Goal: Task Accomplishment & Management: Use online tool/utility

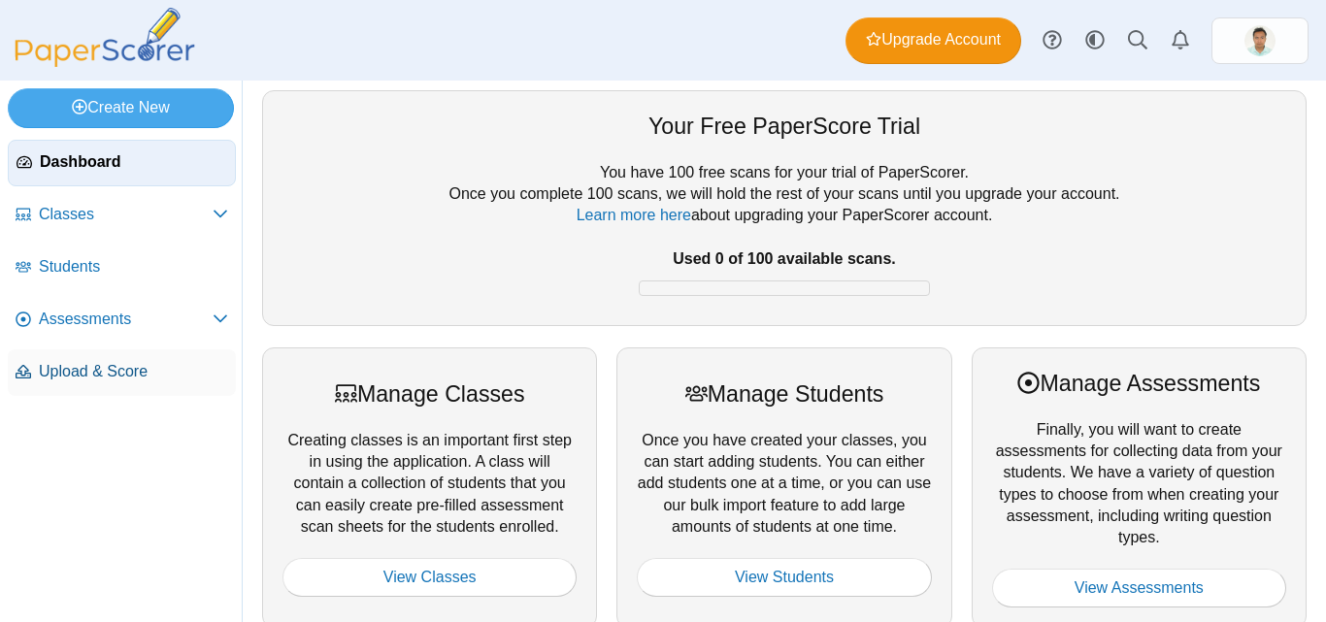
click at [124, 372] on span "Upload & Score" at bounding box center [133, 371] width 189 height 21
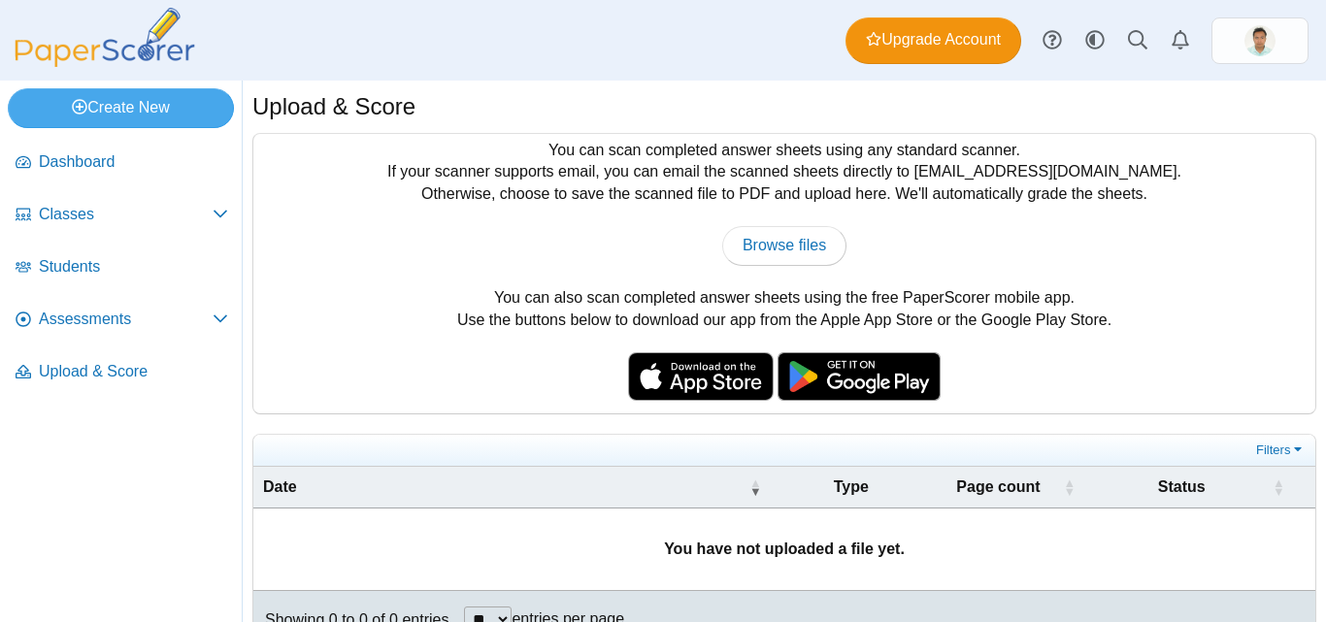
scroll to position [47, 0]
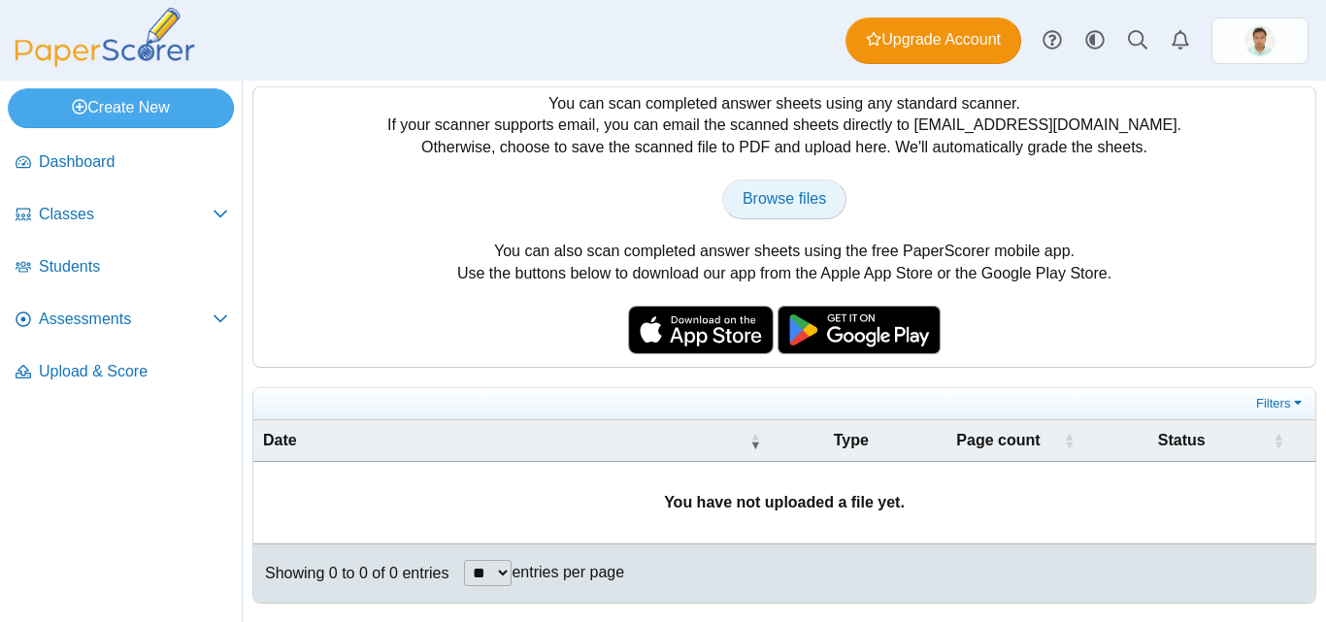
click at [808, 203] on span "Browse files" at bounding box center [785, 198] width 84 height 17
type input "**********"
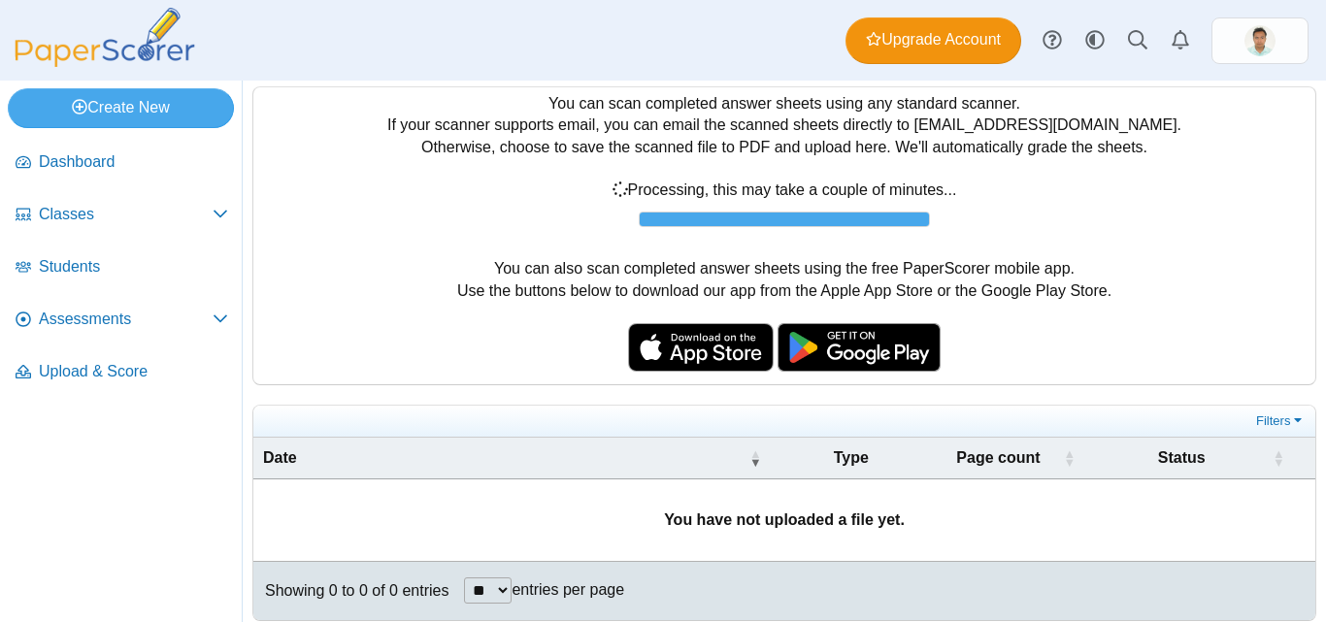
click at [1105, 146] on div "You can scan completed answer sheets using any standard scanner. If your scanne…" at bounding box center [784, 235] width 1062 height 297
click at [613, 100] on div "You can scan completed answer sheets using any standard scanner. If your scanne…" at bounding box center [784, 235] width 1062 height 297
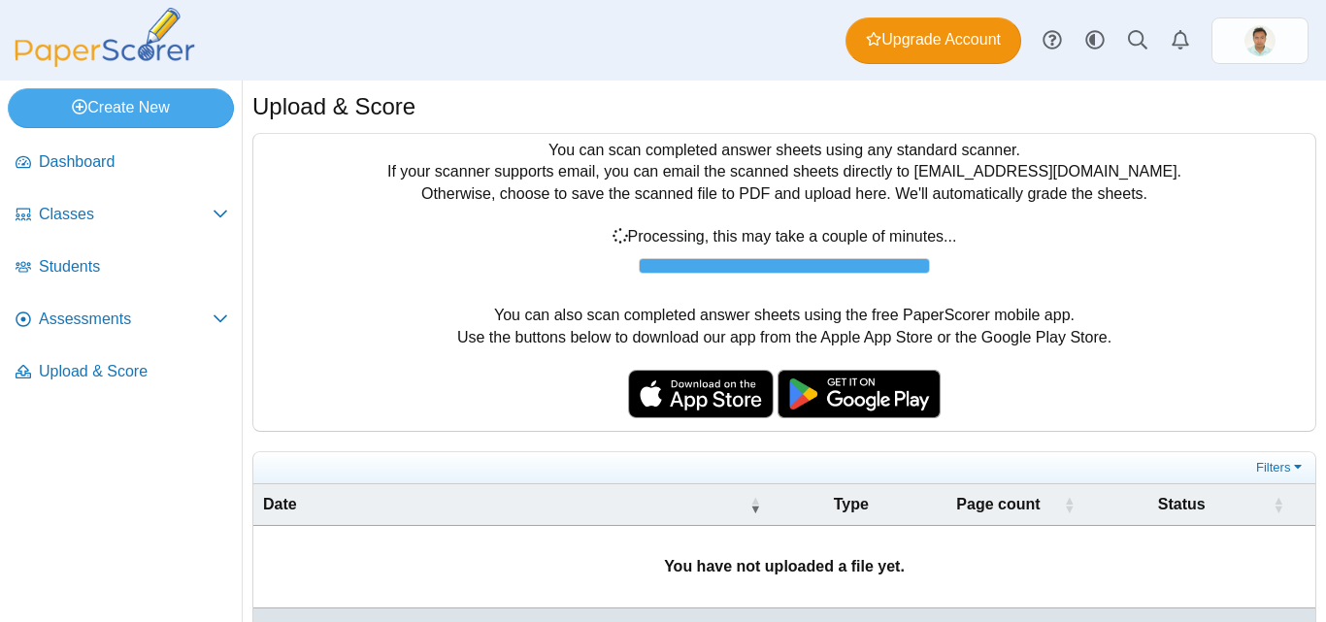
scroll to position [64, 0]
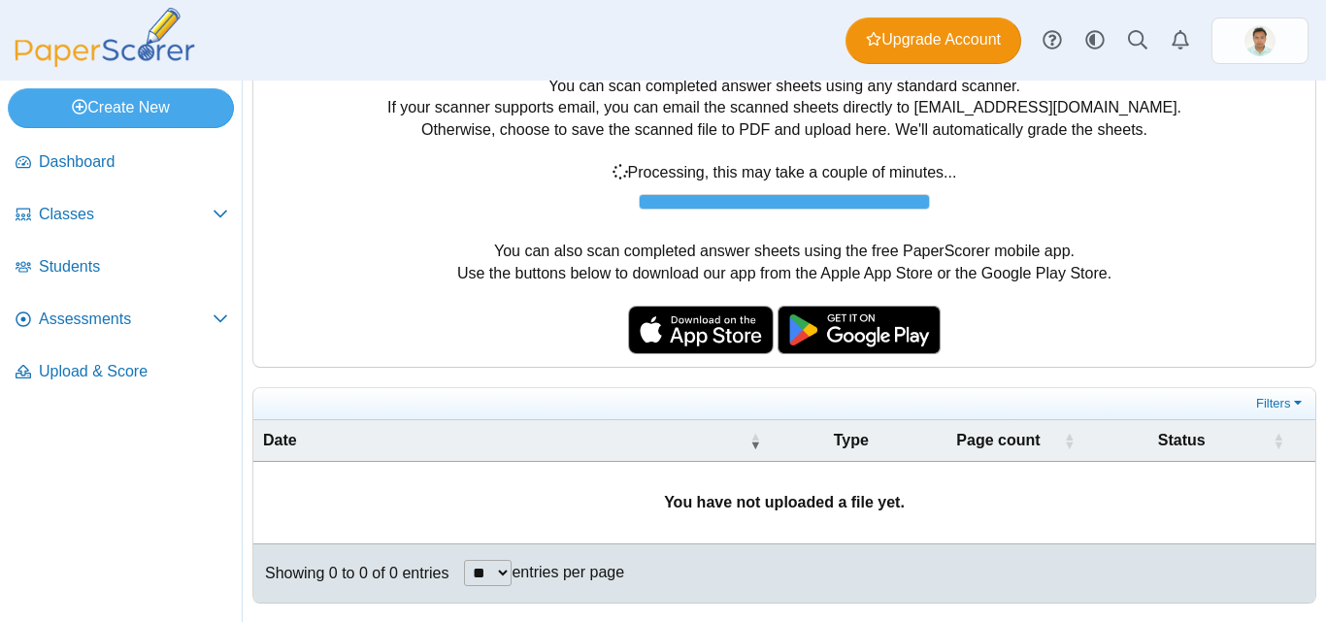
click at [694, 205] on div at bounding box center [784, 202] width 289 height 14
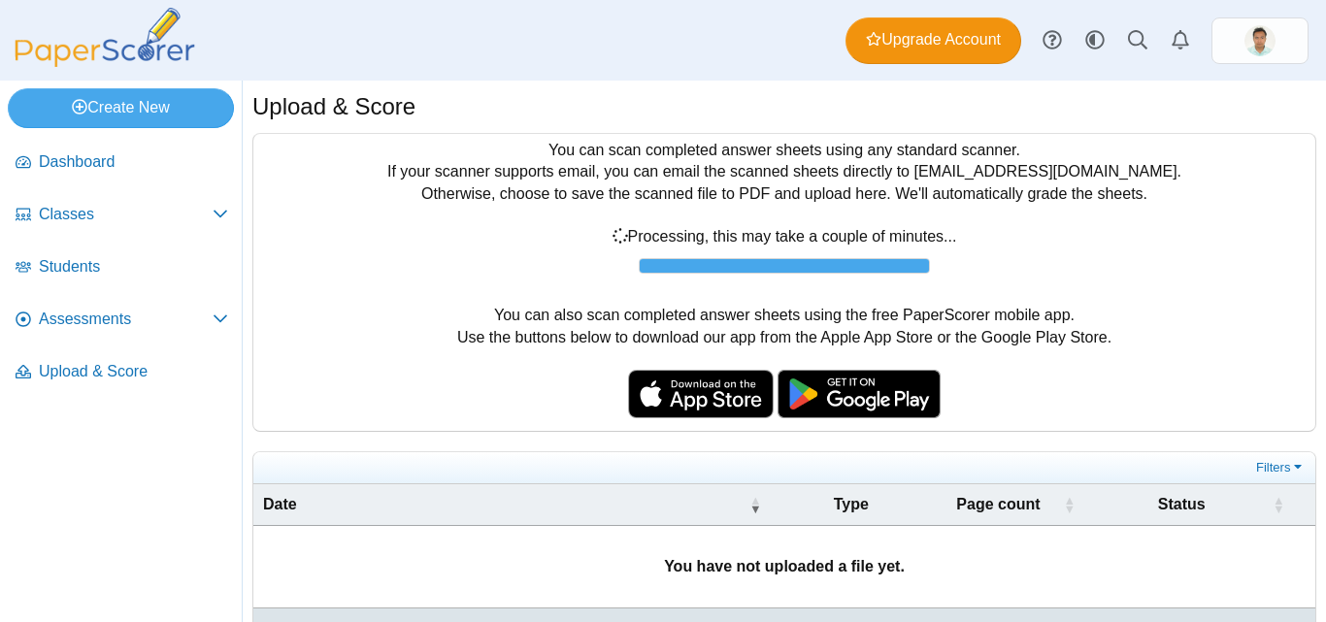
click at [666, 259] on div at bounding box center [784, 266] width 289 height 14
click at [393, 324] on div "You can scan completed answer sheets using any standard scanner. If your scanne…" at bounding box center [784, 282] width 1062 height 297
click at [709, 255] on div "Browse files There was a problem with the uploaded file.... Please try again...…" at bounding box center [784, 249] width 1043 height 47
click at [678, 265] on div at bounding box center [784, 266] width 289 height 14
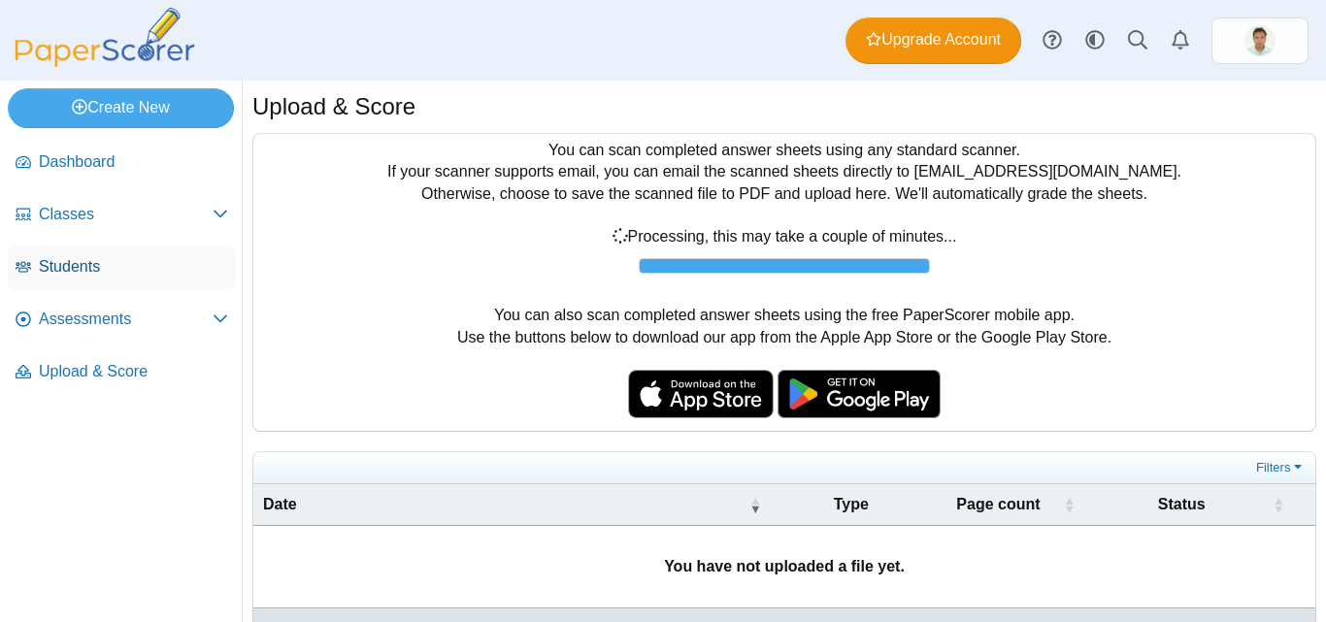
click at [63, 268] on span "Students" at bounding box center [133, 266] width 189 height 21
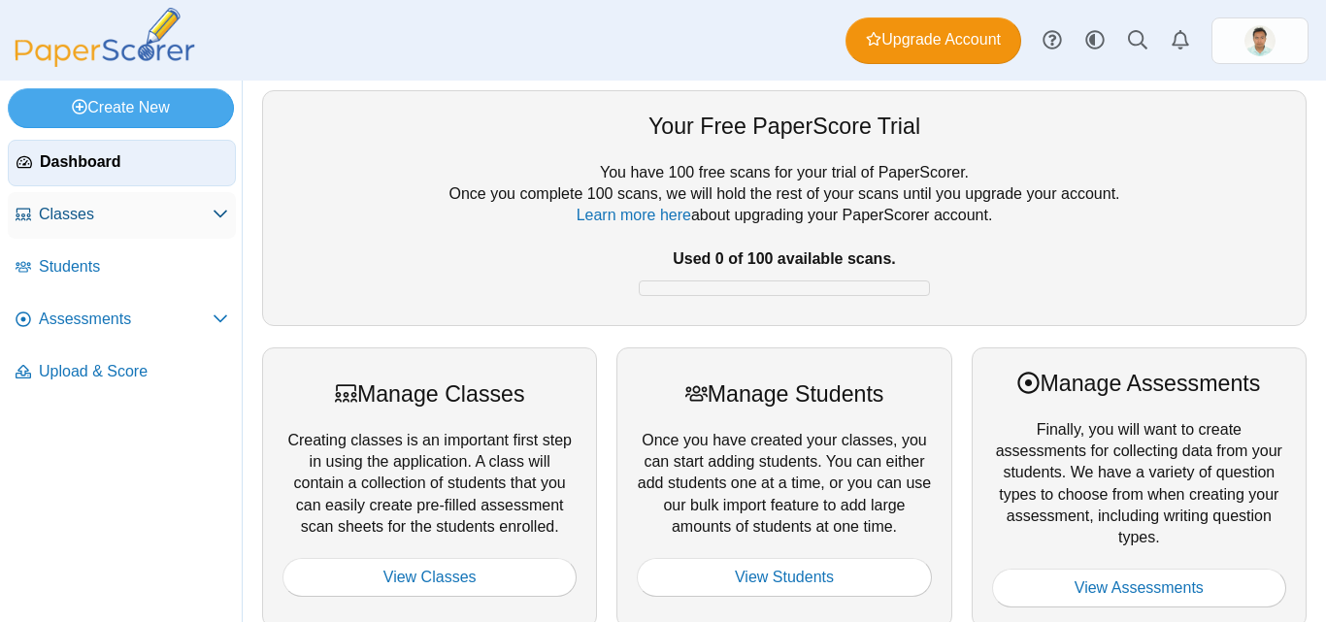
click at [99, 216] on span "Classes" at bounding box center [126, 214] width 174 height 21
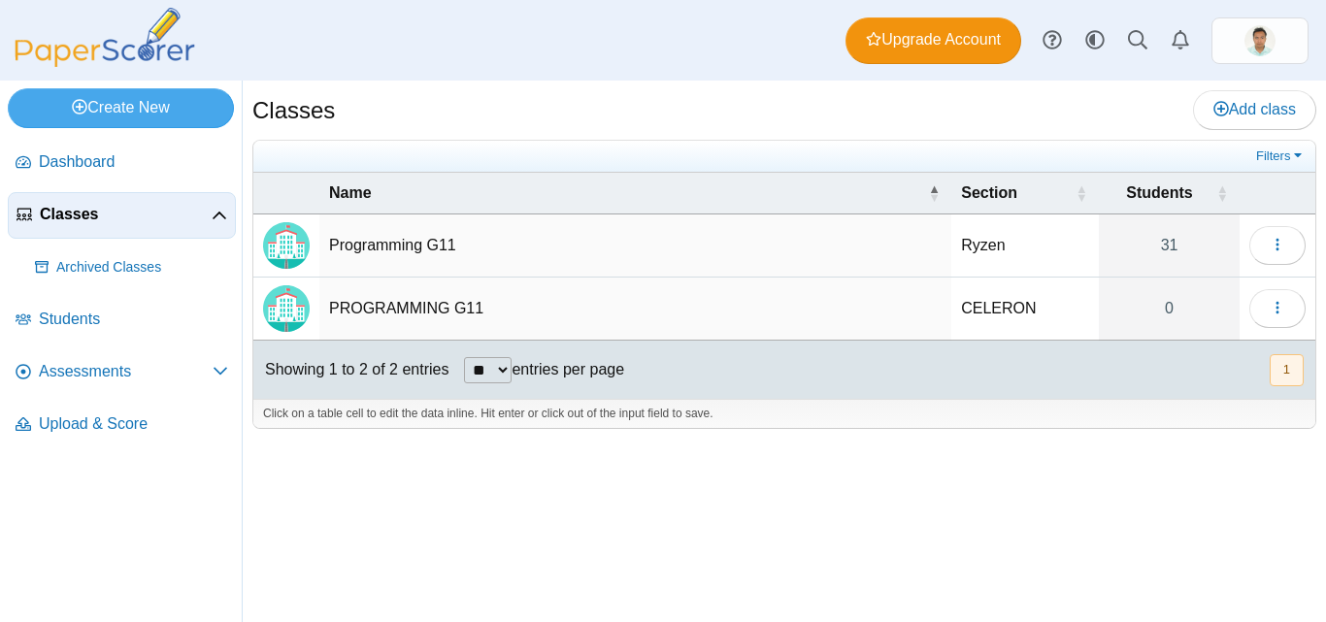
click at [406, 250] on td "Programming G11" at bounding box center [635, 246] width 632 height 63
click at [273, 247] on img "Locally created class" at bounding box center [286, 245] width 47 height 47
click at [1159, 248] on link "31" at bounding box center [1169, 246] width 141 height 62
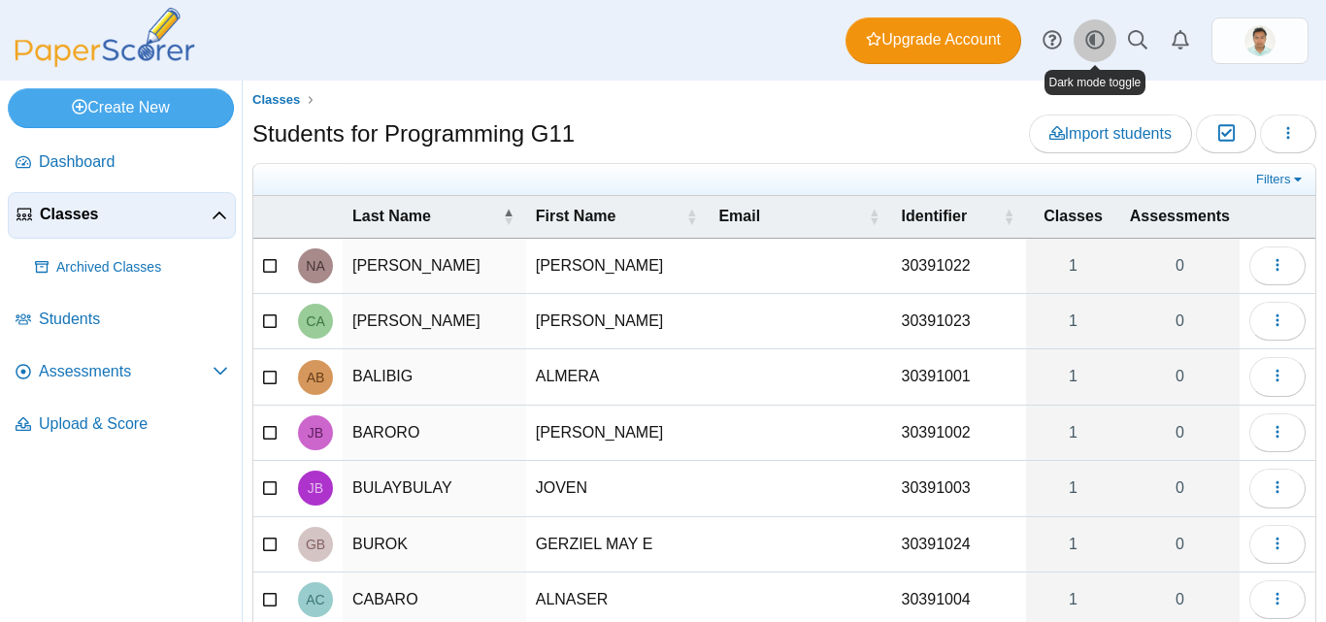
click at [1090, 36] on icon "Style variation" at bounding box center [1095, 39] width 19 height 19
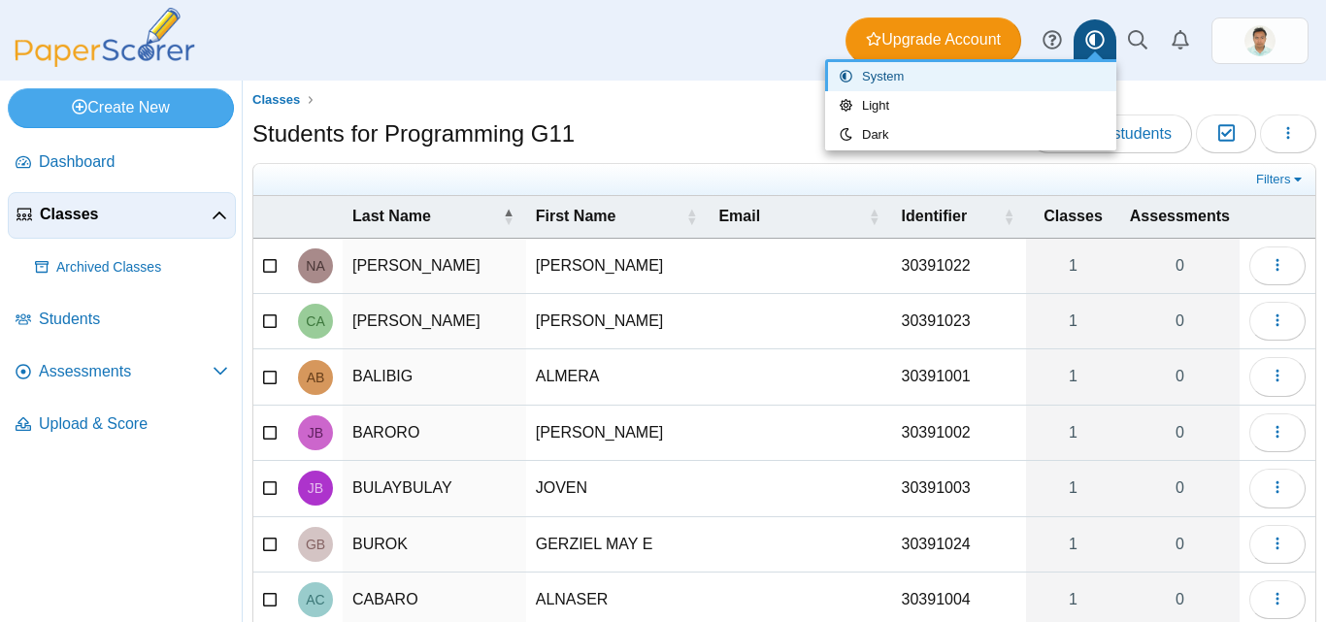
click at [709, 66] on div "Dashboard Classes Archived classes Students Assessments" at bounding box center [663, 40] width 1326 height 81
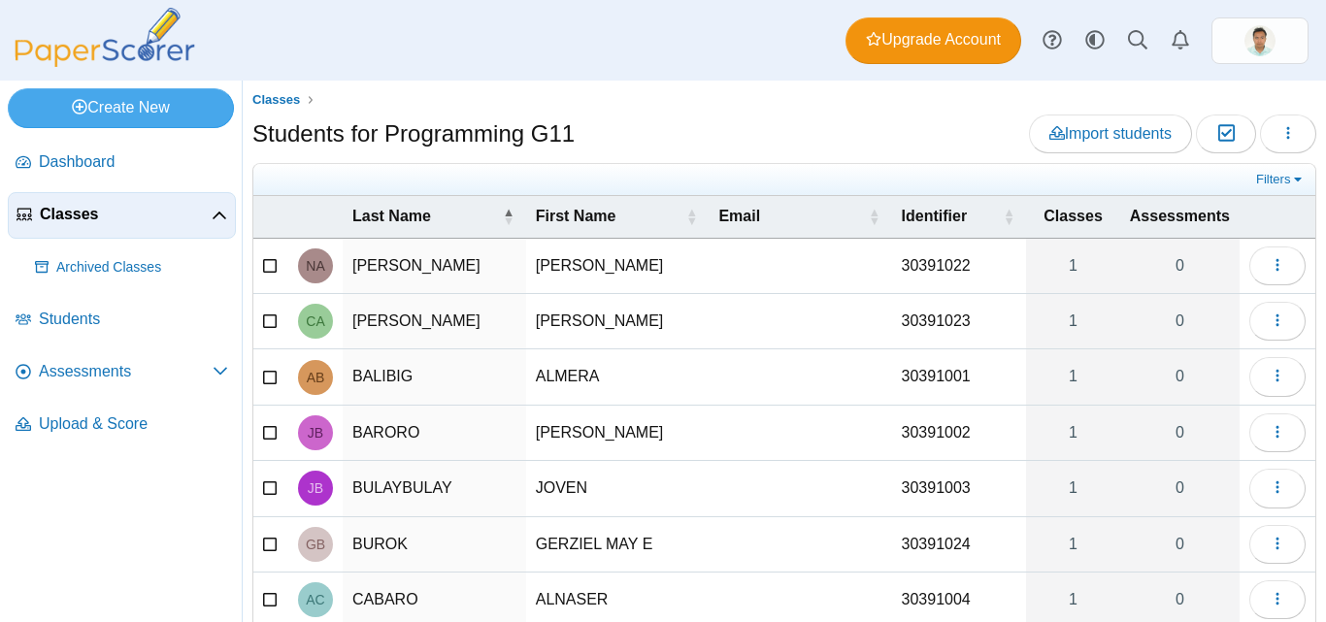
click at [115, 210] on span "Classes" at bounding box center [126, 214] width 172 height 21
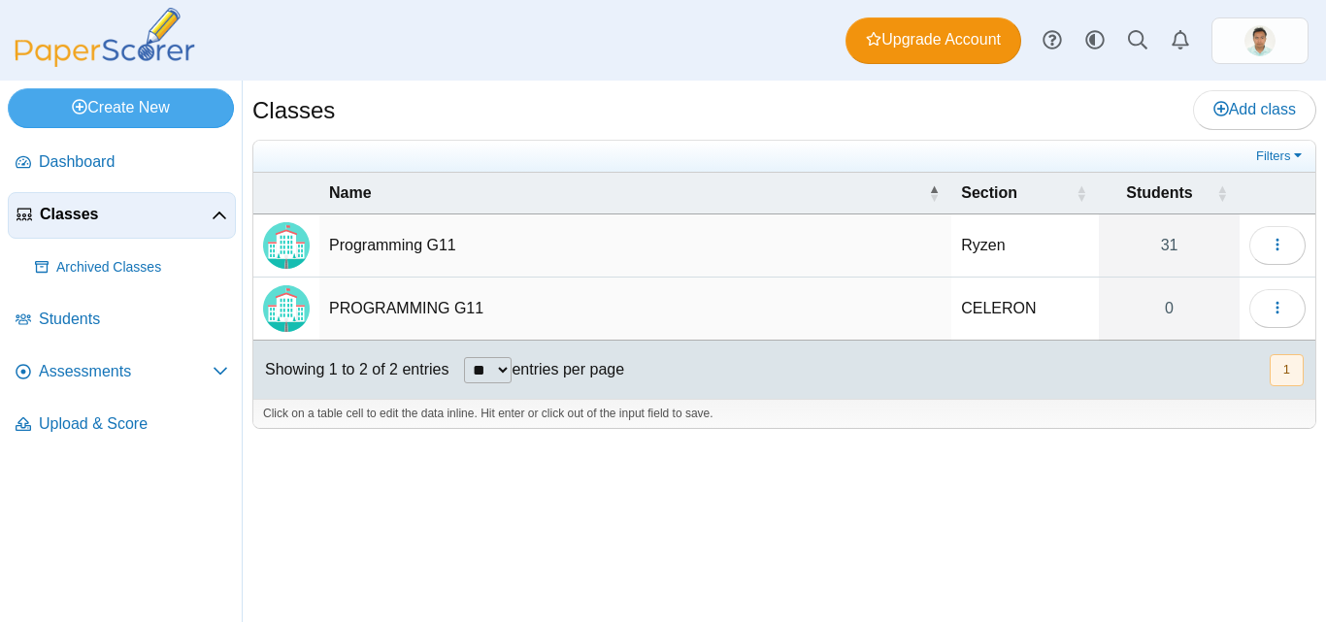
click at [389, 236] on td "Programming G11" at bounding box center [635, 246] width 632 height 63
click at [292, 256] on img "Locally created class" at bounding box center [286, 245] width 47 height 47
click at [1164, 240] on link "31" at bounding box center [1169, 246] width 141 height 62
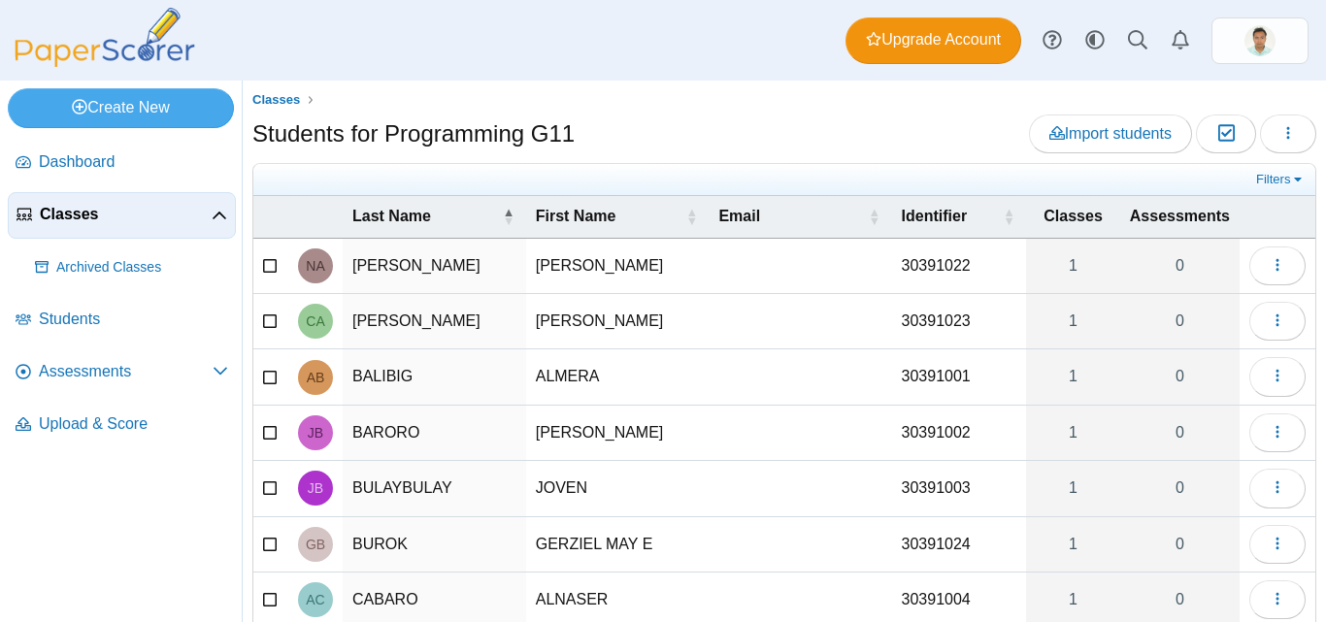
click at [95, 210] on span "Classes" at bounding box center [126, 214] width 172 height 21
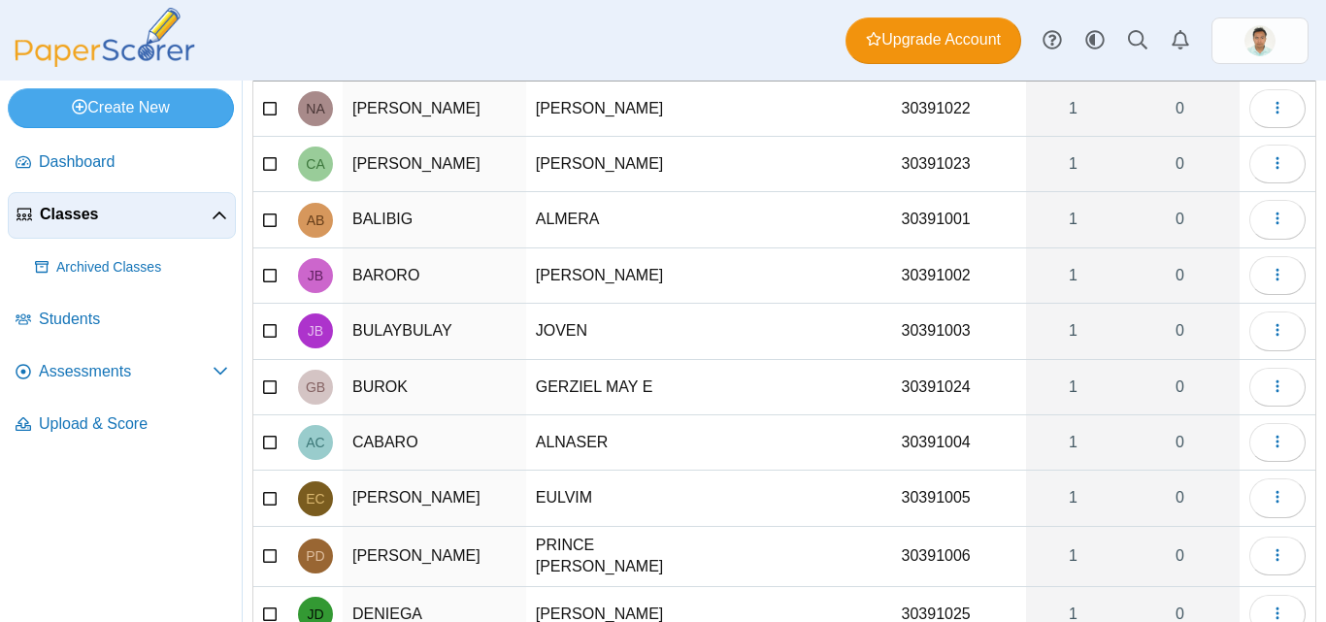
scroll to position [285, 0]
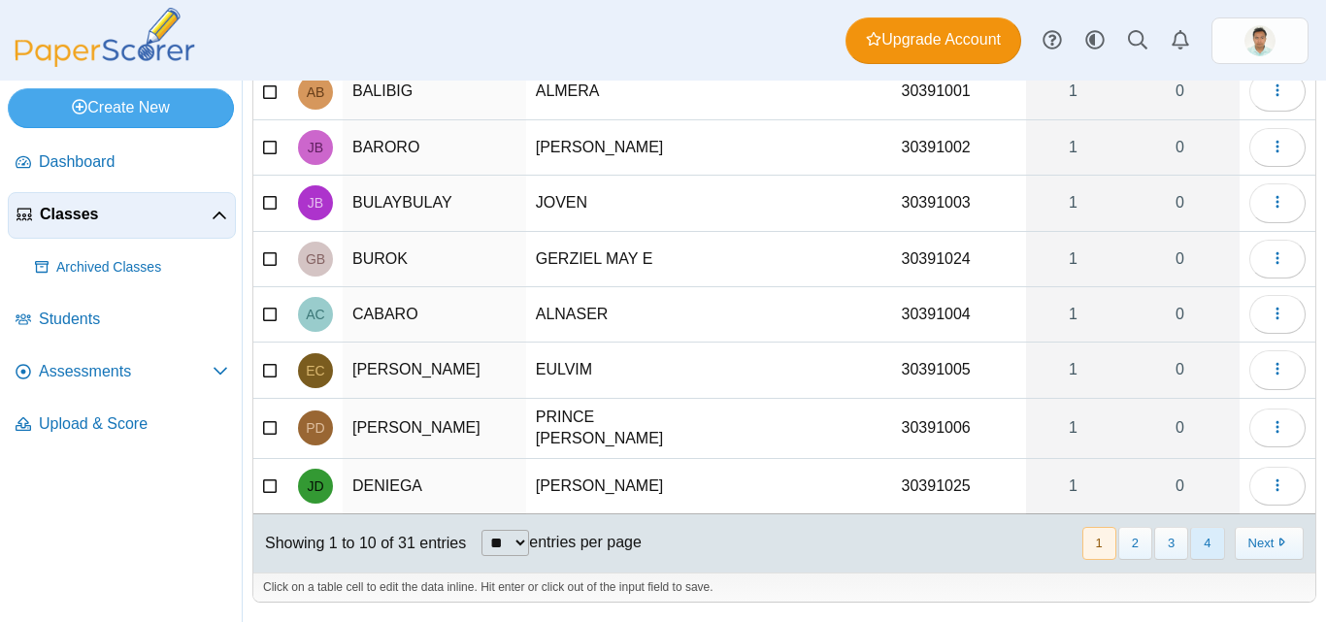
click at [1199, 547] on button "4" at bounding box center [1208, 543] width 34 height 32
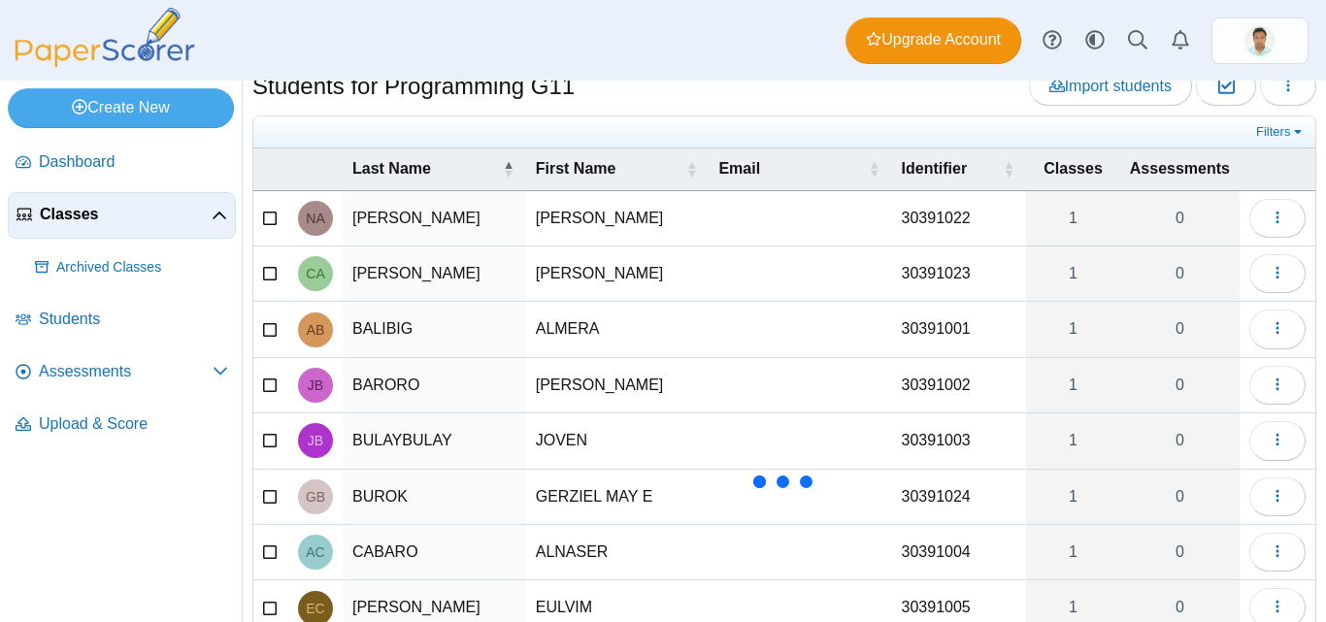
scroll to position [37, 0]
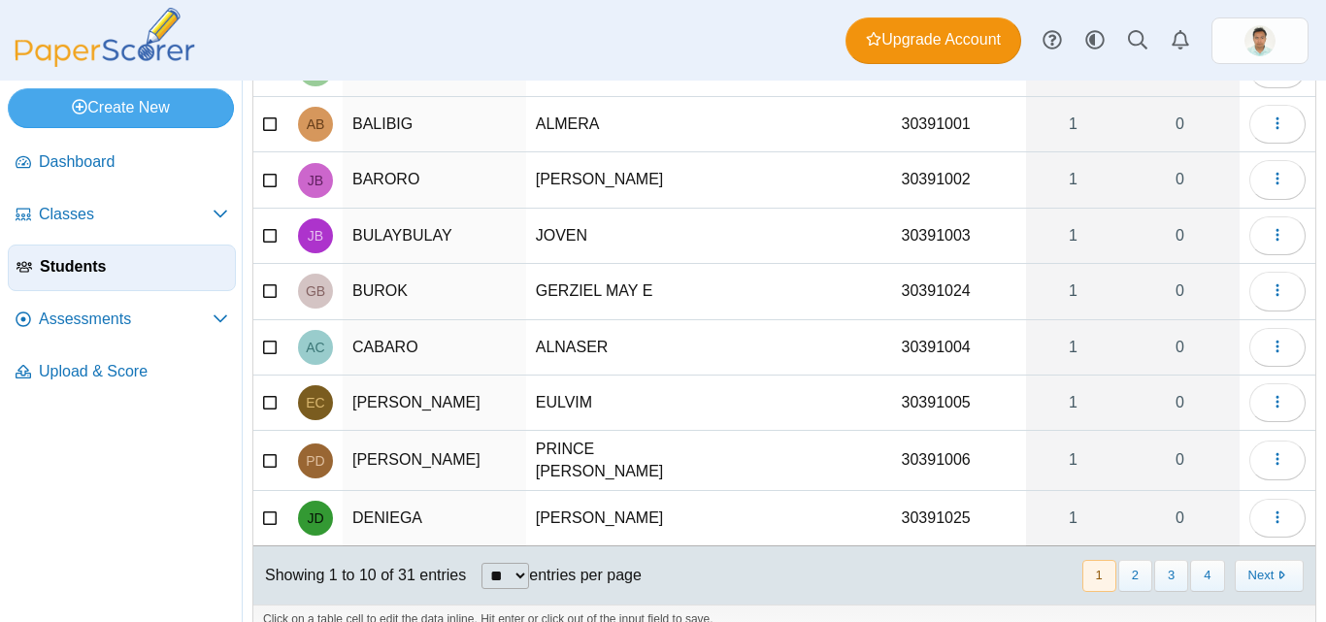
scroll to position [238, 0]
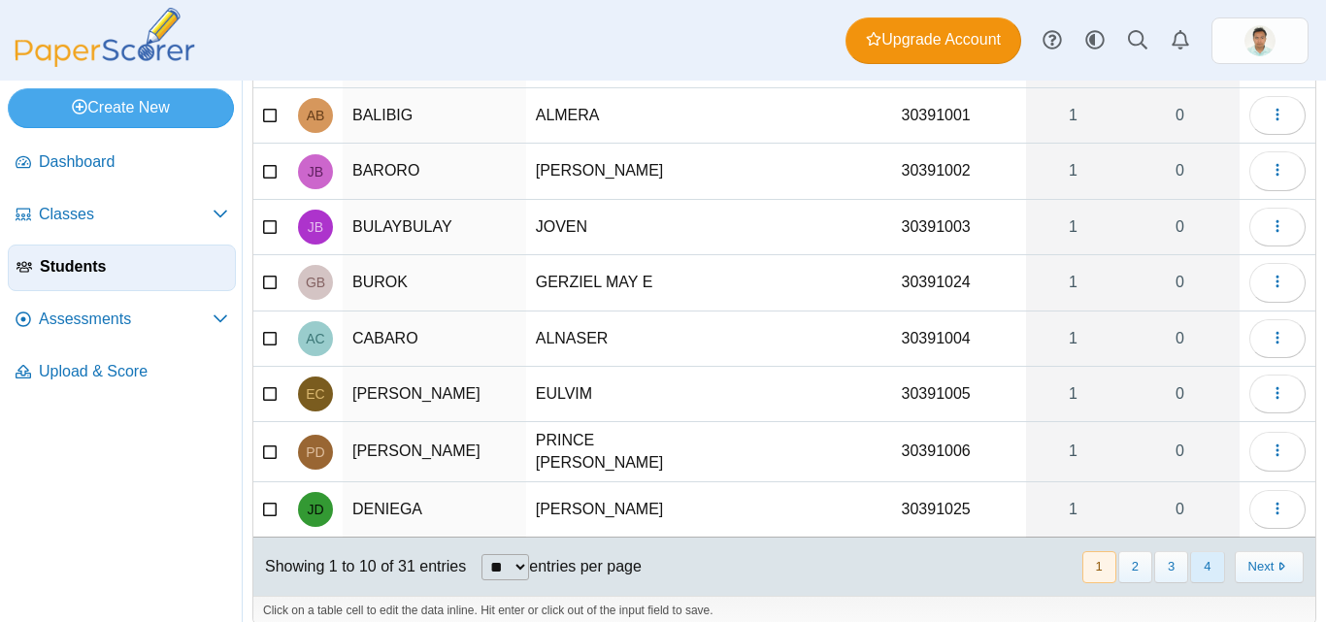
click at [1191, 568] on button "4" at bounding box center [1208, 568] width 34 height 32
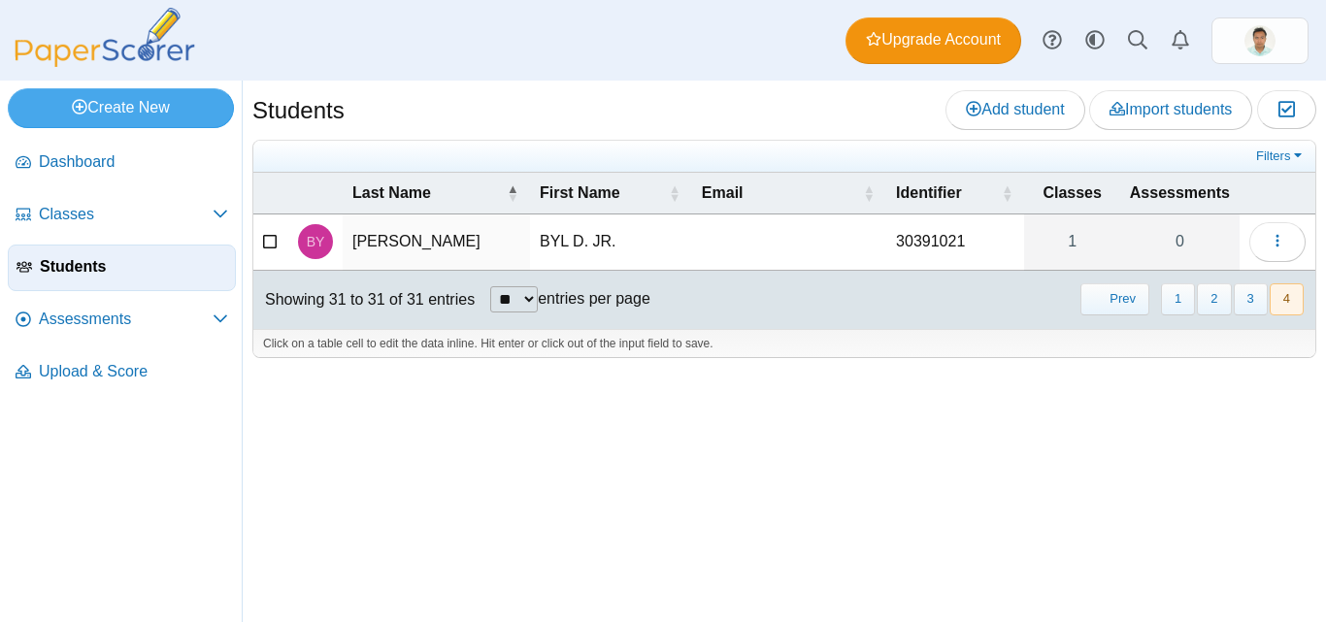
scroll to position [0, 0]
click at [1217, 297] on button "2" at bounding box center [1214, 300] width 34 height 32
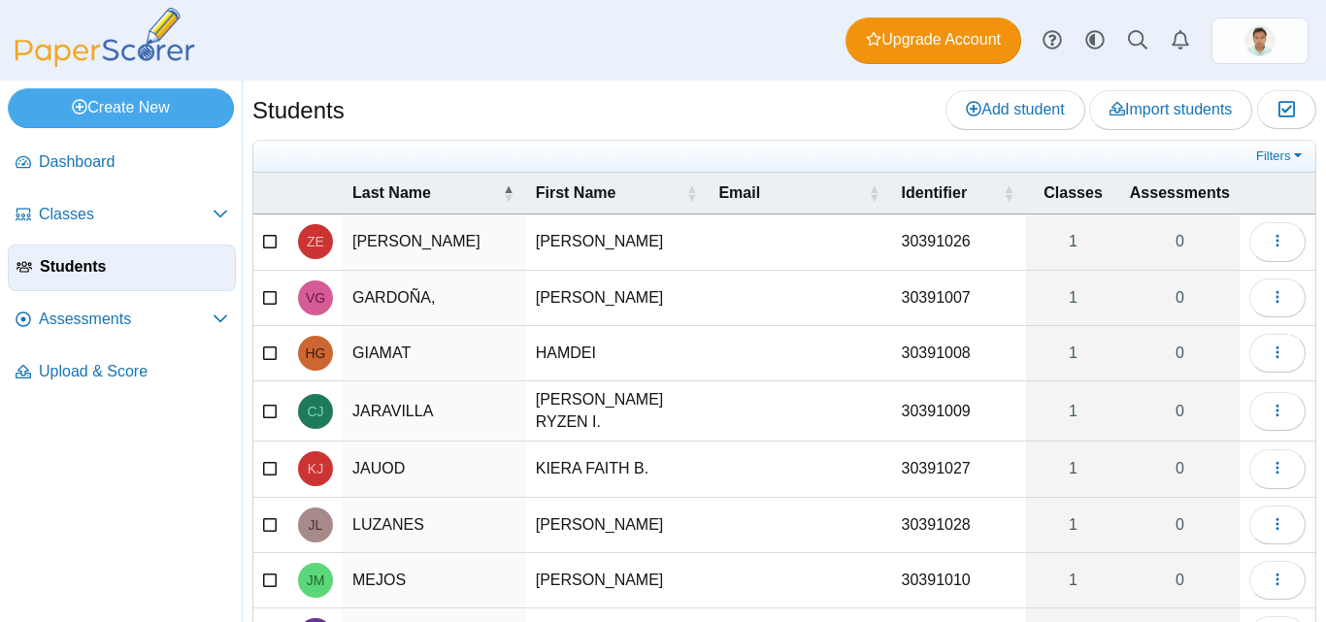
scroll to position [257, 0]
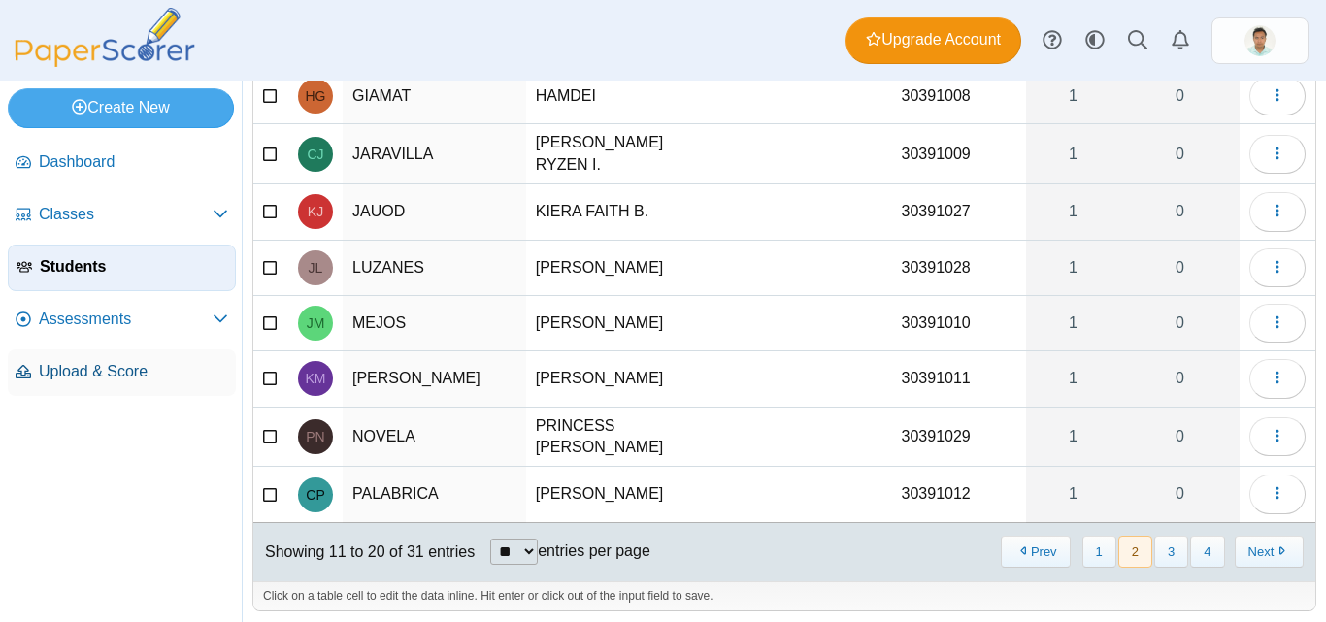
click at [99, 360] on link "Upload & Score" at bounding box center [122, 373] width 228 height 47
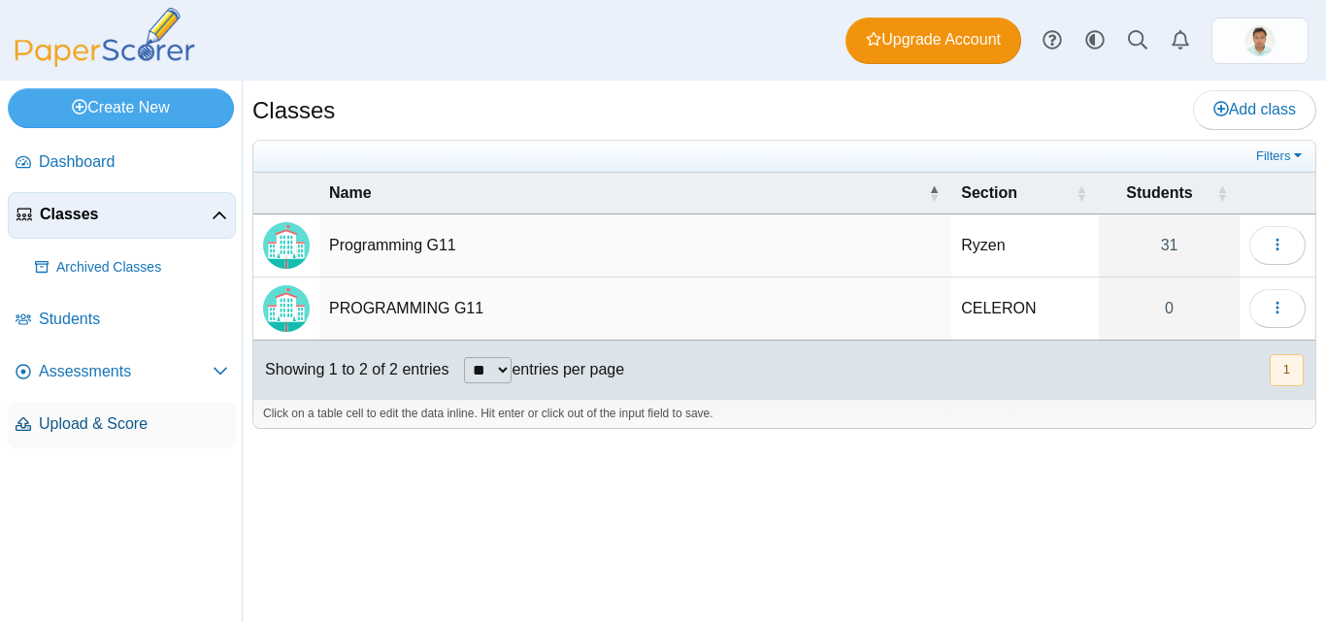
click at [137, 419] on span "Upload & Score" at bounding box center [133, 424] width 189 height 21
click at [91, 427] on span "Upload & Score" at bounding box center [133, 424] width 189 height 21
click at [79, 422] on span "Upload & Score" at bounding box center [133, 424] width 189 height 21
click at [127, 423] on span "Upload & Score" at bounding box center [133, 424] width 189 height 21
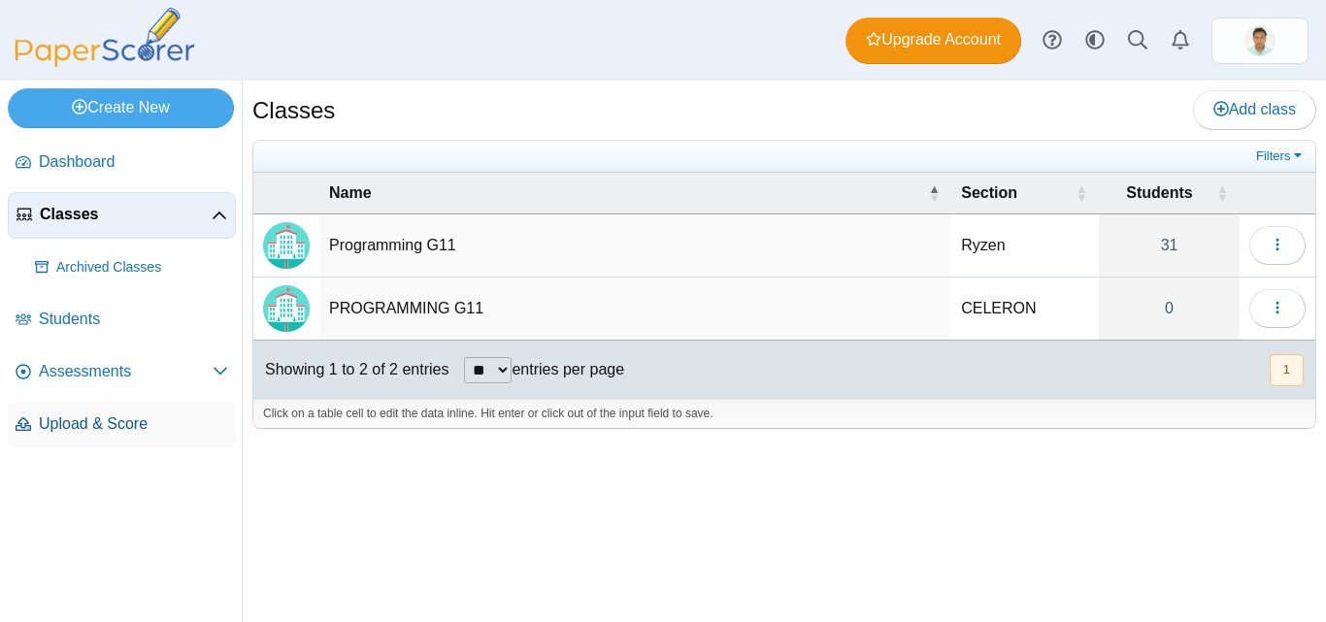
click at [127, 423] on span "Upload & Score" at bounding box center [133, 424] width 189 height 21
click at [126, 373] on span "Assessments" at bounding box center [126, 371] width 174 height 21
click at [220, 368] on icon at bounding box center [221, 371] width 16 height 16
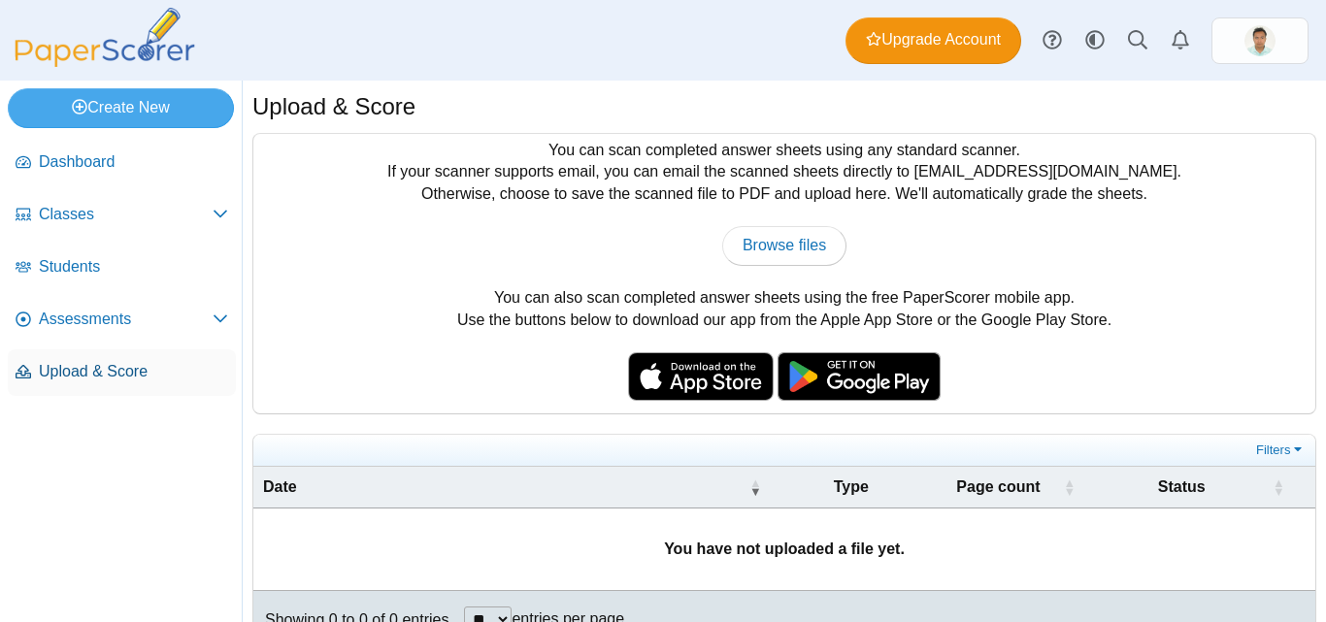
click at [113, 366] on span "Upload & Score" at bounding box center [133, 371] width 189 height 21
click at [767, 246] on span "Browse files" at bounding box center [785, 245] width 84 height 17
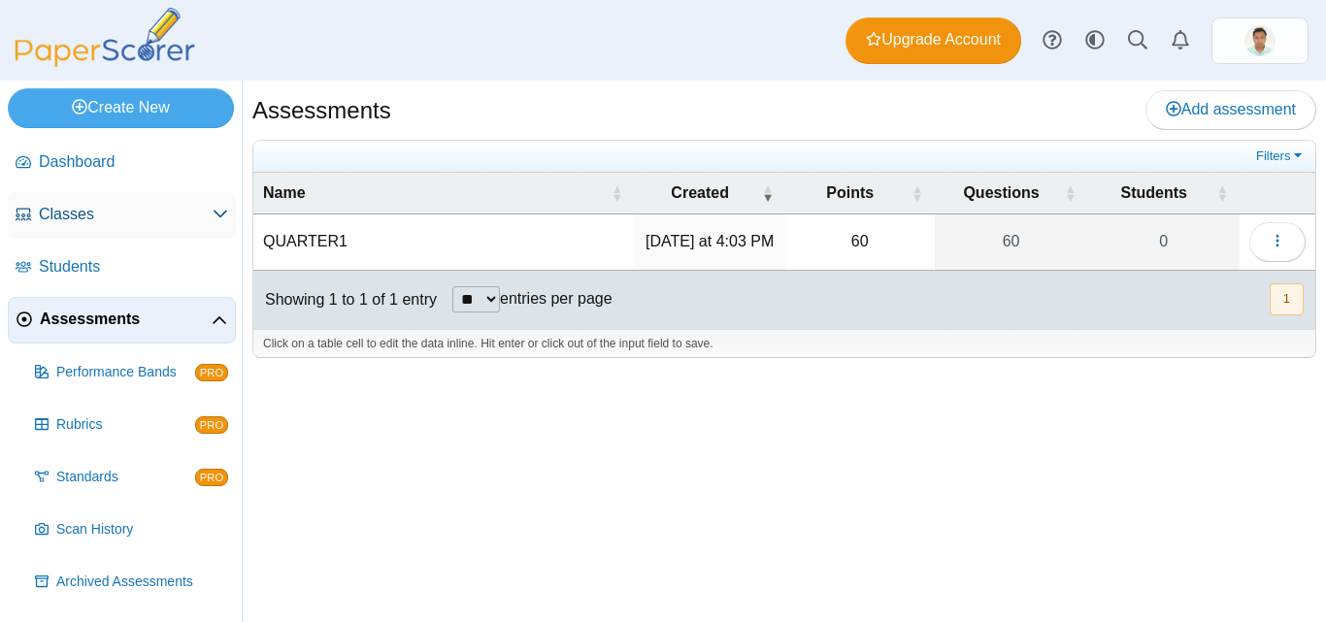
click at [103, 219] on span "Classes" at bounding box center [126, 214] width 174 height 21
click at [65, 215] on span "Classes" at bounding box center [126, 214] width 174 height 21
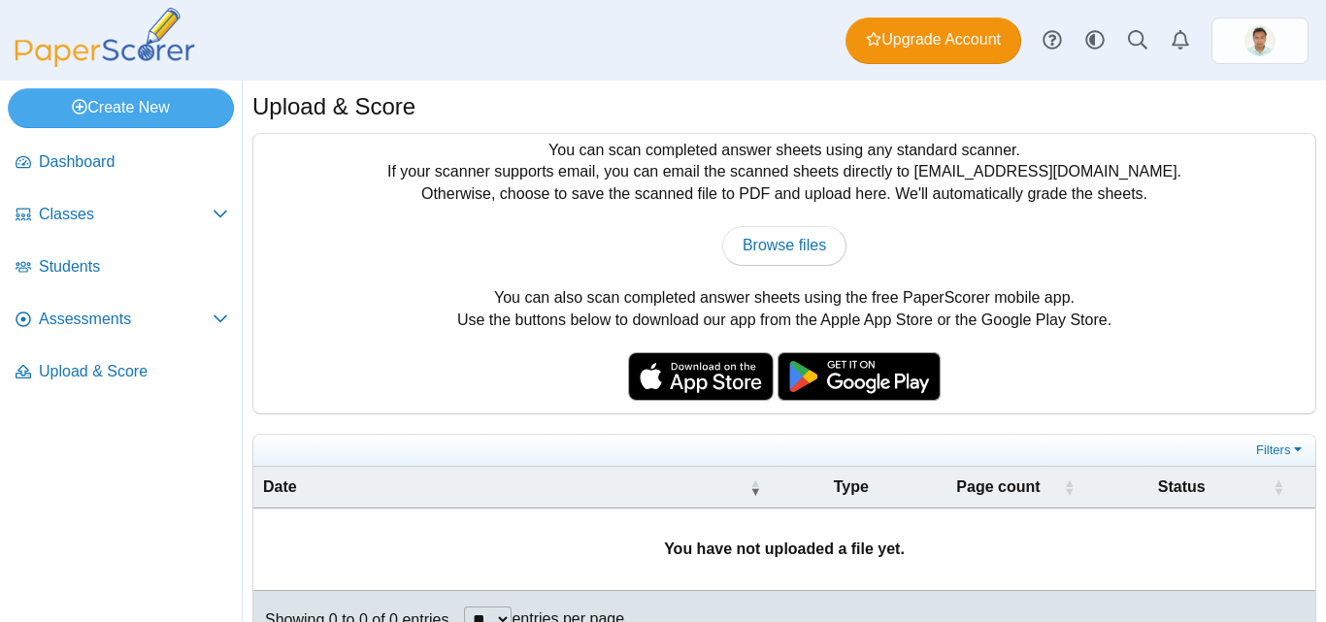
scroll to position [47, 0]
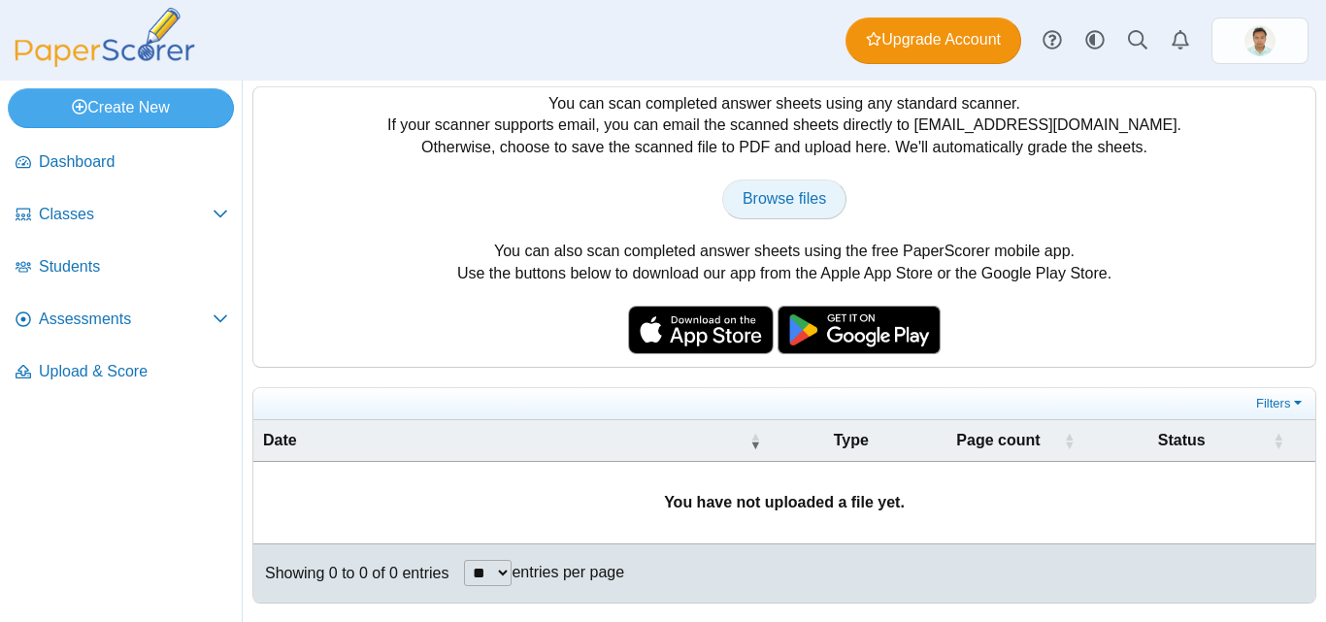
click at [774, 197] on span "Browse files" at bounding box center [785, 198] width 84 height 17
type input "**********"
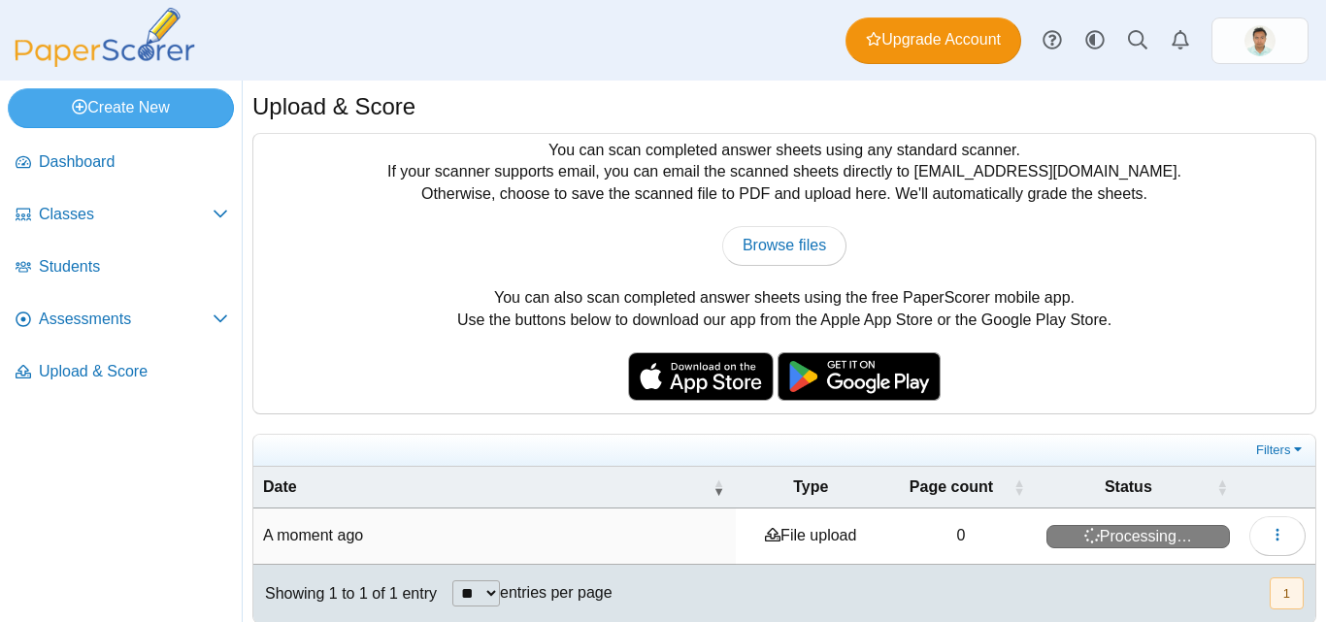
scroll to position [21, 0]
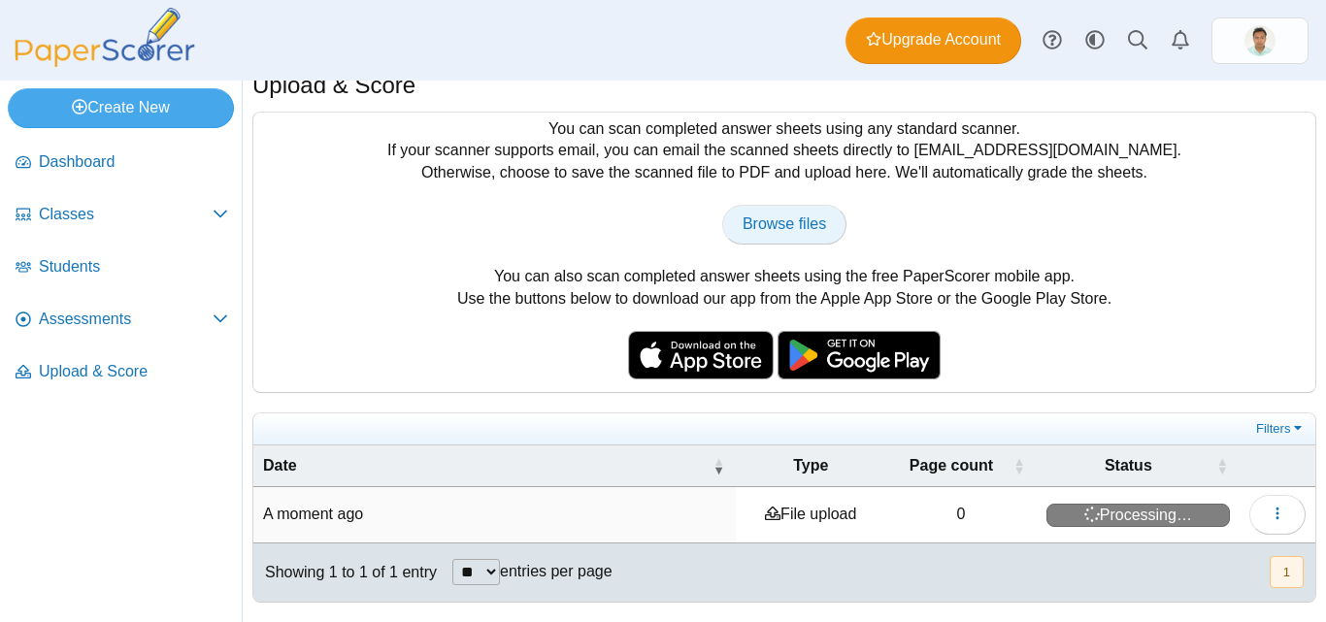
click at [786, 219] on span "Browse files" at bounding box center [785, 224] width 84 height 17
type input "**********"
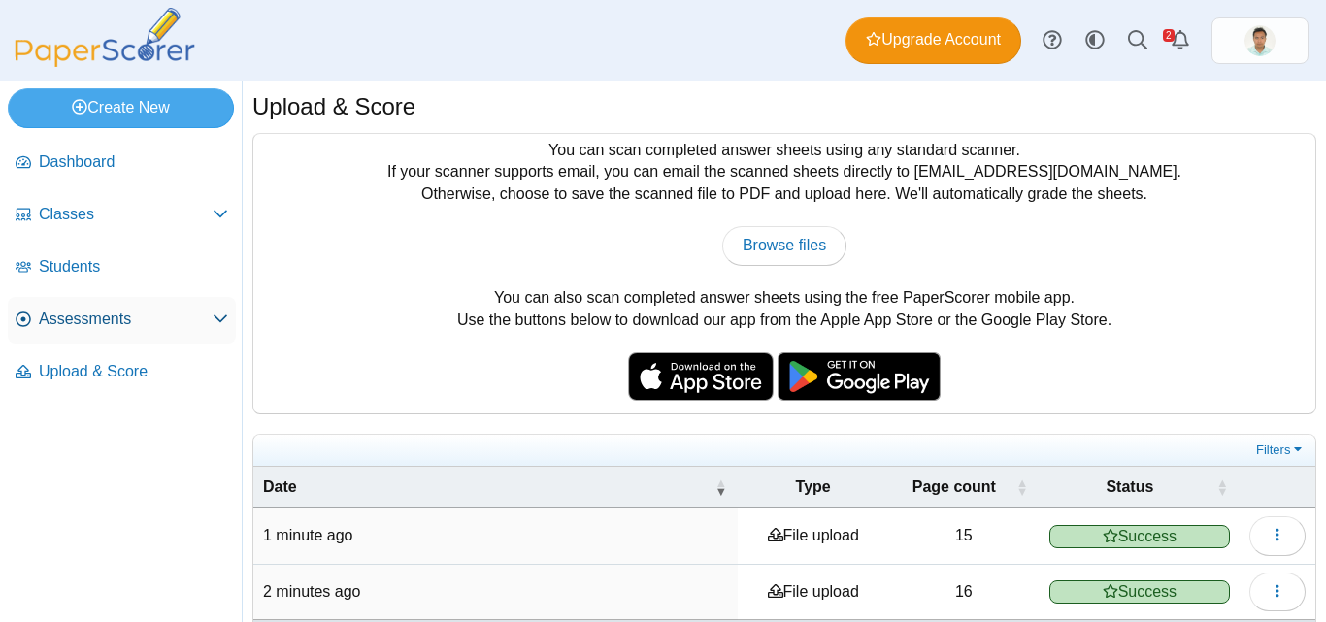
click at [86, 319] on span "Assessments" at bounding box center [126, 319] width 174 height 21
click at [219, 320] on use at bounding box center [221, 320] width 14 height 8
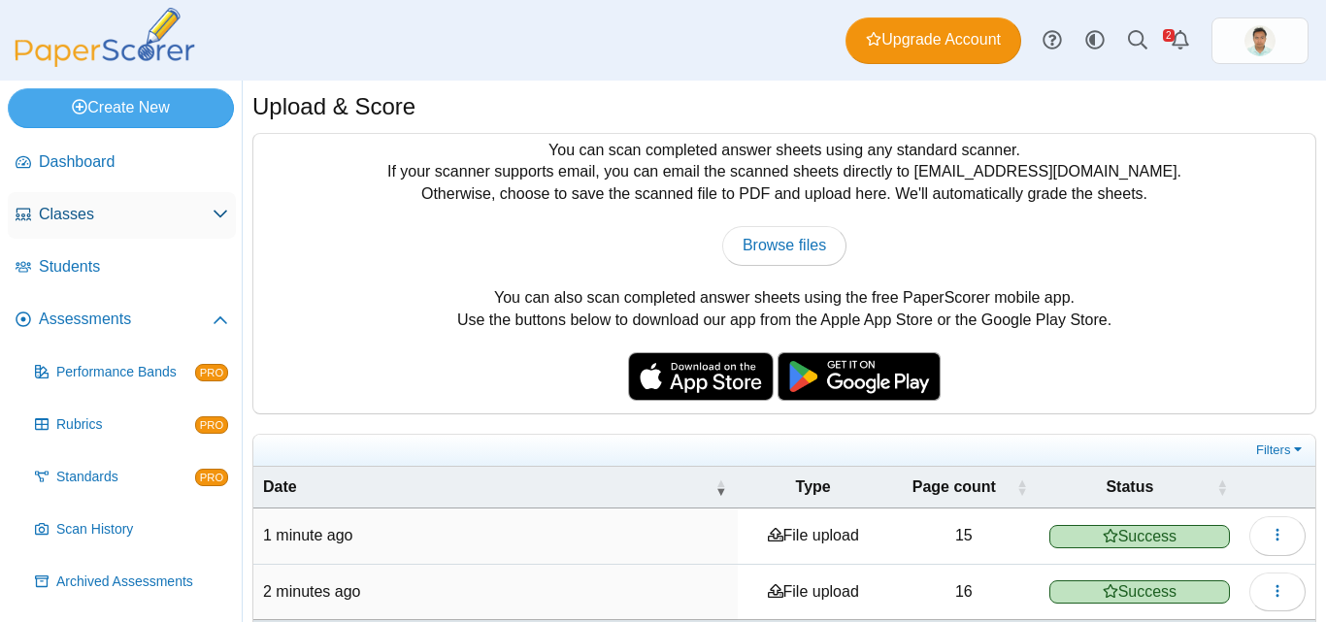
click at [74, 204] on span "Classes" at bounding box center [126, 214] width 174 height 21
click at [74, 214] on span "Classes" at bounding box center [126, 214] width 174 height 21
click at [1258, 545] on button "button" at bounding box center [1278, 536] width 56 height 39
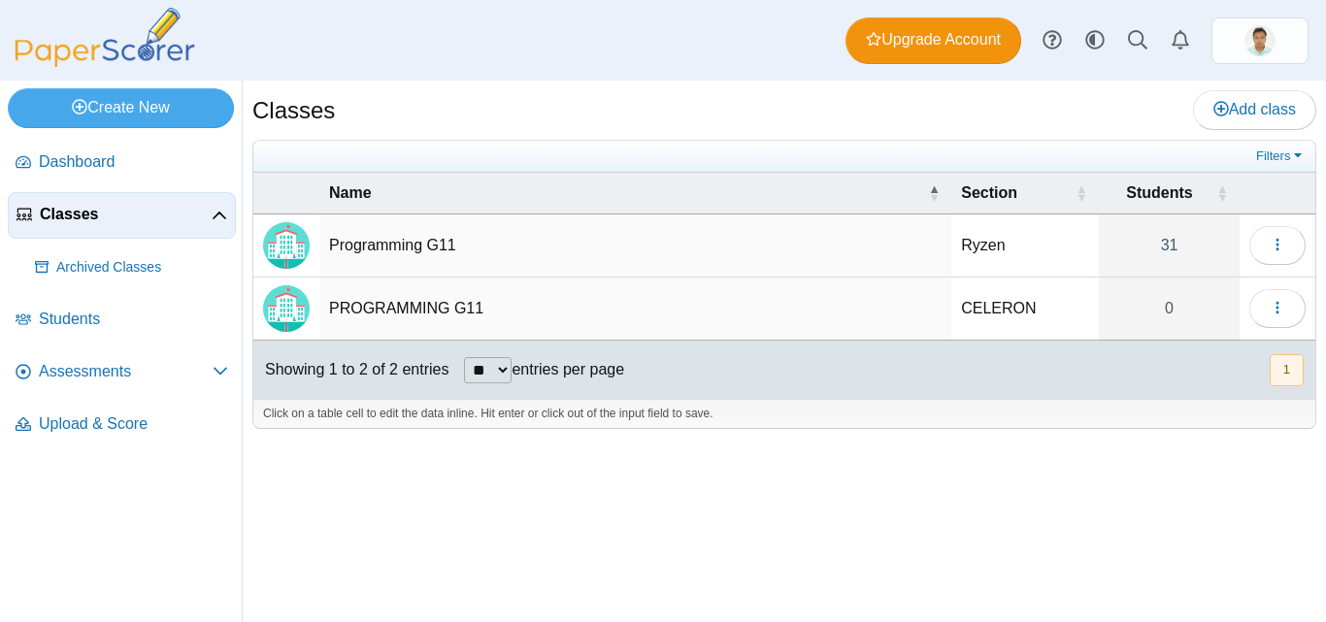
click at [395, 239] on td "Programming G11" at bounding box center [635, 246] width 632 height 63
click at [289, 248] on img "Locally created class" at bounding box center [286, 245] width 47 height 47
click at [1166, 234] on link "31" at bounding box center [1169, 246] width 141 height 62
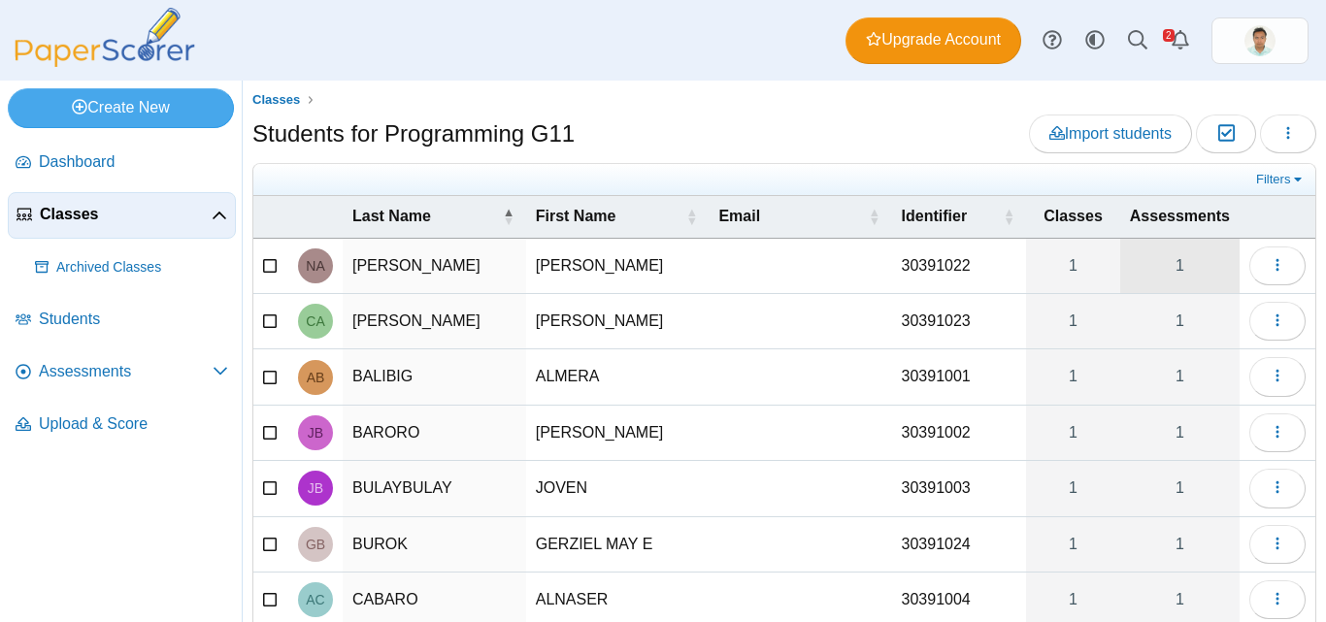
click at [1170, 264] on link "1" at bounding box center [1180, 266] width 119 height 54
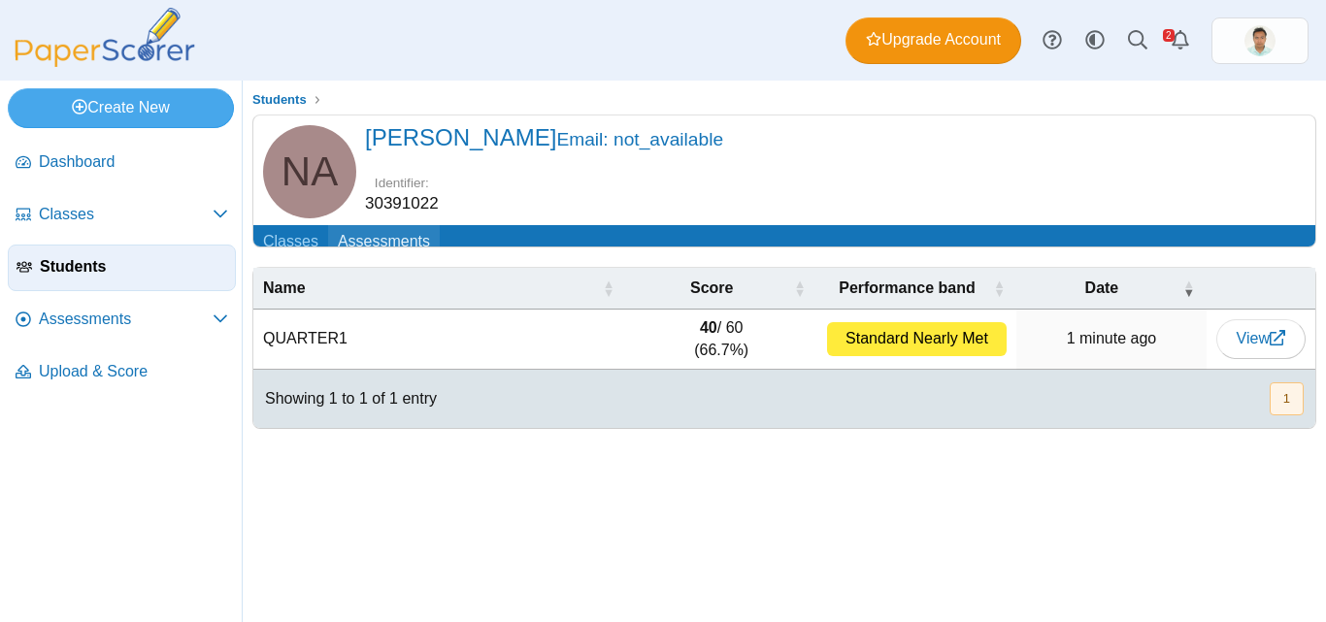
click at [386, 248] on link "Assessments" at bounding box center [384, 243] width 112 height 36
click at [296, 236] on link "Classes" at bounding box center [290, 243] width 75 height 36
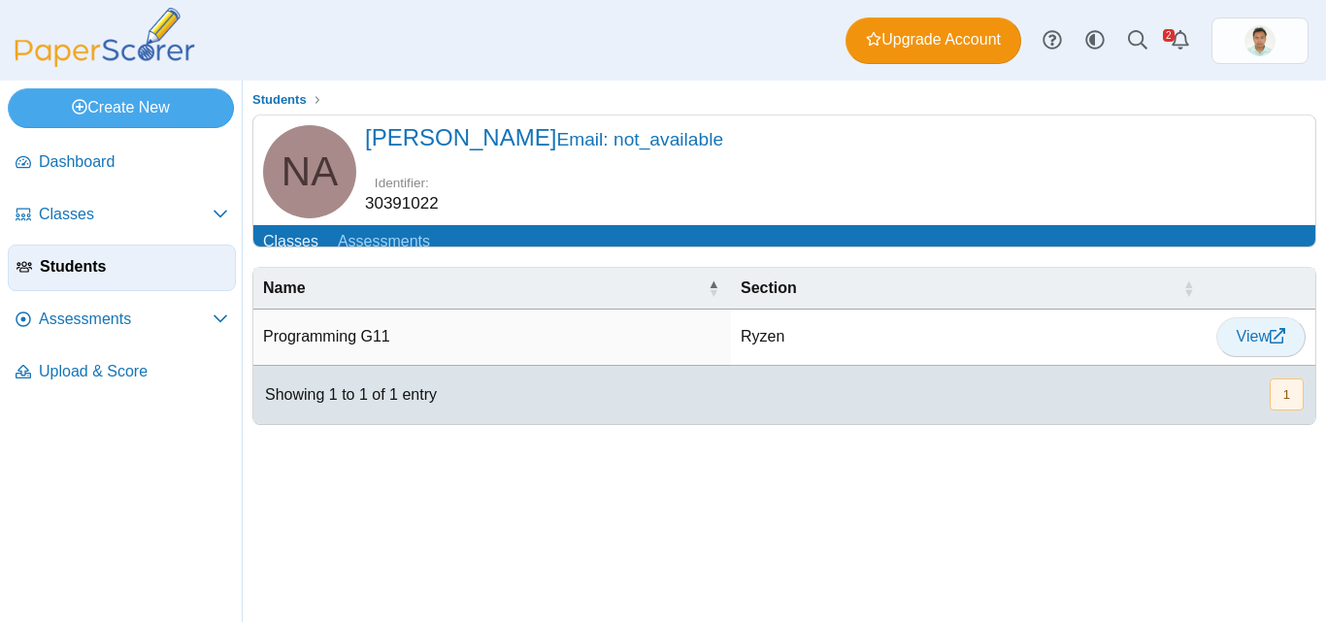
click at [1251, 345] on span "View" at bounding box center [1261, 336] width 49 height 17
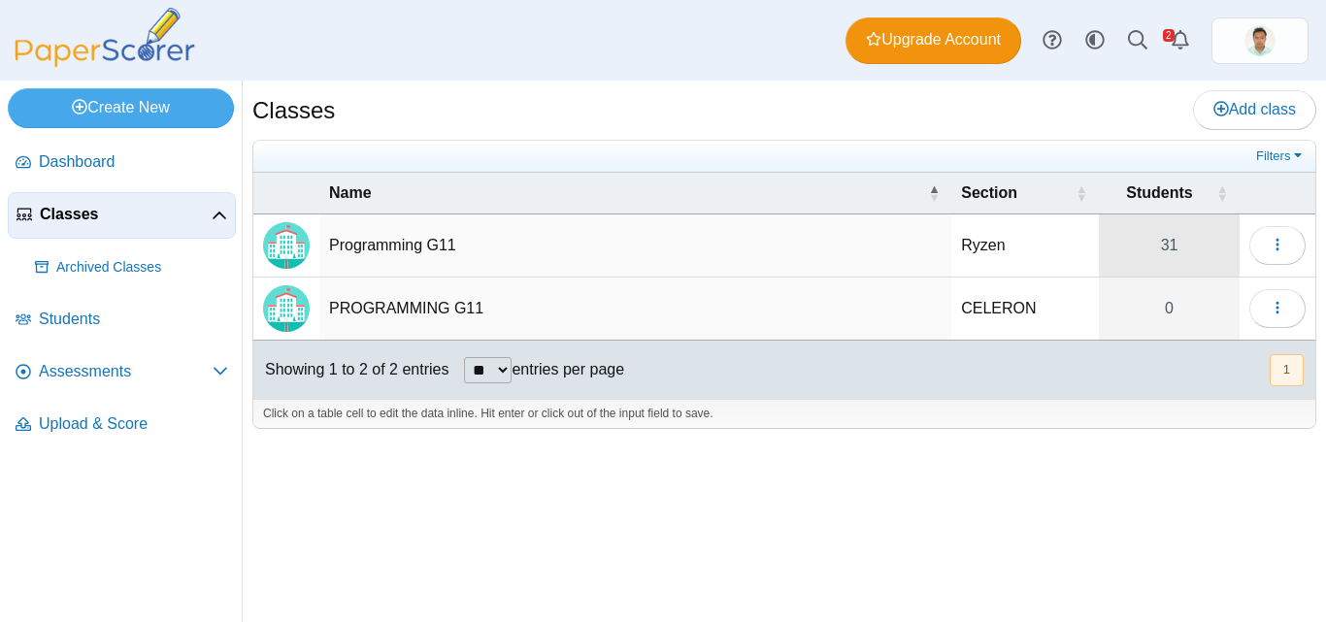
click at [1167, 243] on link "31" at bounding box center [1169, 246] width 141 height 62
click at [1271, 252] on icon "button" at bounding box center [1278, 245] width 16 height 16
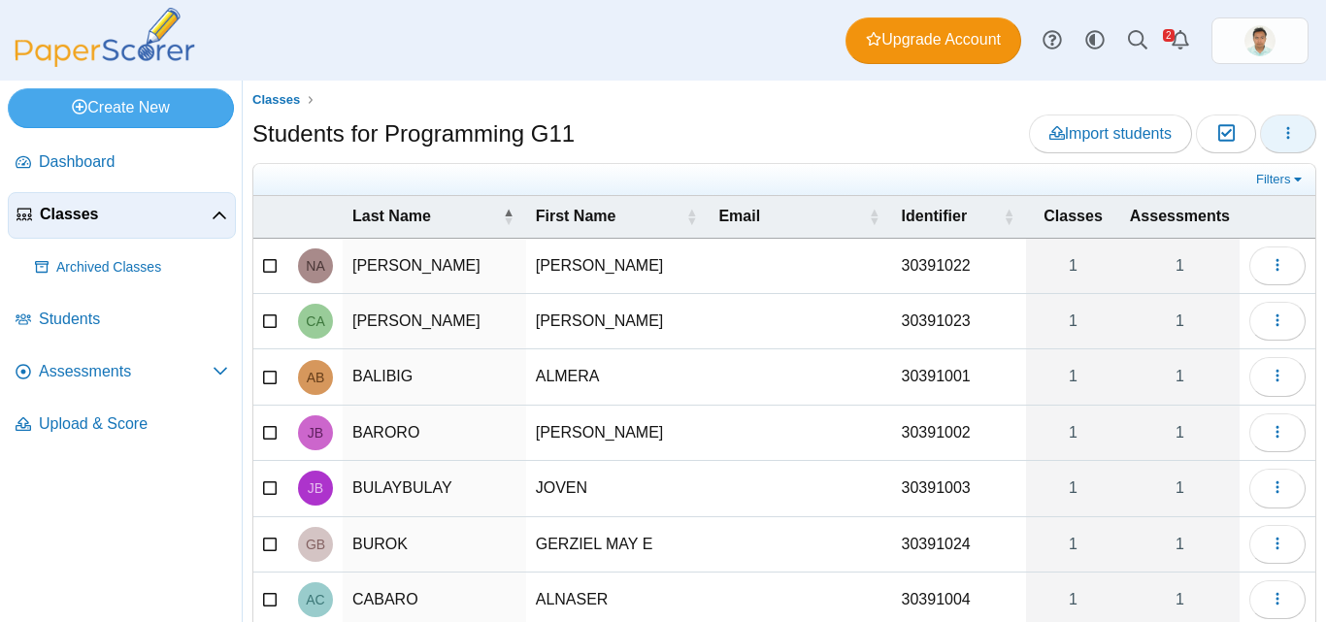
click at [1281, 135] on icon "button" at bounding box center [1289, 133] width 16 height 16
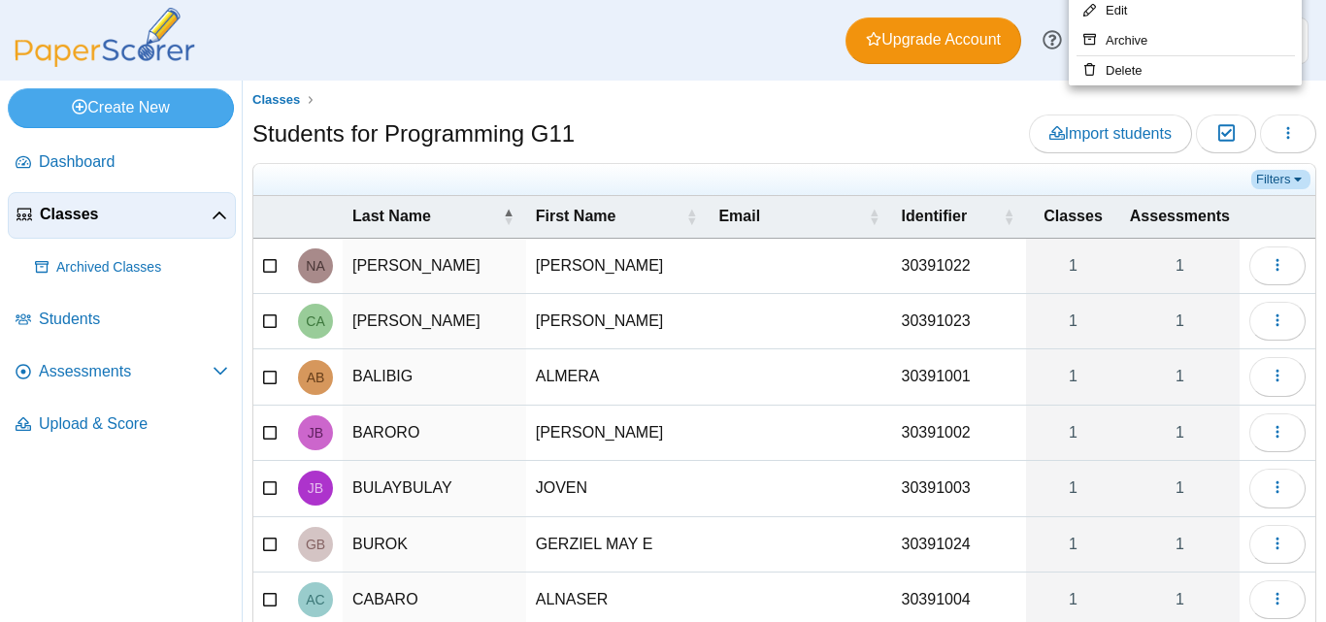
click at [1275, 184] on link "Filters" at bounding box center [1281, 179] width 59 height 19
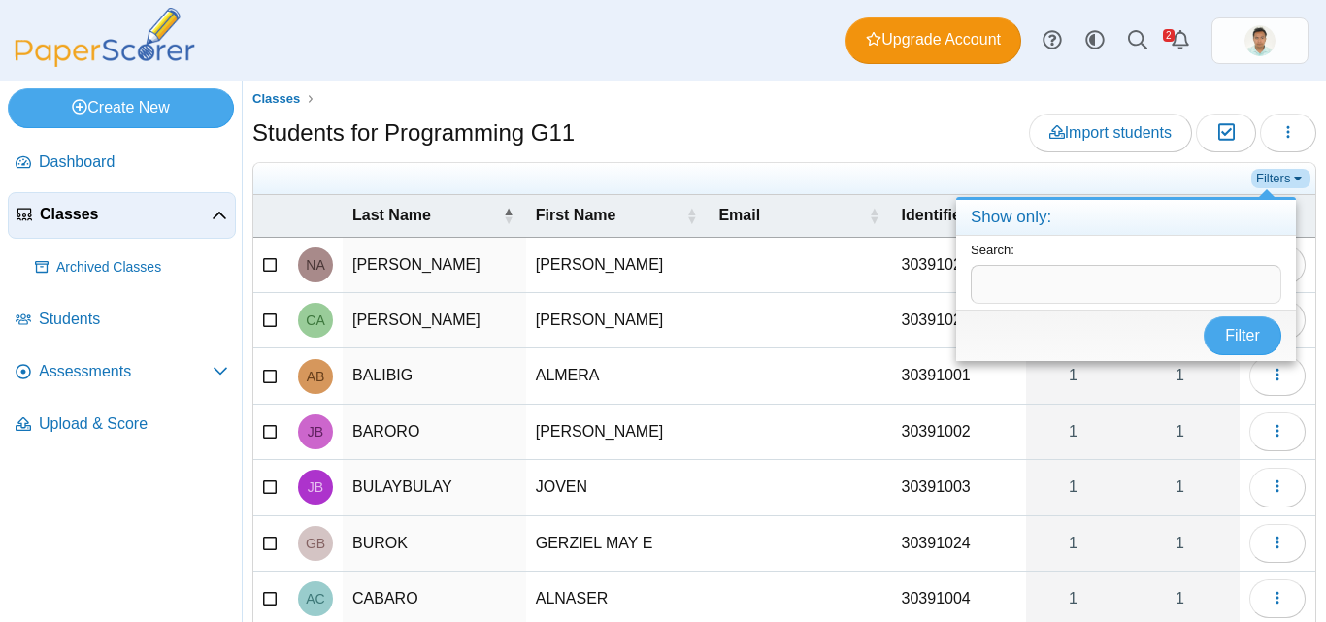
scroll to position [2, 0]
click at [1157, 159] on span "Students for Programming G11 Import students Moderation 0 1" at bounding box center [784, 509] width 1064 height 793
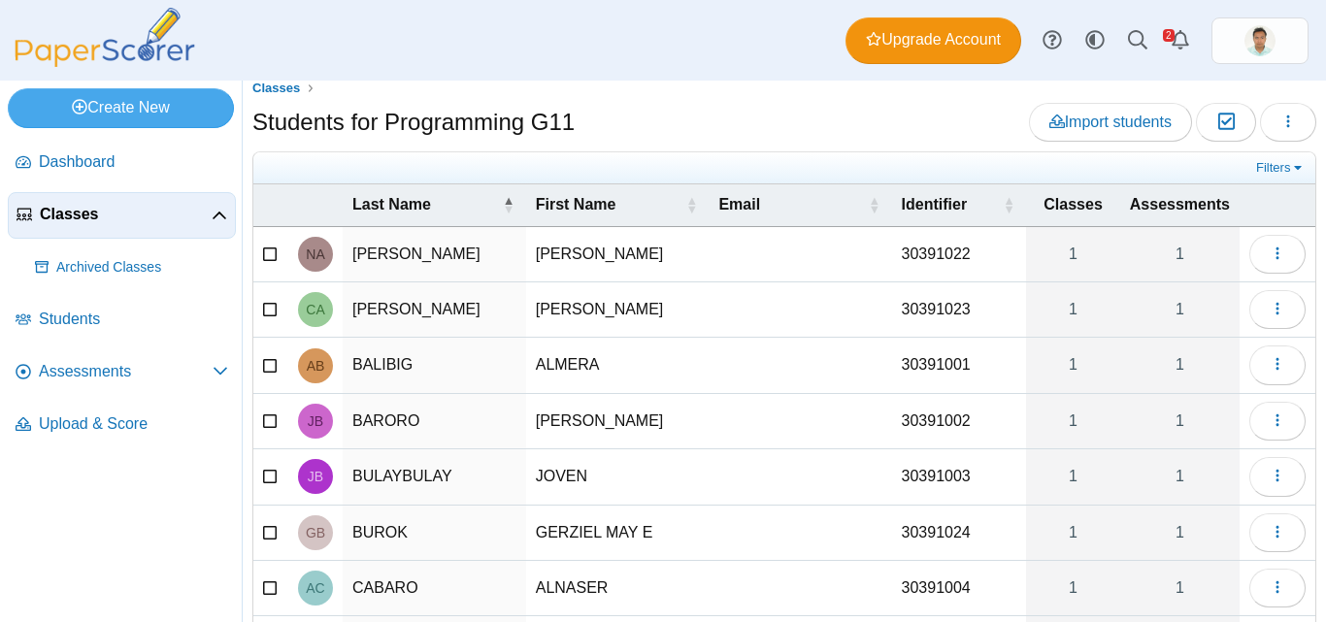
scroll to position [0, 0]
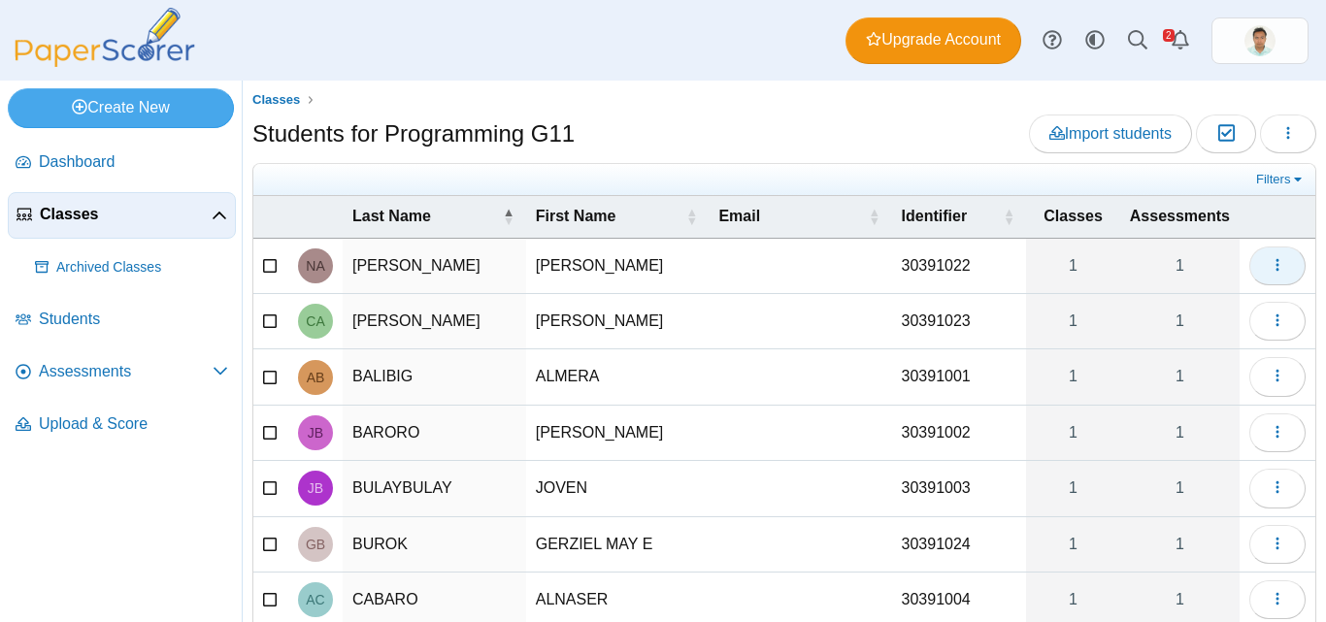
click at [1270, 273] on icon "button" at bounding box center [1278, 265] width 16 height 17
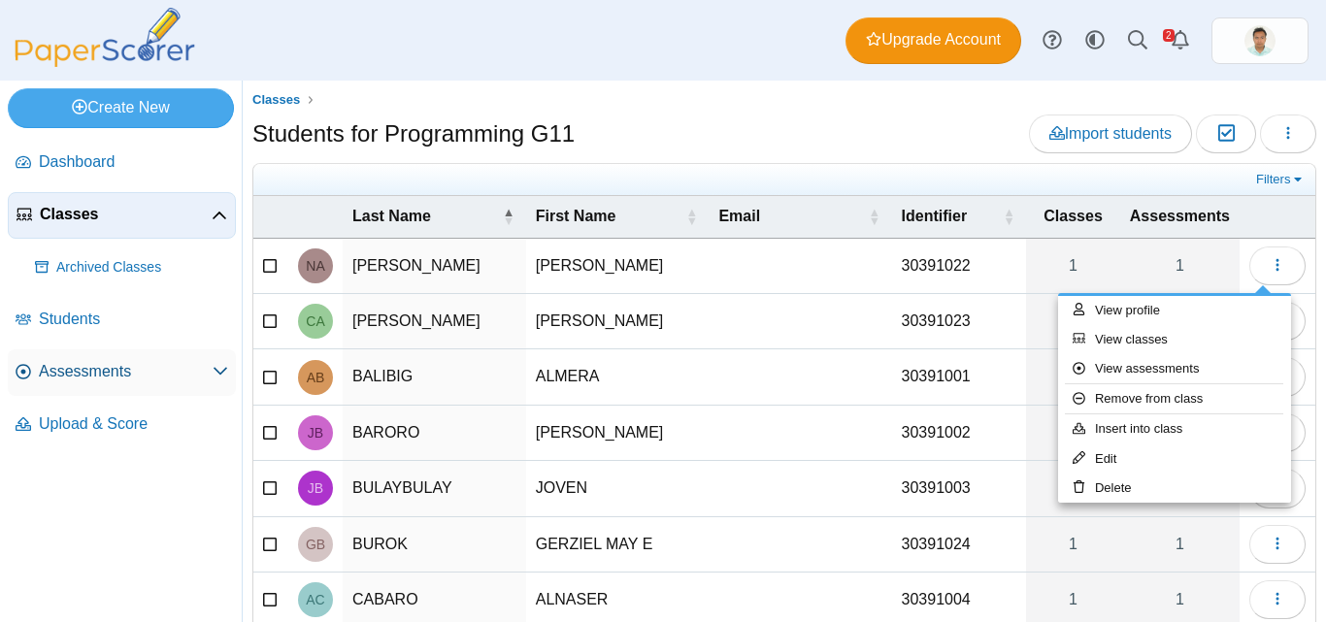
click at [147, 372] on span "Assessments" at bounding box center [126, 371] width 174 height 21
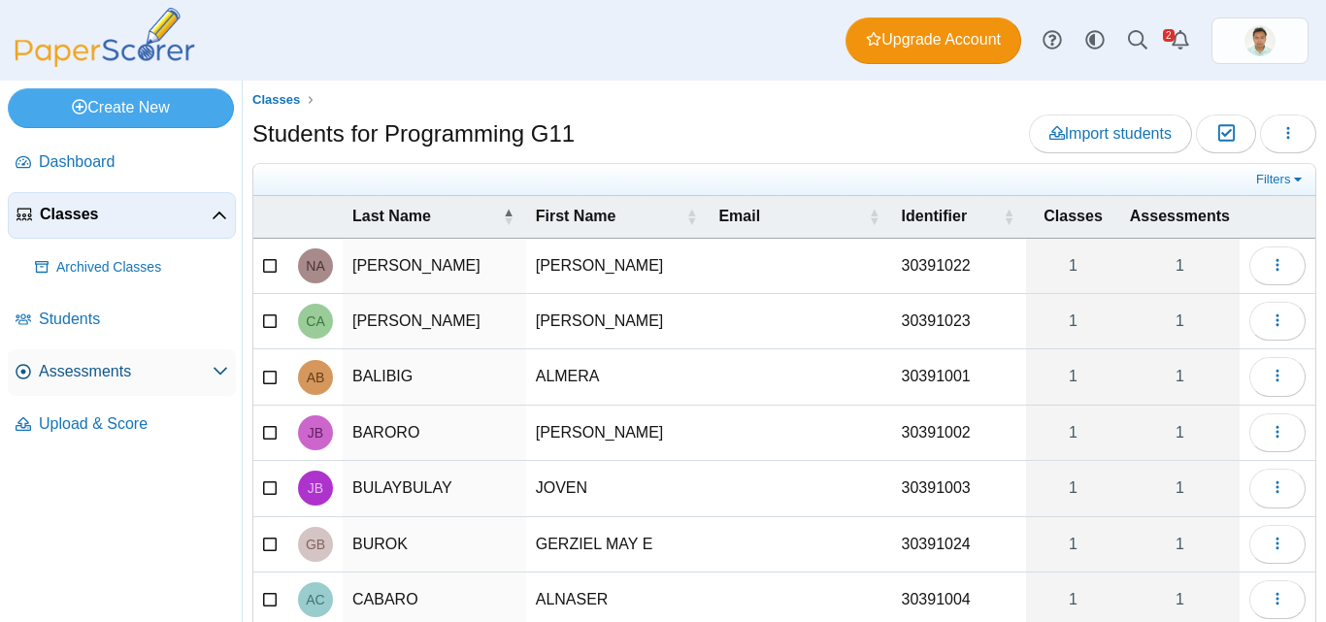
click at [131, 371] on span "Assessments" at bounding box center [126, 371] width 174 height 21
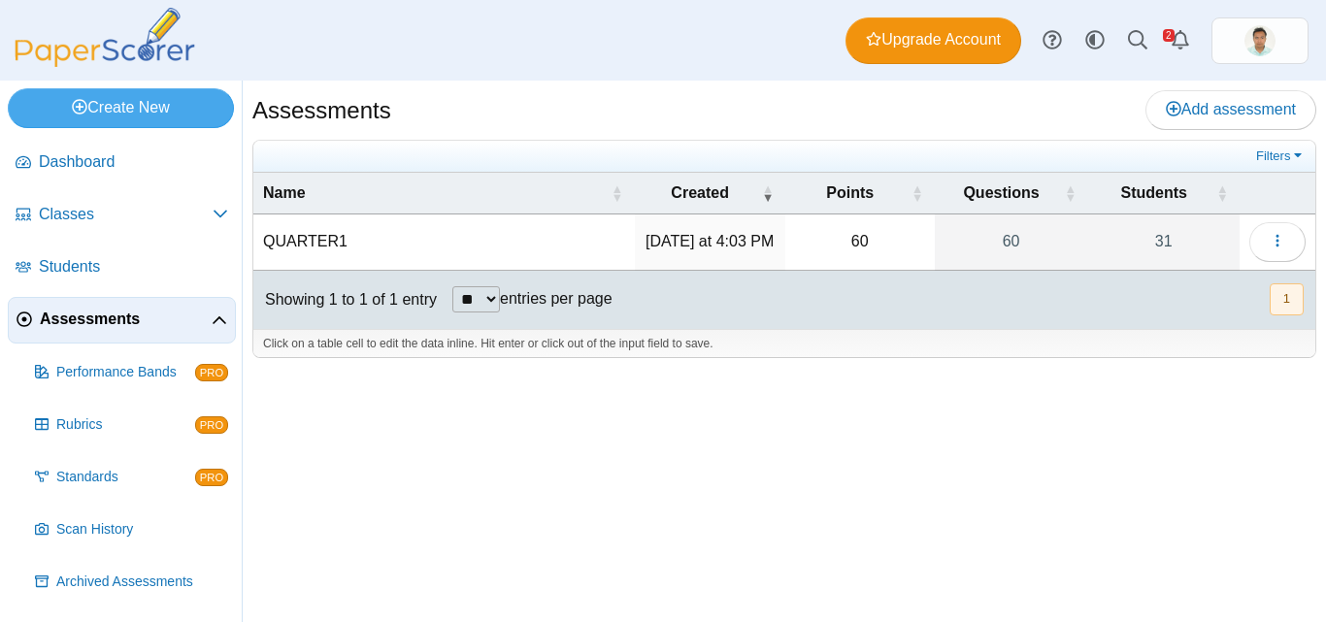
click at [318, 246] on td "QUARTER1" at bounding box center [444, 242] width 382 height 55
click at [1162, 245] on link "31" at bounding box center [1164, 242] width 152 height 54
click at [1170, 239] on link "31" at bounding box center [1164, 242] width 152 height 54
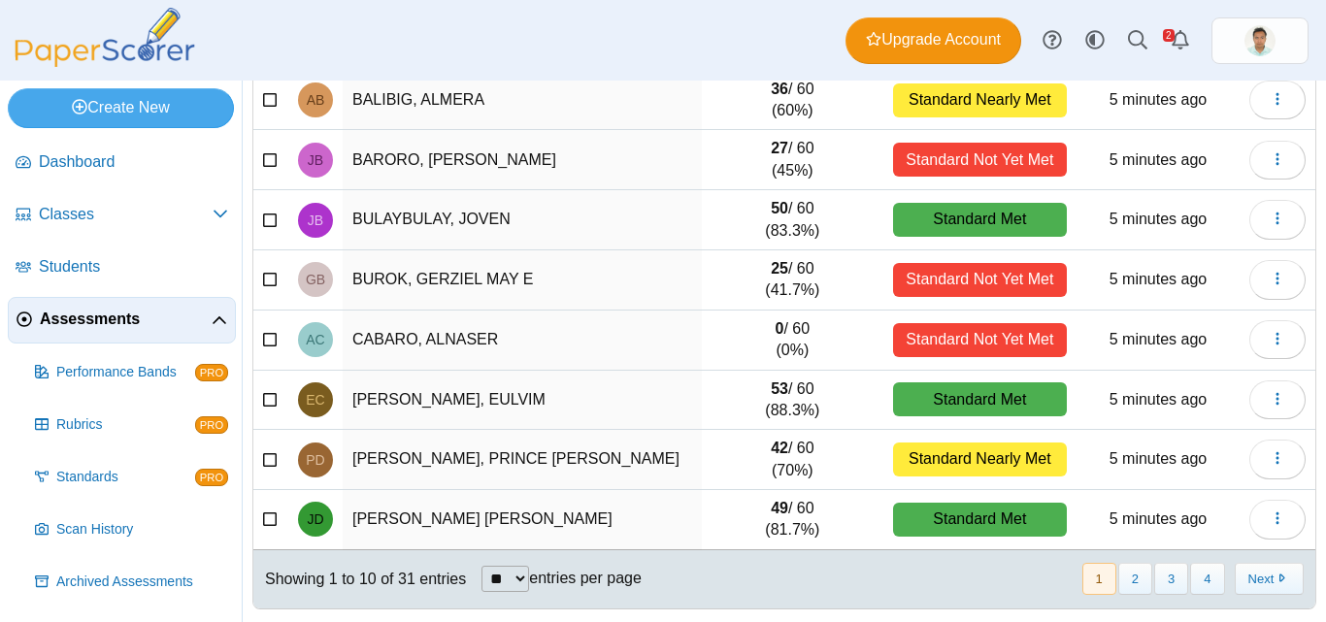
scroll to position [332, 0]
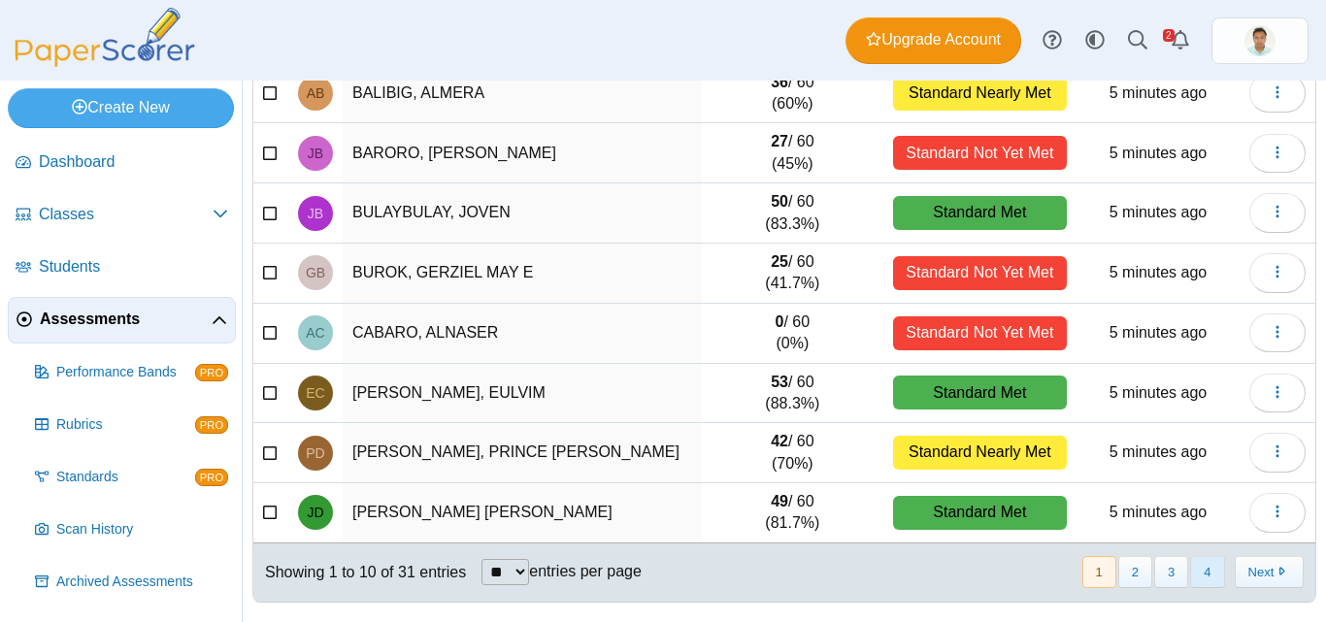
click at [1200, 580] on button "4" at bounding box center [1208, 572] width 34 height 32
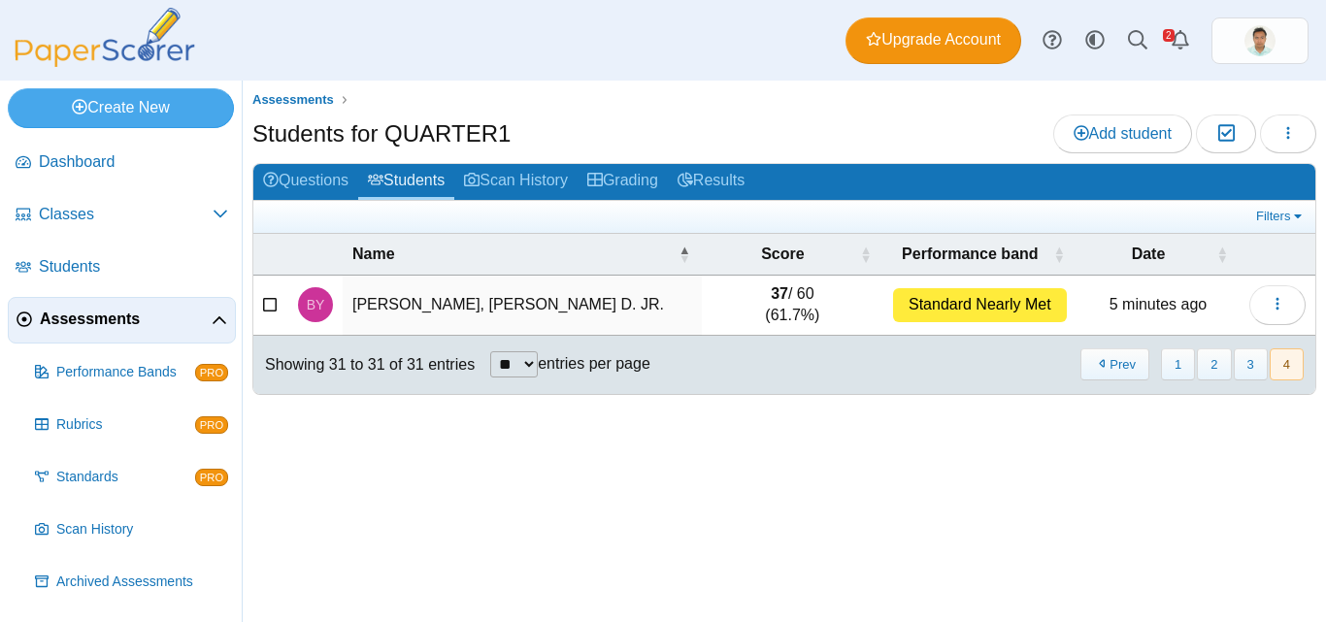
scroll to position [0, 0]
click at [1254, 361] on button "3" at bounding box center [1251, 365] width 34 height 32
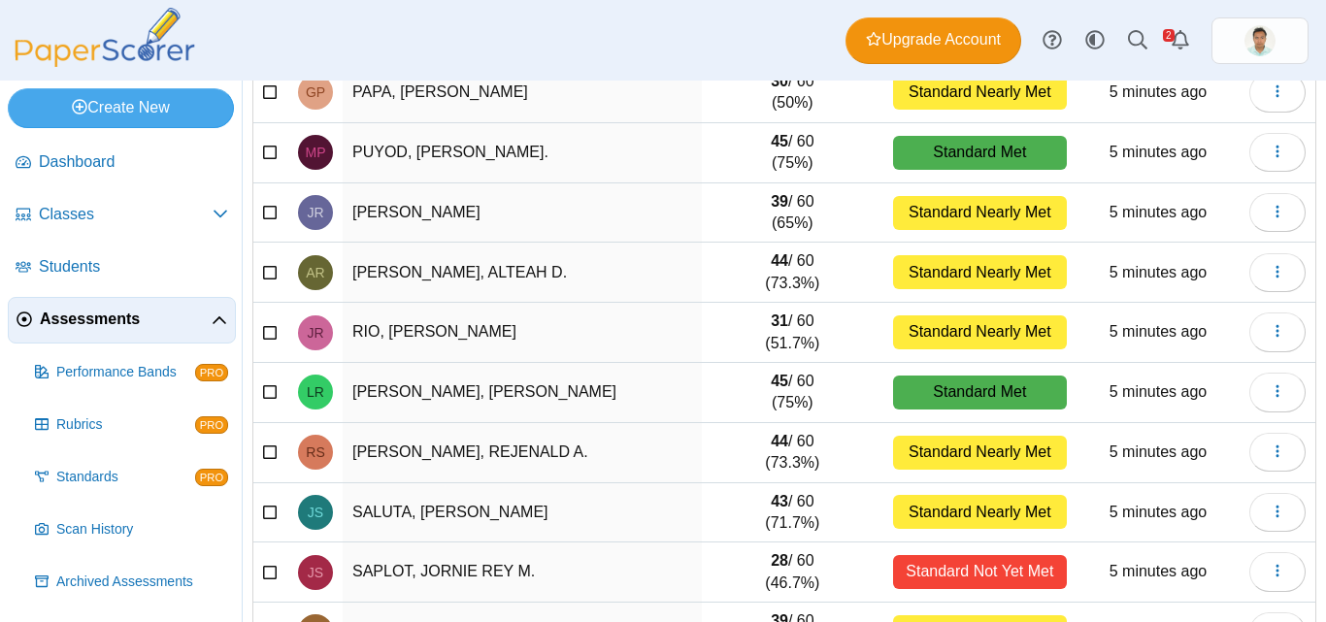
scroll to position [332, 0]
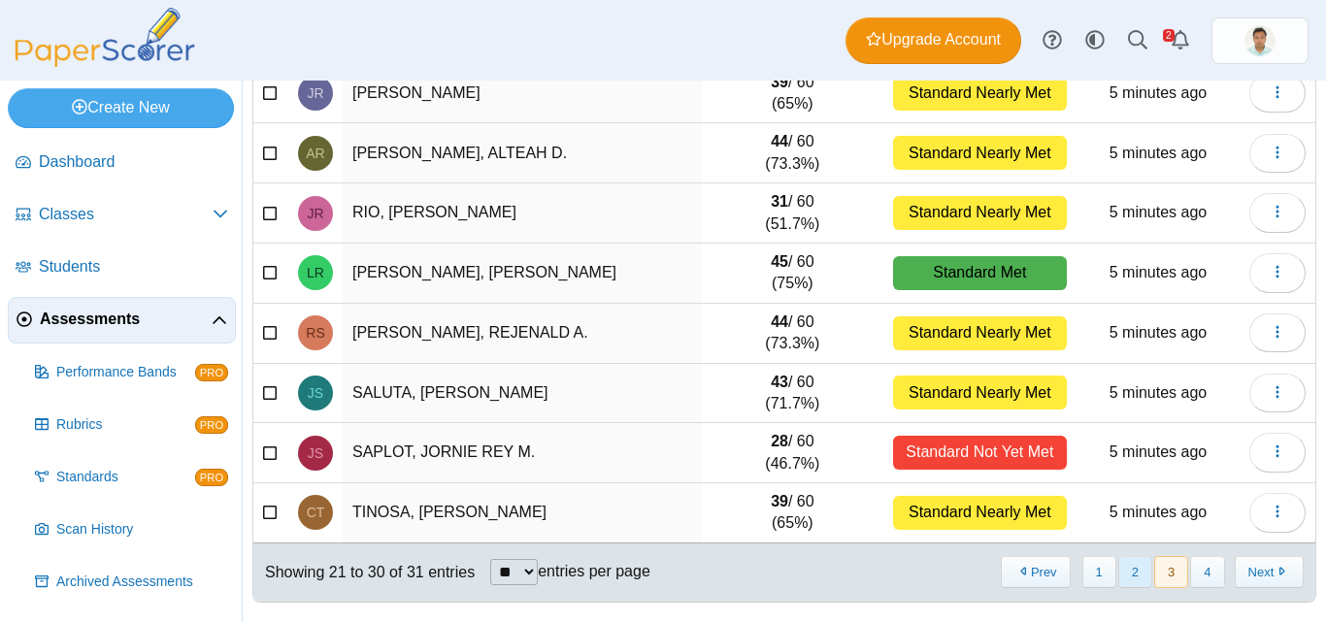
click at [1126, 570] on button "2" at bounding box center [1136, 572] width 34 height 32
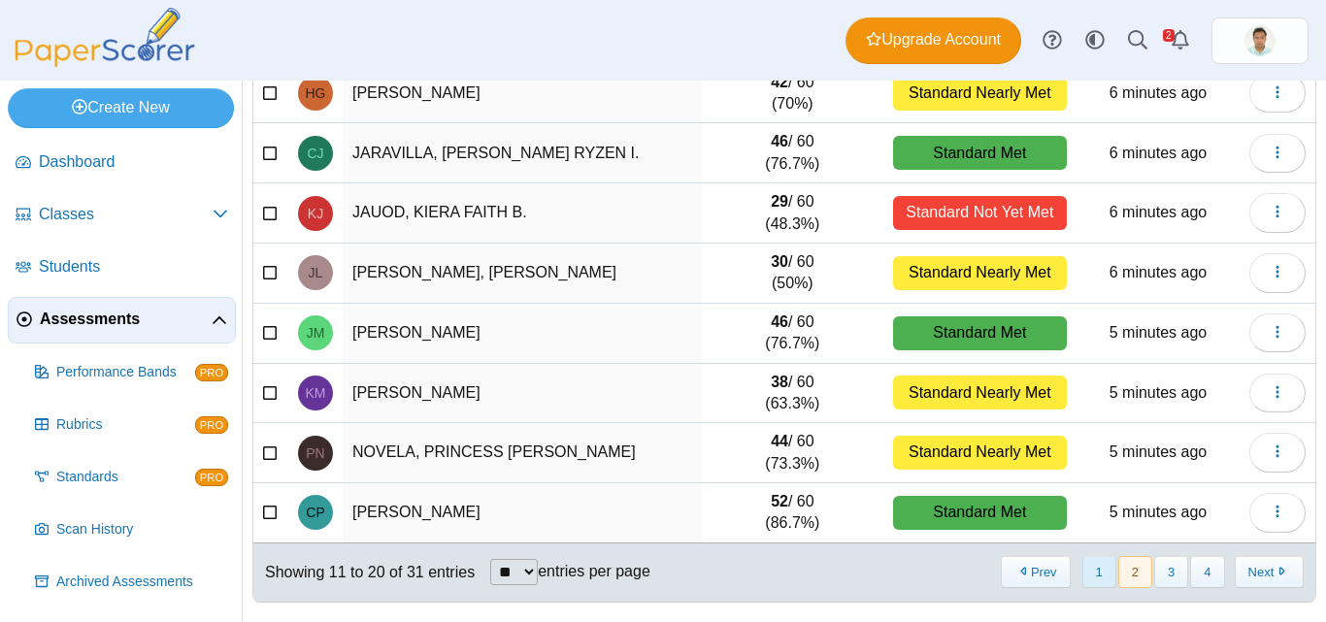
click at [1091, 571] on button "1" at bounding box center [1100, 572] width 34 height 32
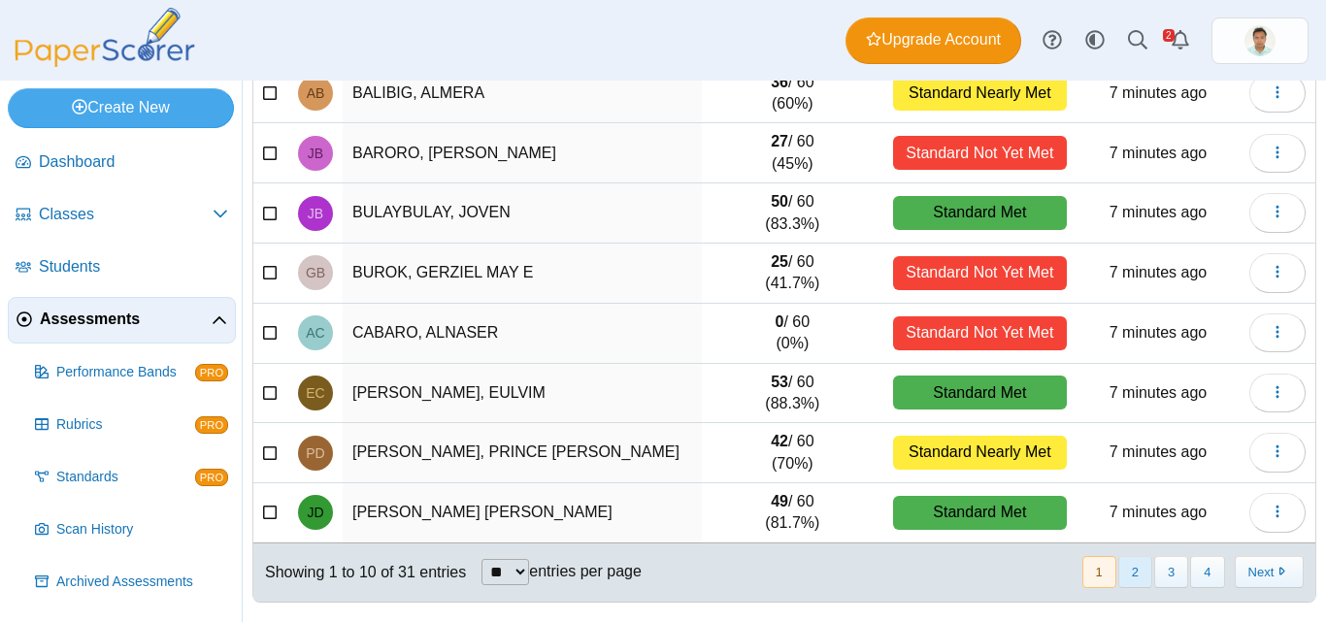
click at [1123, 572] on button "2" at bounding box center [1136, 572] width 34 height 32
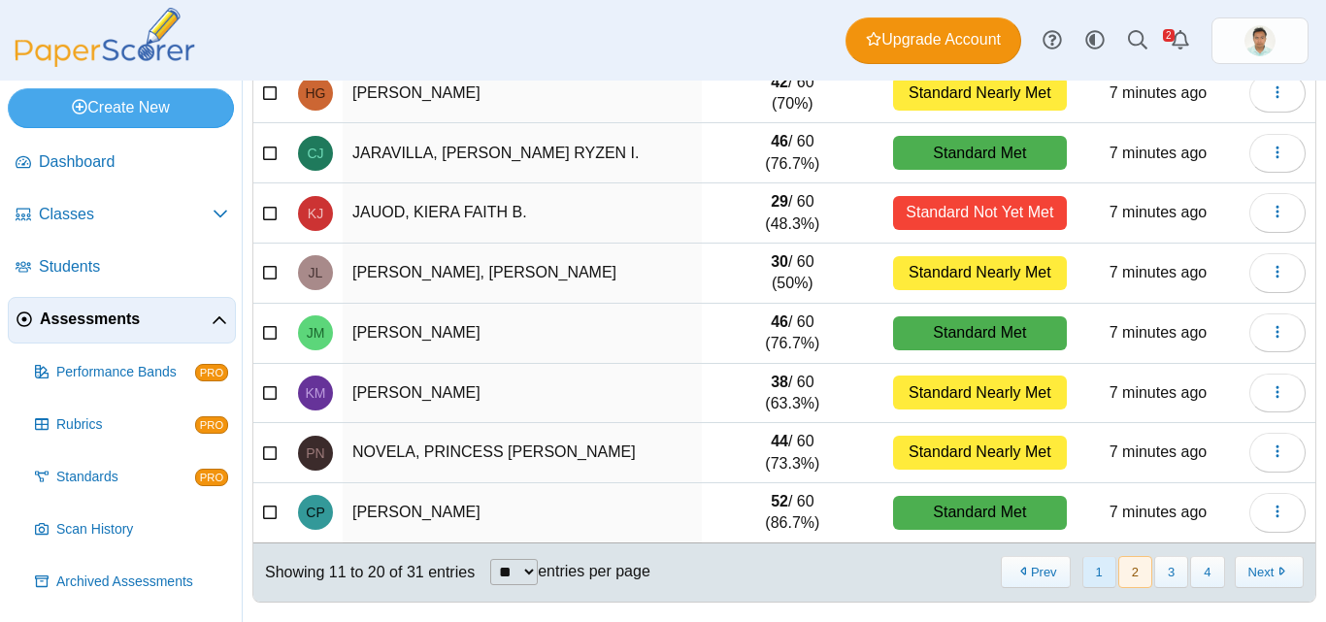
click at [1101, 576] on button "1" at bounding box center [1100, 572] width 34 height 32
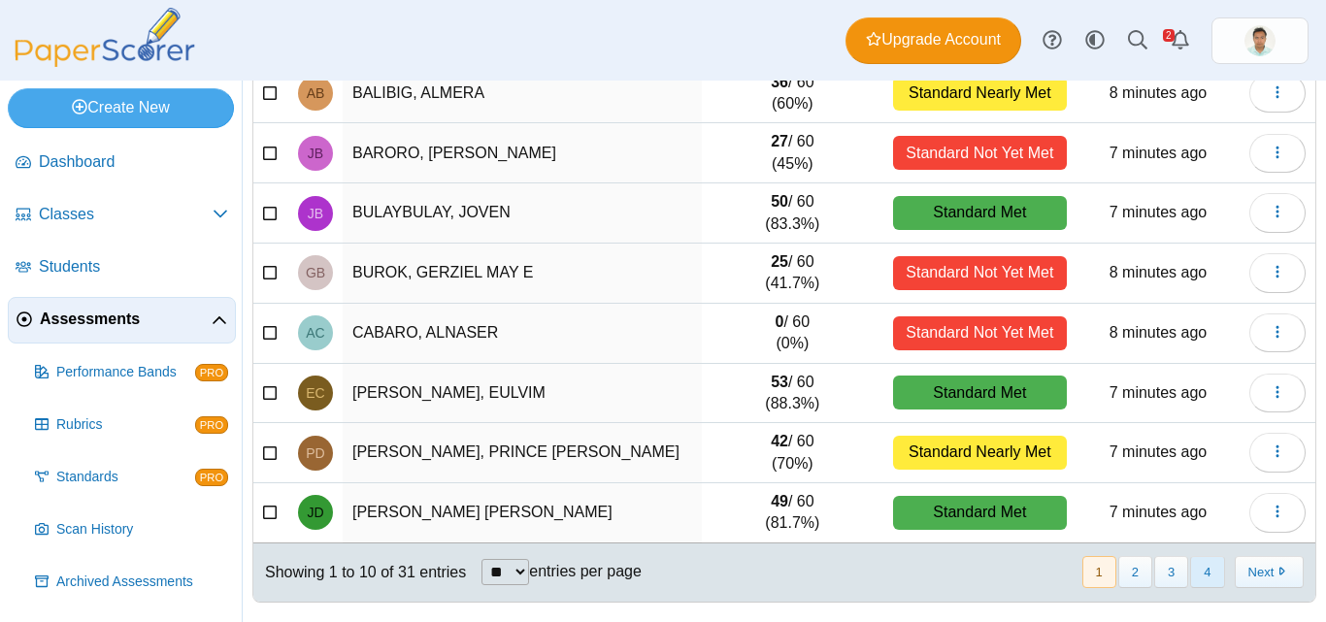
click at [1191, 574] on button "4" at bounding box center [1208, 572] width 34 height 32
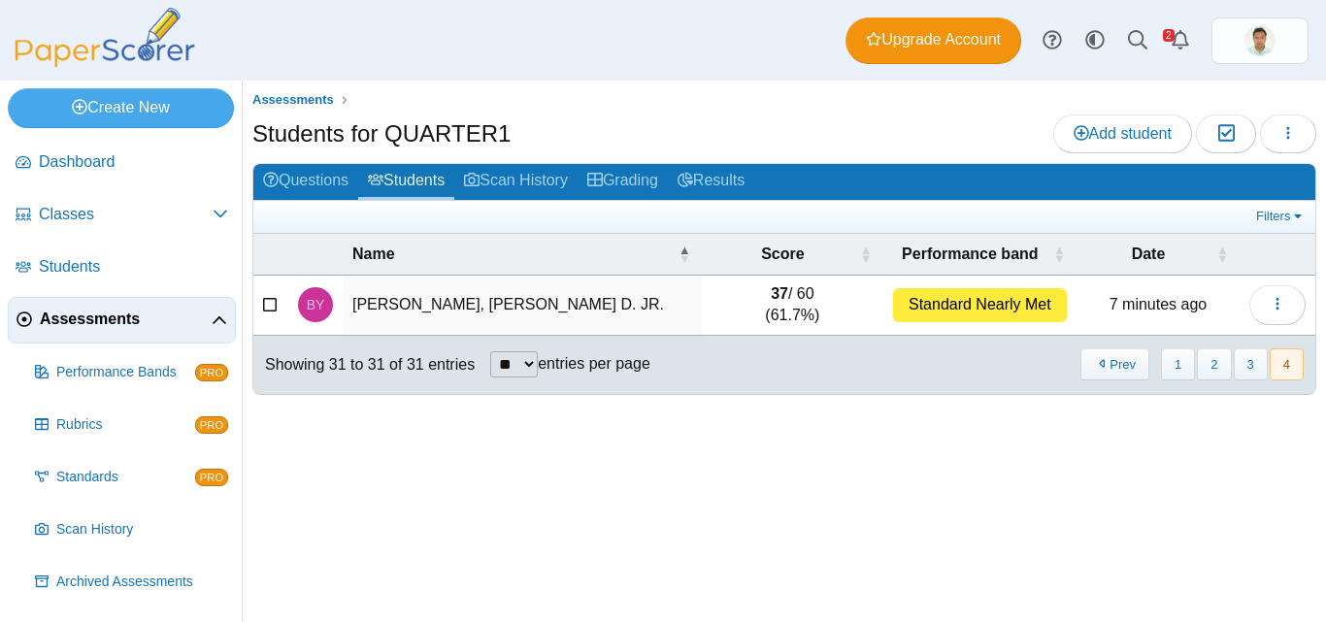
scroll to position [0, 0]
click at [1250, 354] on button "3" at bounding box center [1251, 365] width 34 height 32
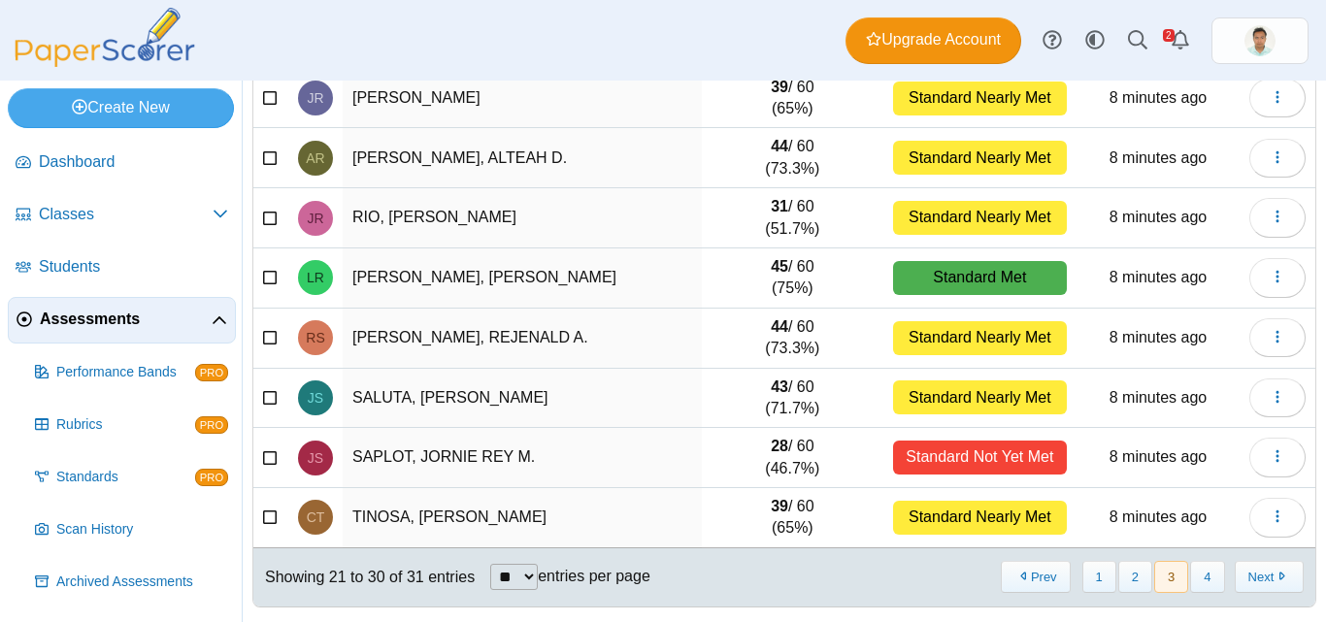
scroll to position [332, 0]
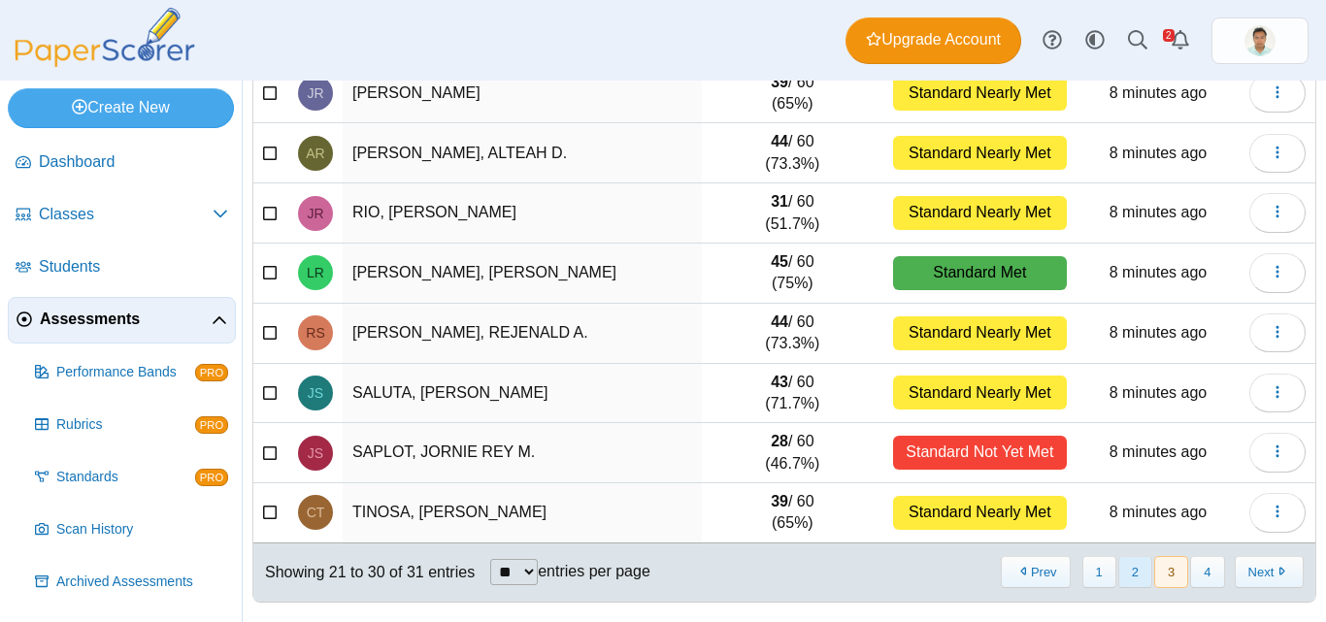
click at [1126, 573] on button "2" at bounding box center [1136, 572] width 34 height 32
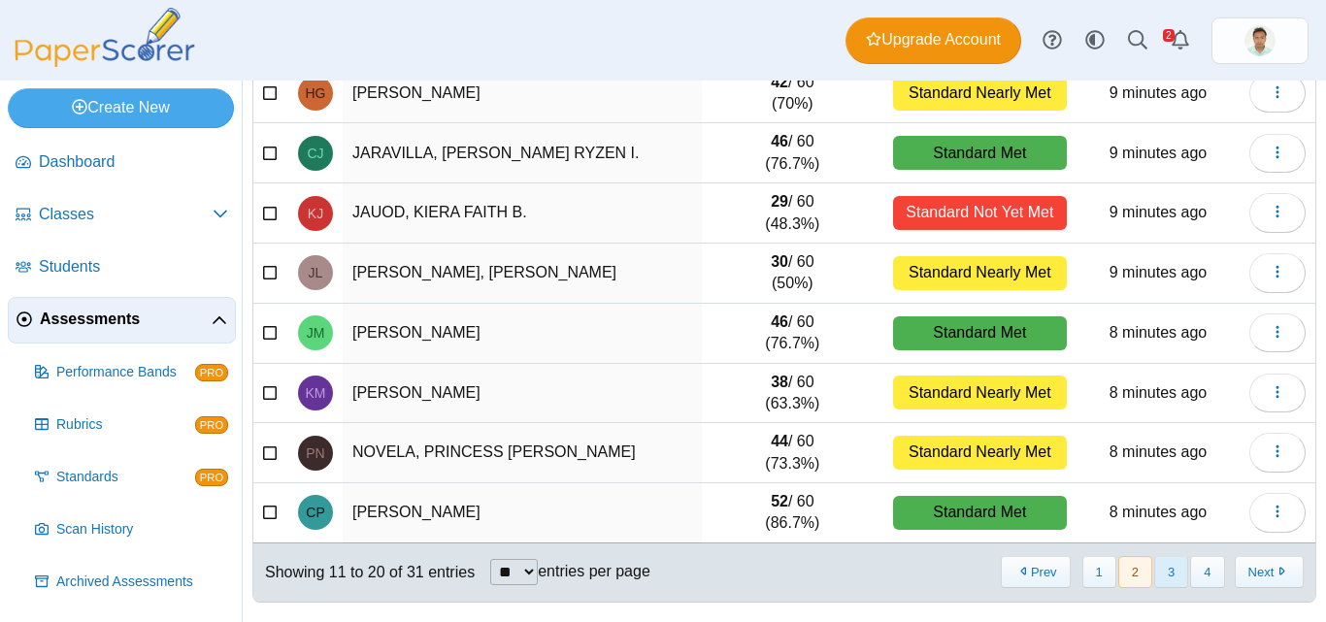
click at [1155, 570] on button "3" at bounding box center [1172, 572] width 34 height 32
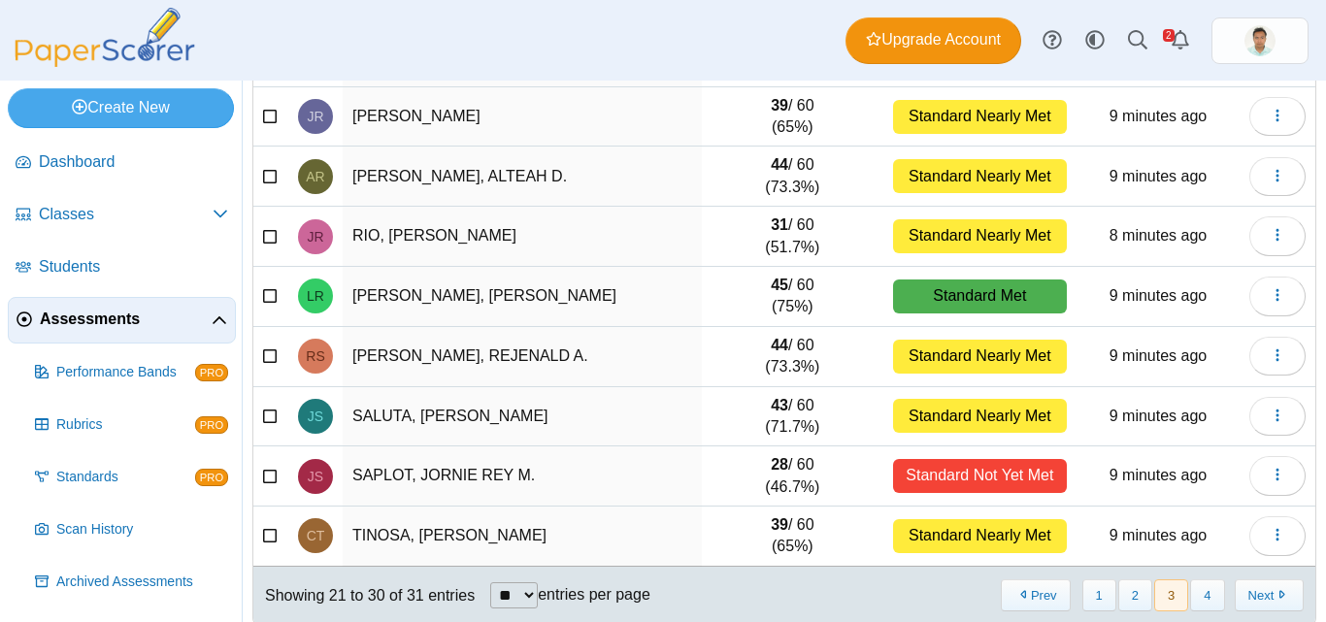
scroll to position [327, 0]
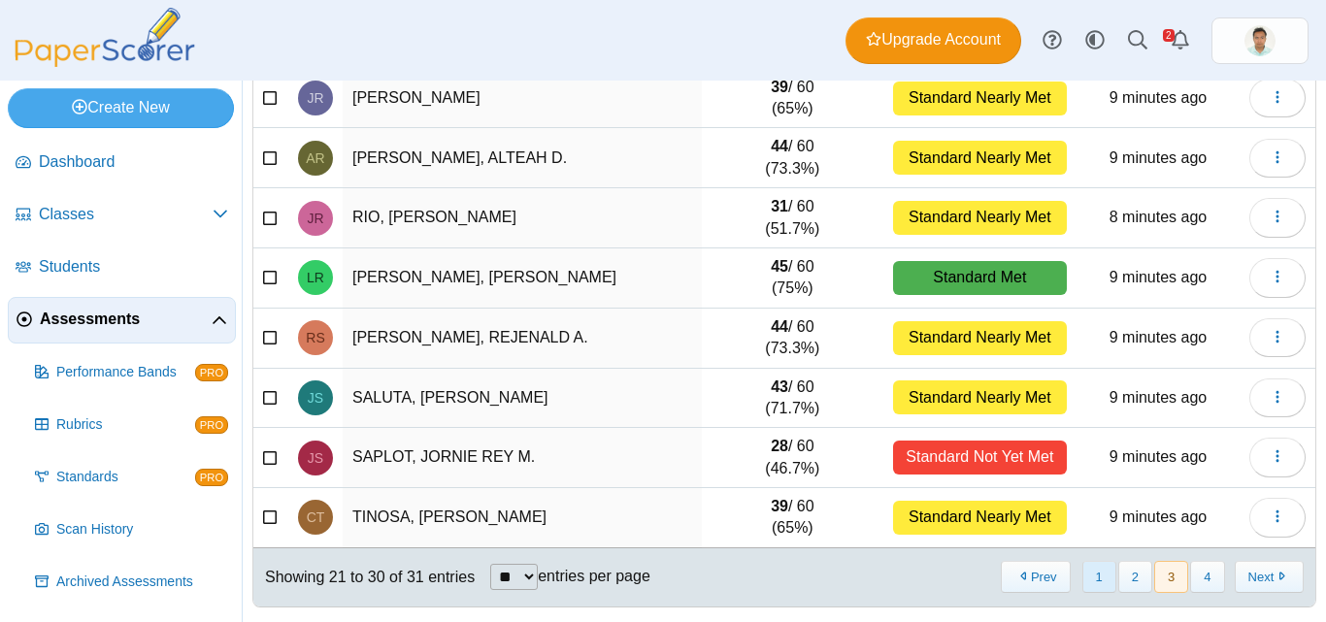
click at [1093, 575] on button "1" at bounding box center [1100, 577] width 34 height 32
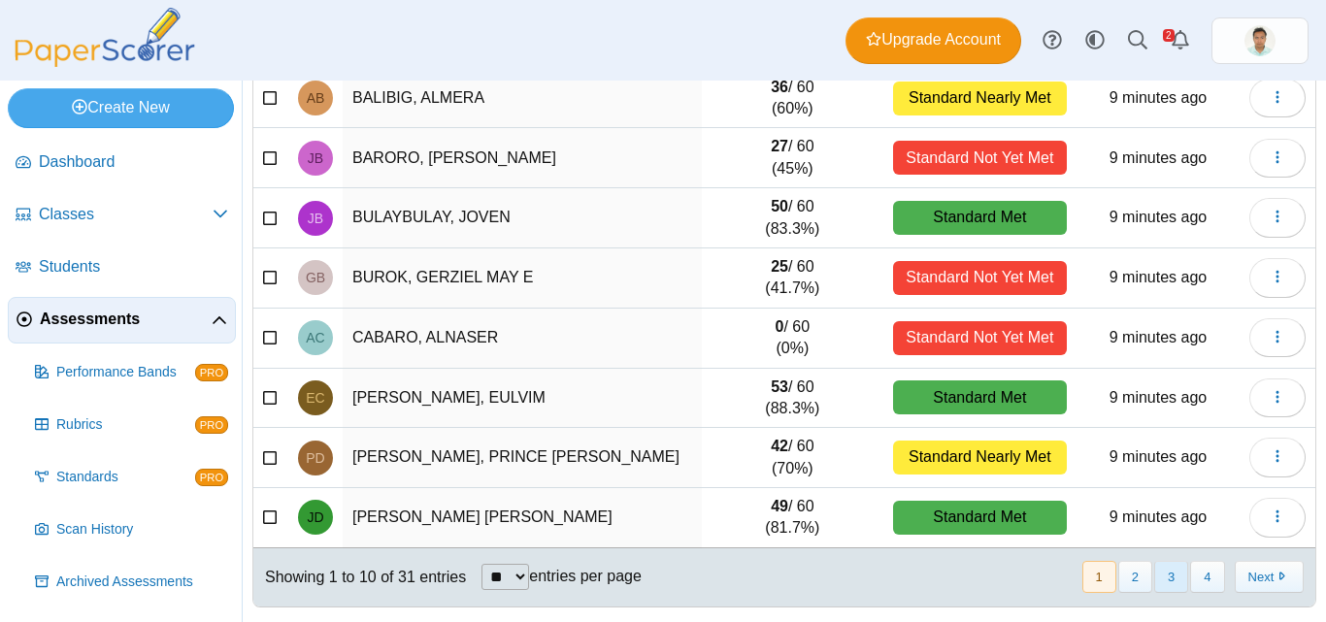
click at [1158, 586] on button "3" at bounding box center [1172, 577] width 34 height 32
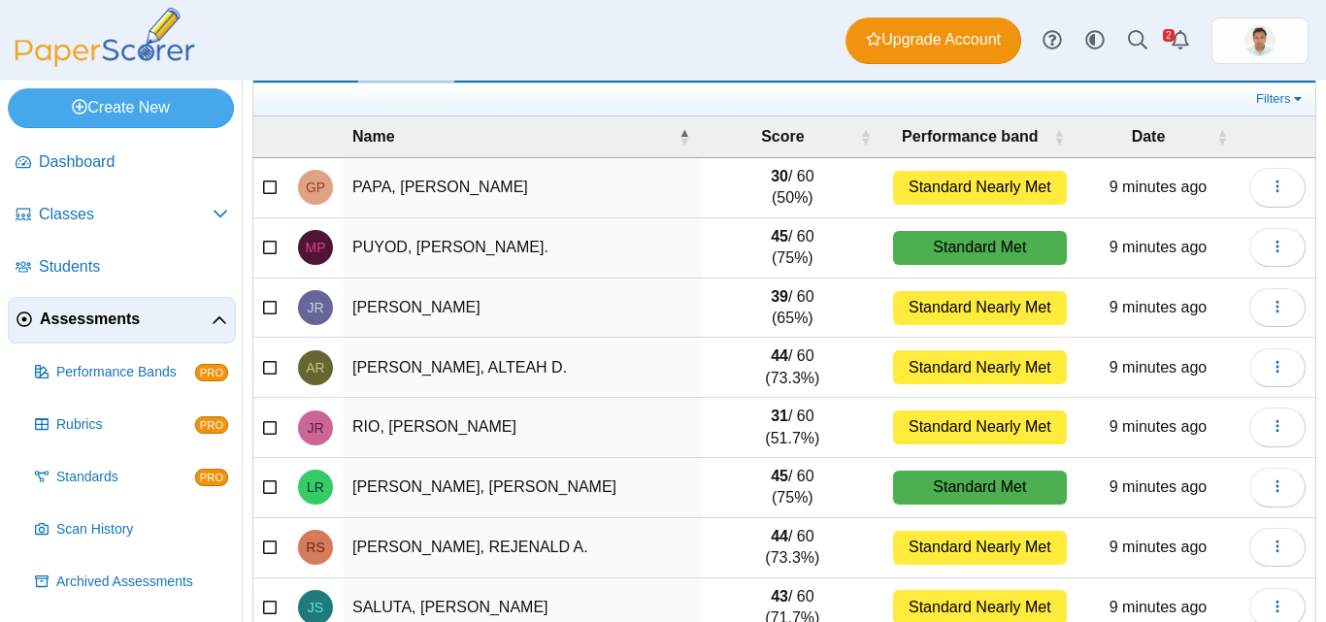
scroll to position [332, 0]
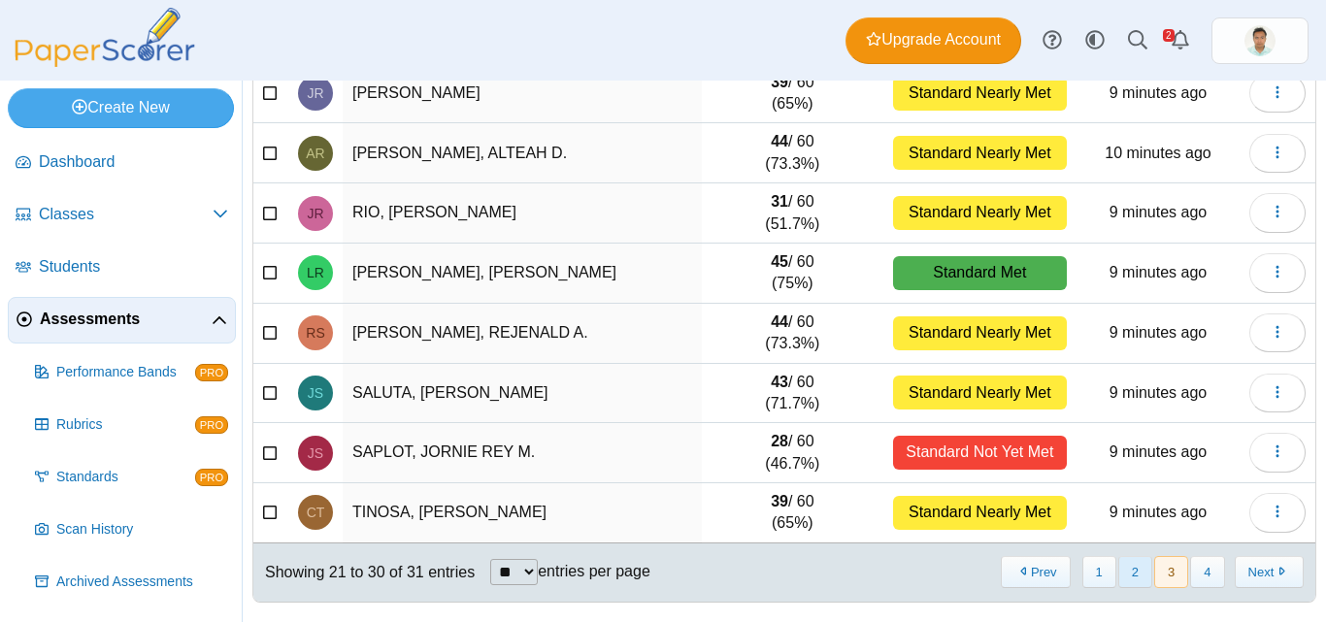
click at [1124, 578] on button "2" at bounding box center [1136, 572] width 34 height 32
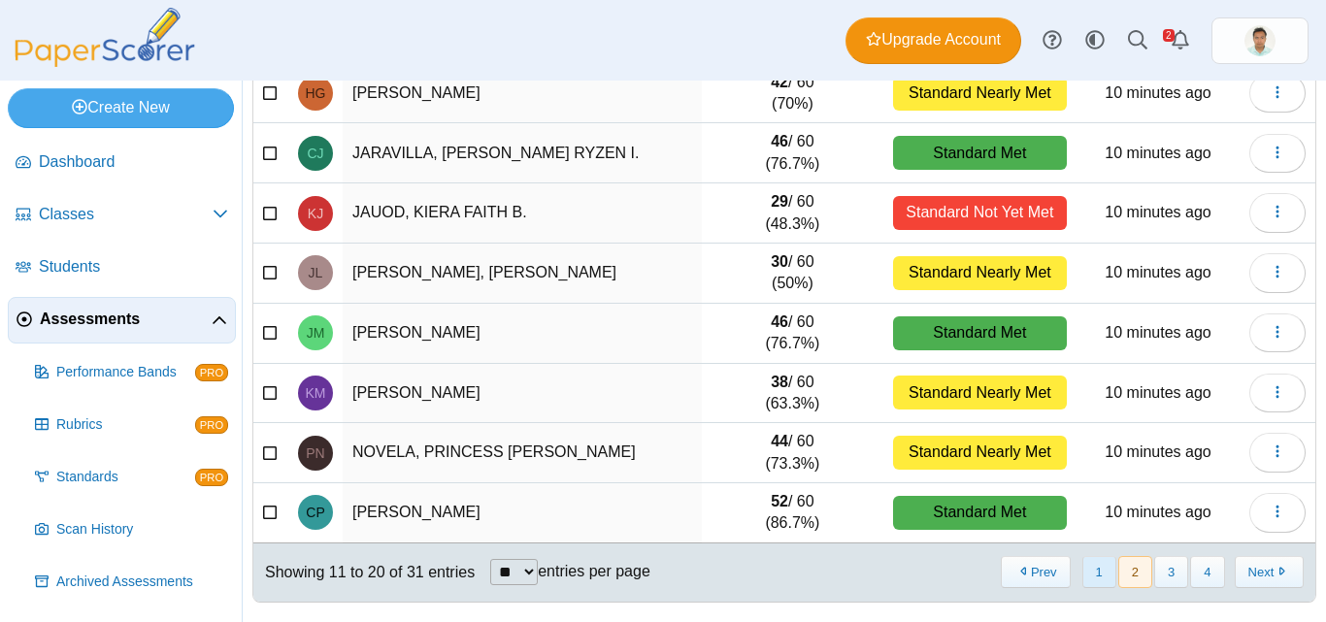
click at [1083, 569] on button "1" at bounding box center [1100, 572] width 34 height 32
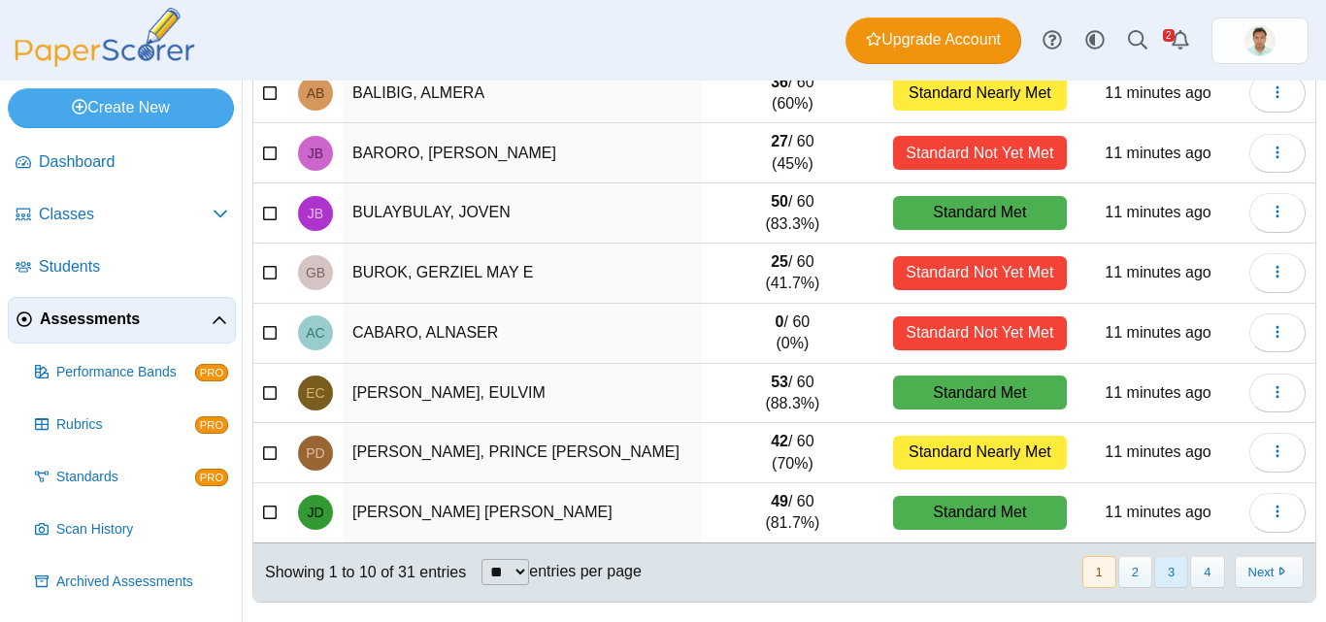
click at [1163, 575] on button "3" at bounding box center [1172, 572] width 34 height 32
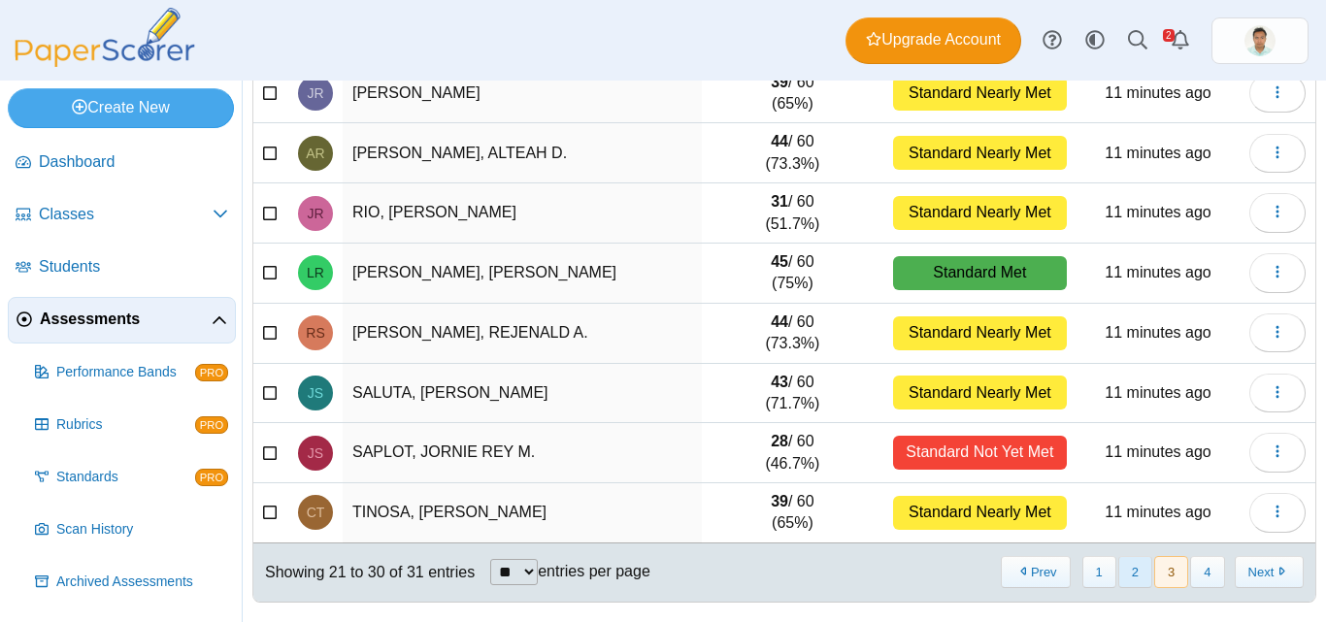
click at [1126, 578] on button "2" at bounding box center [1136, 572] width 34 height 32
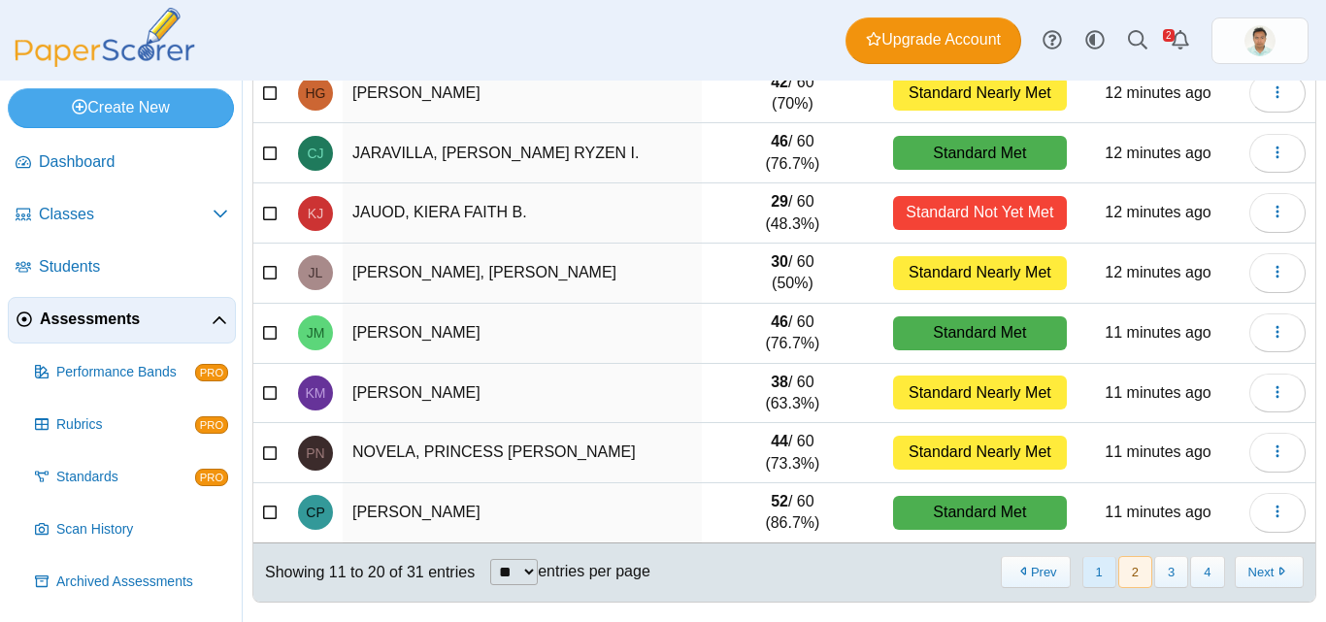
click at [1085, 572] on button "1" at bounding box center [1100, 572] width 34 height 32
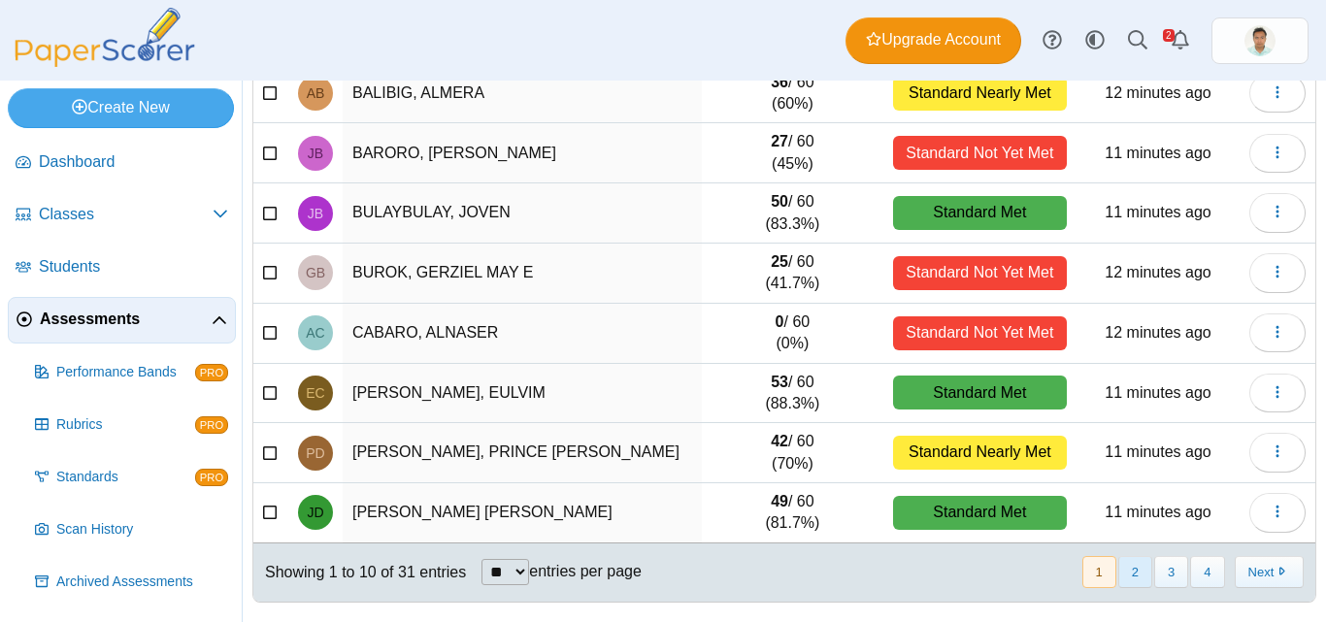
click at [1124, 587] on button "2" at bounding box center [1136, 572] width 34 height 32
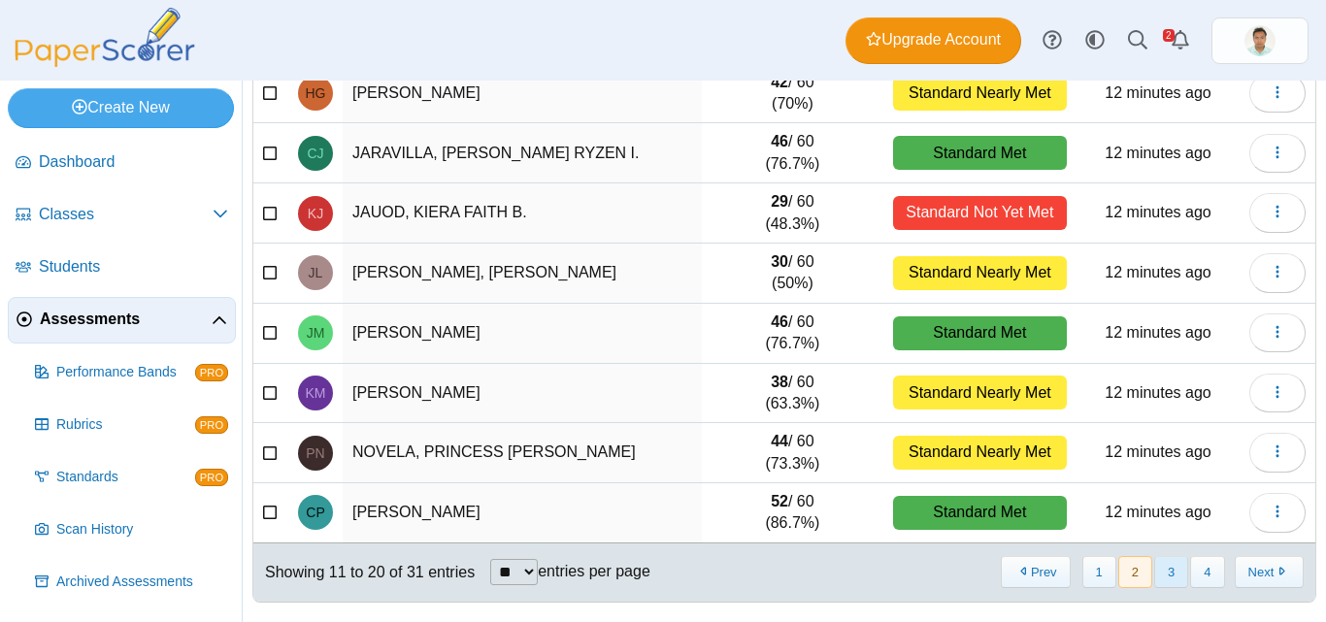
click at [1155, 577] on button "3" at bounding box center [1172, 572] width 34 height 32
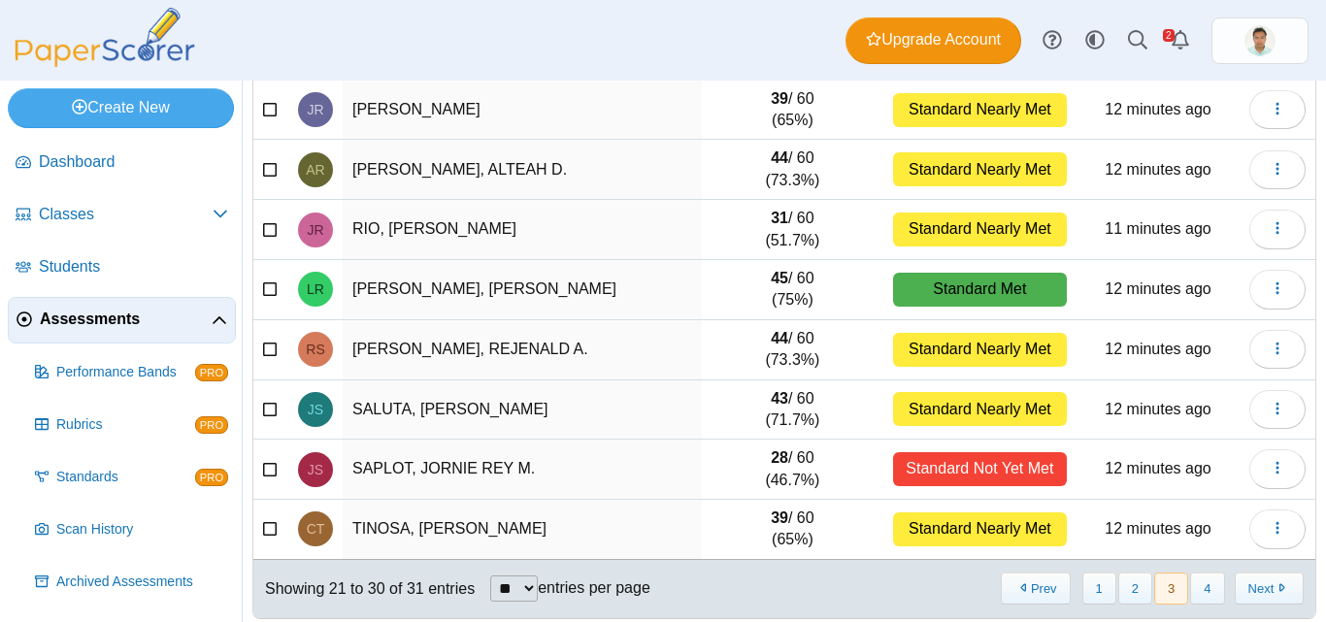
scroll to position [325, 0]
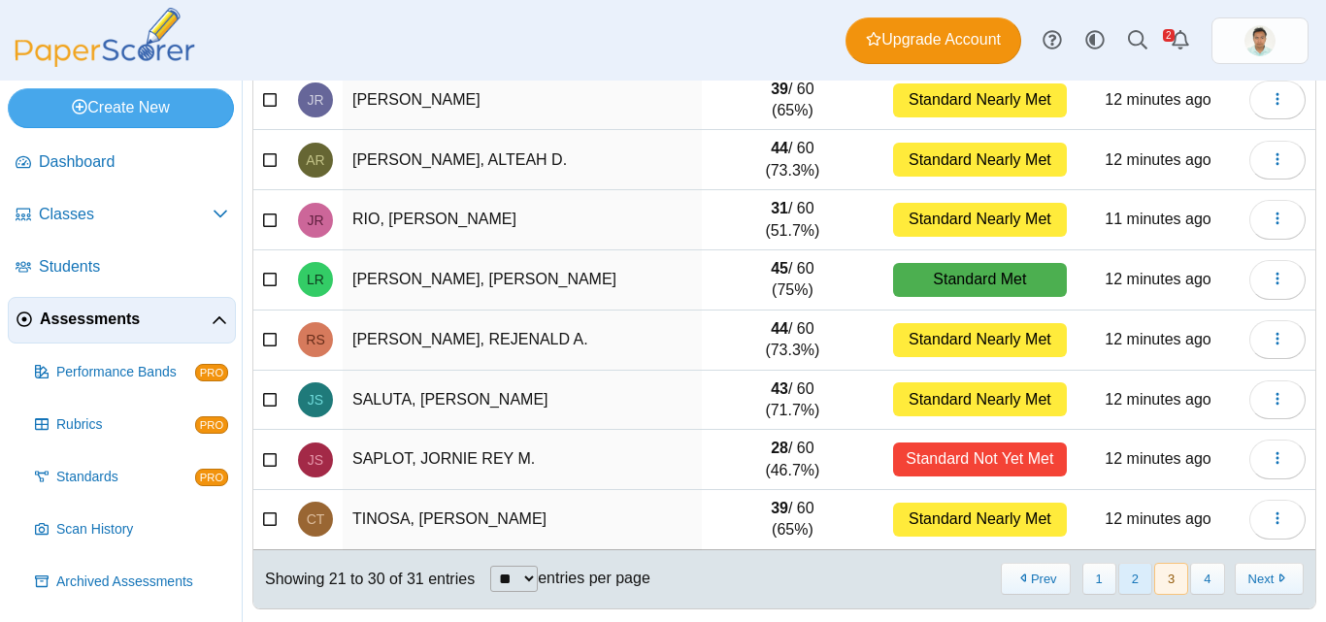
click at [1124, 581] on button "2" at bounding box center [1136, 579] width 34 height 32
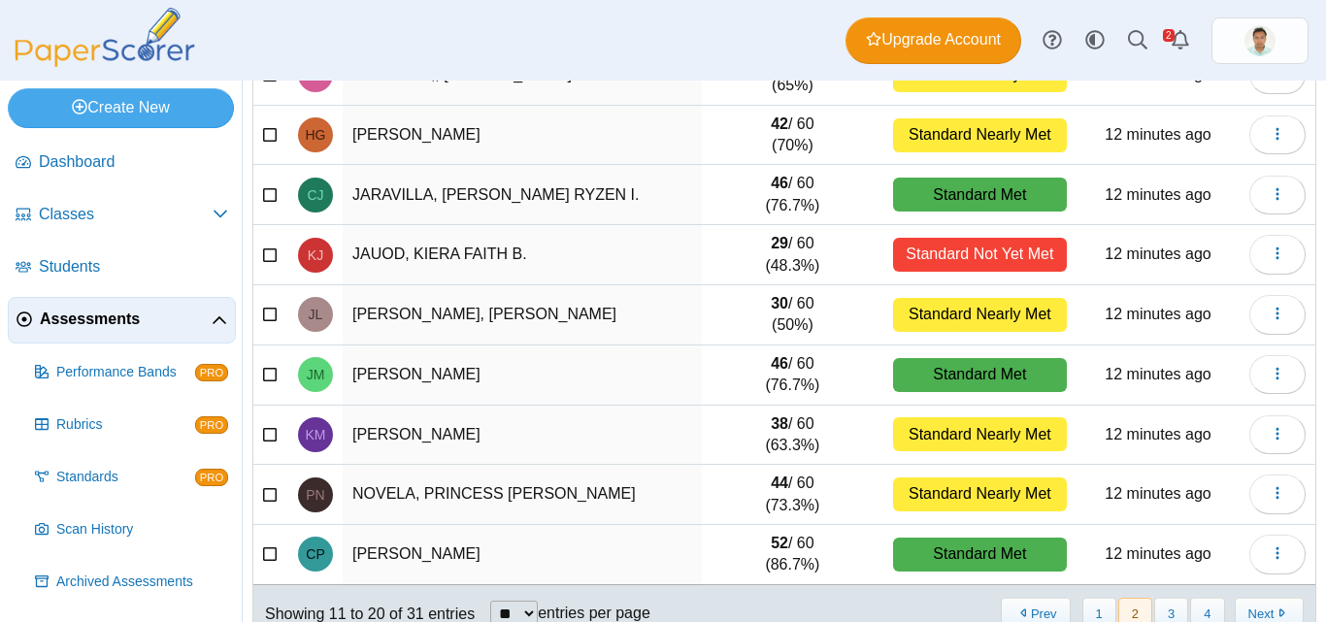
scroll to position [292, 0]
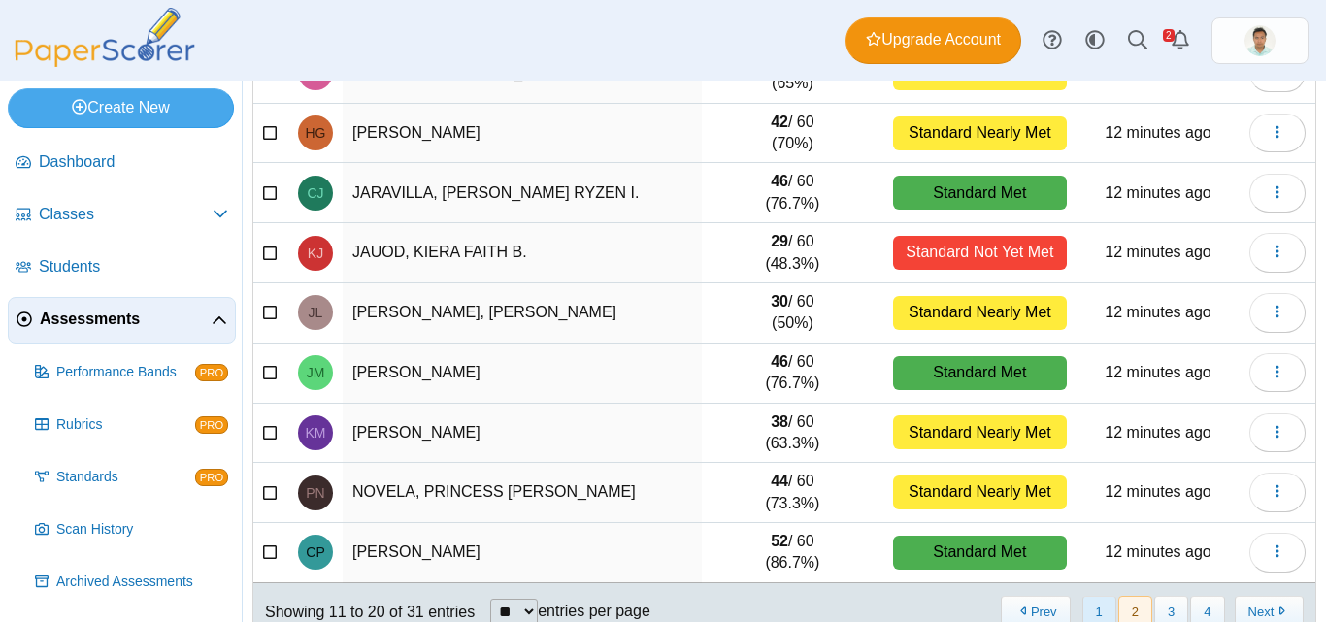
click at [1091, 613] on button "1" at bounding box center [1100, 612] width 34 height 32
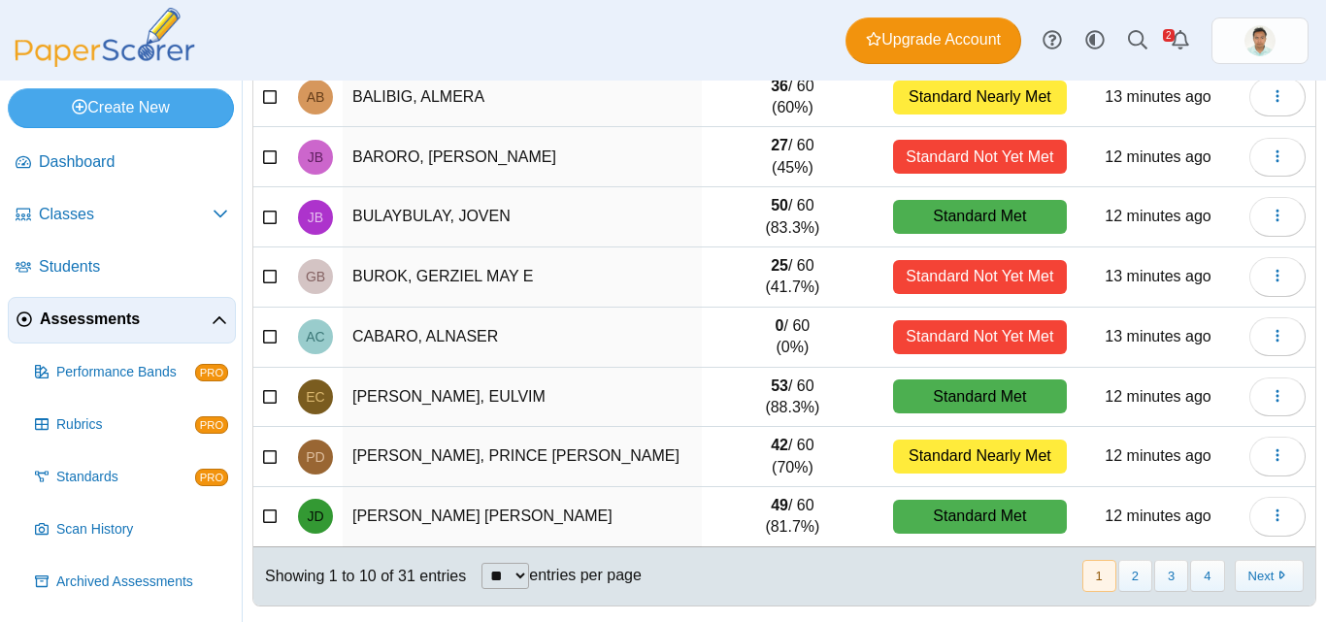
scroll to position [332, 0]
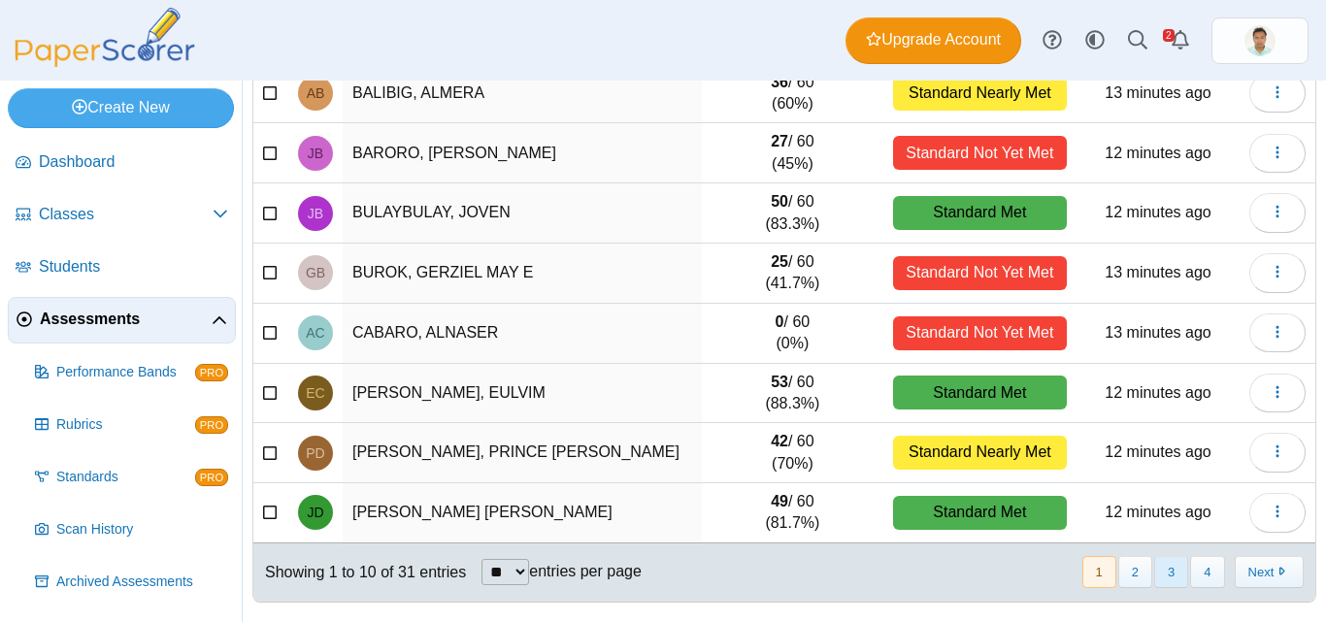
click at [1156, 563] on button "3" at bounding box center [1172, 572] width 34 height 32
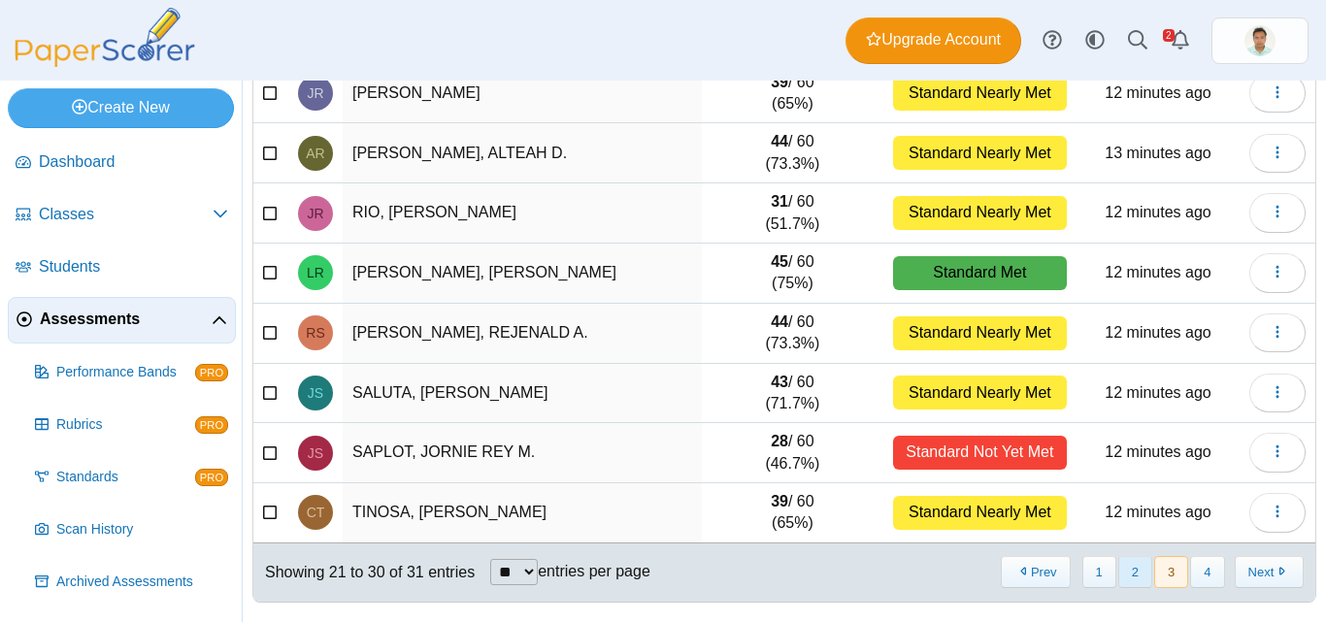
click at [1121, 577] on button "2" at bounding box center [1136, 572] width 34 height 32
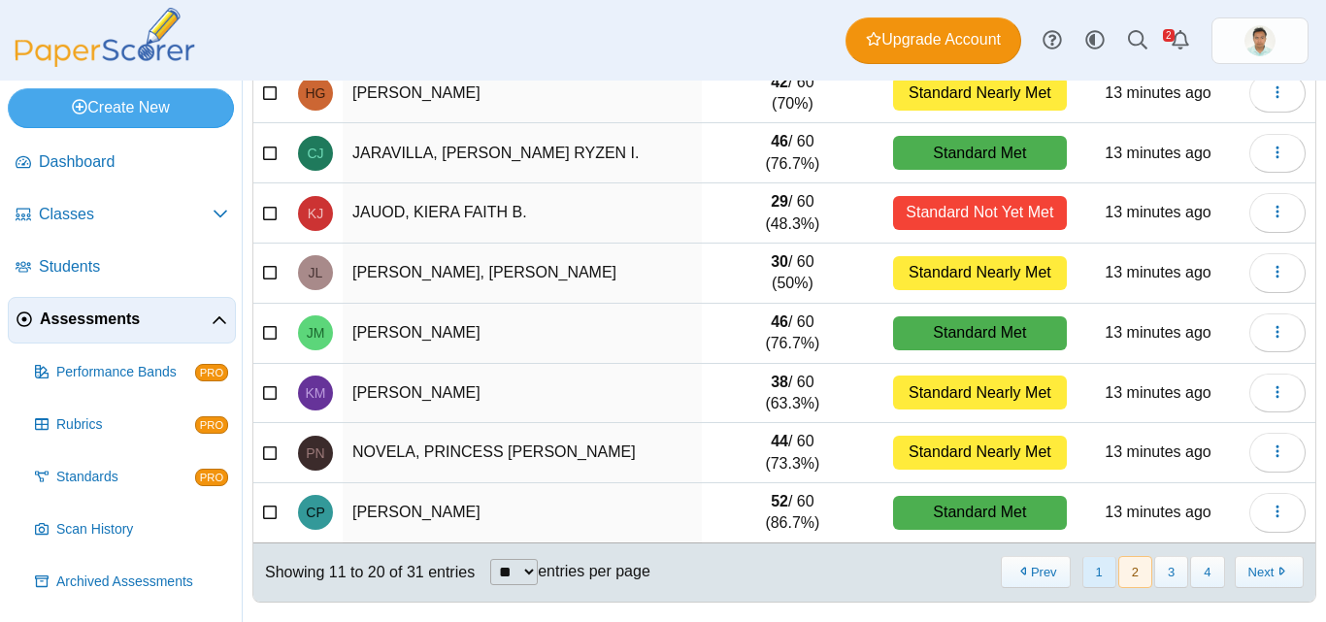
click at [1100, 575] on button "1" at bounding box center [1100, 572] width 34 height 32
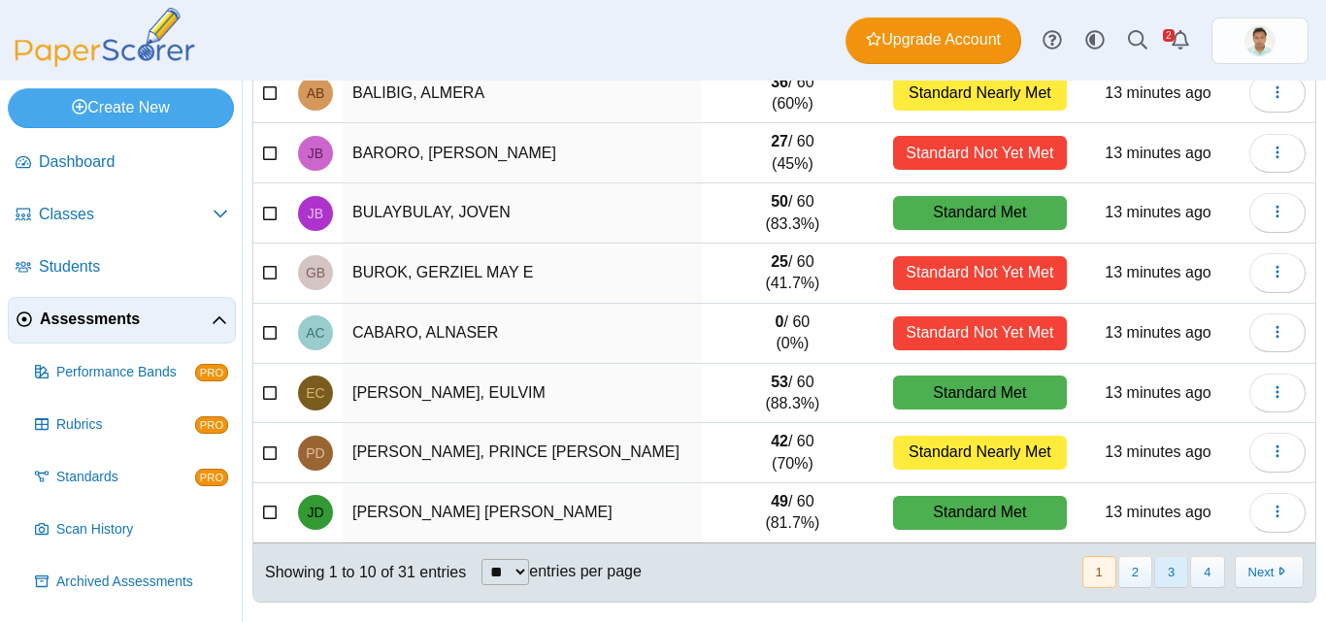
click at [1155, 577] on button "3" at bounding box center [1172, 572] width 34 height 32
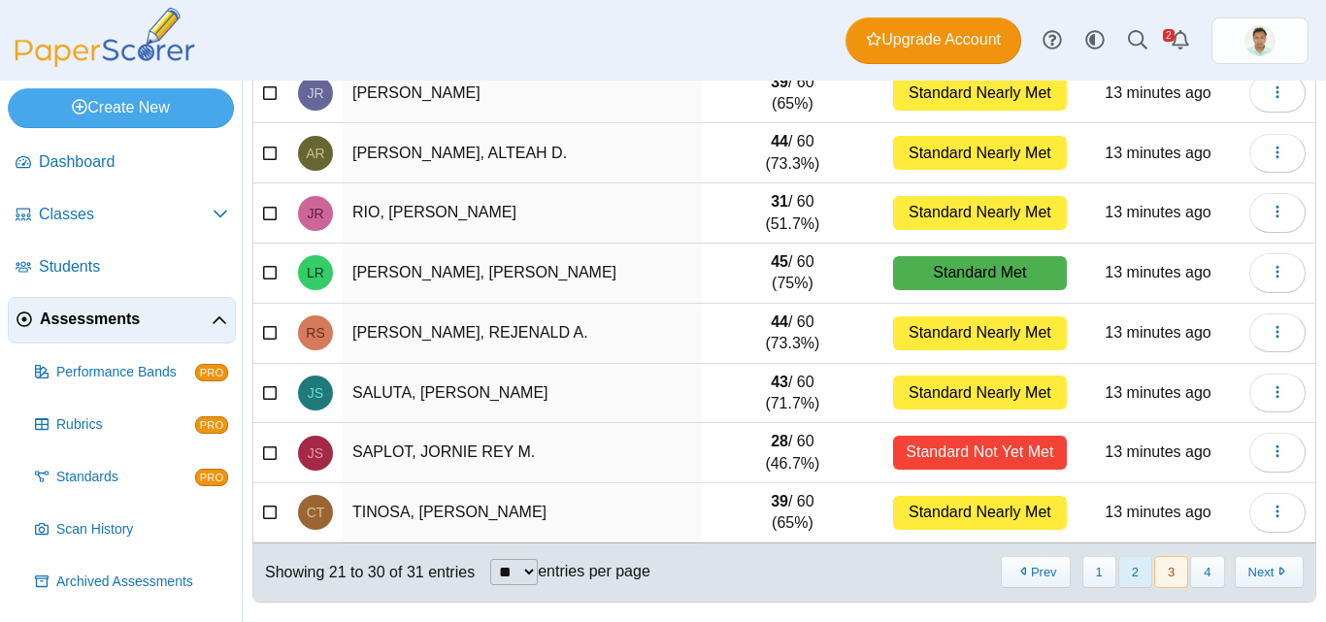
click at [1124, 574] on button "2" at bounding box center [1136, 572] width 34 height 32
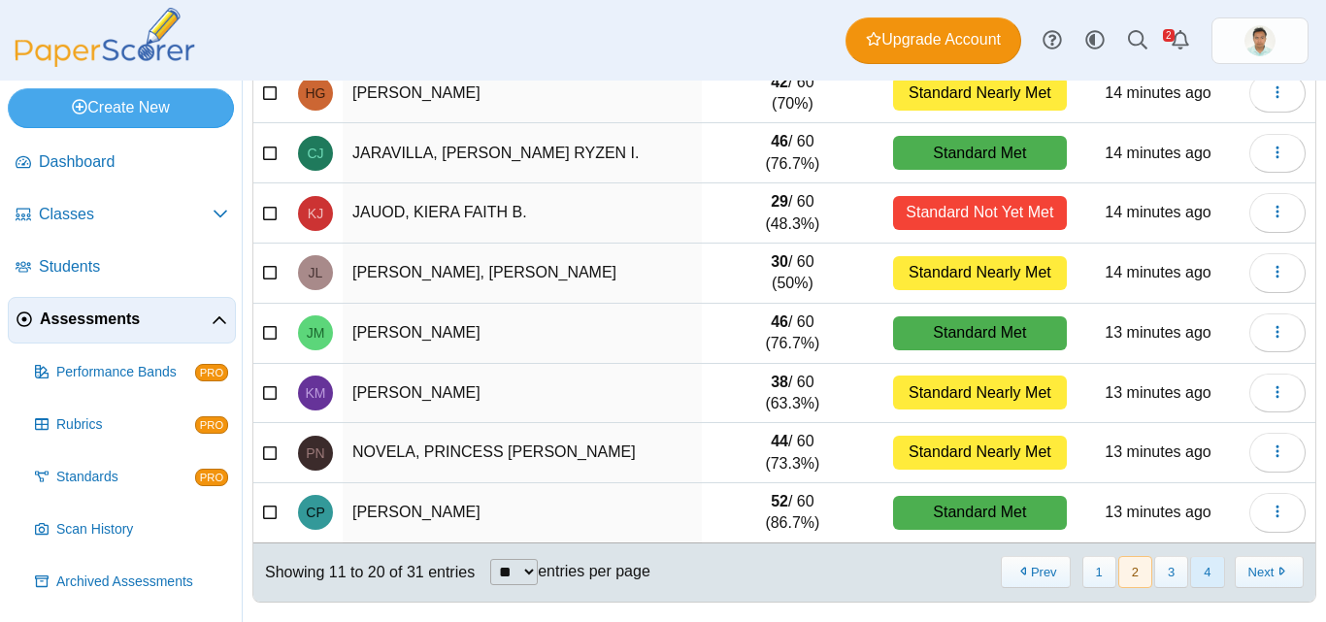
click at [1199, 575] on button "4" at bounding box center [1208, 572] width 34 height 32
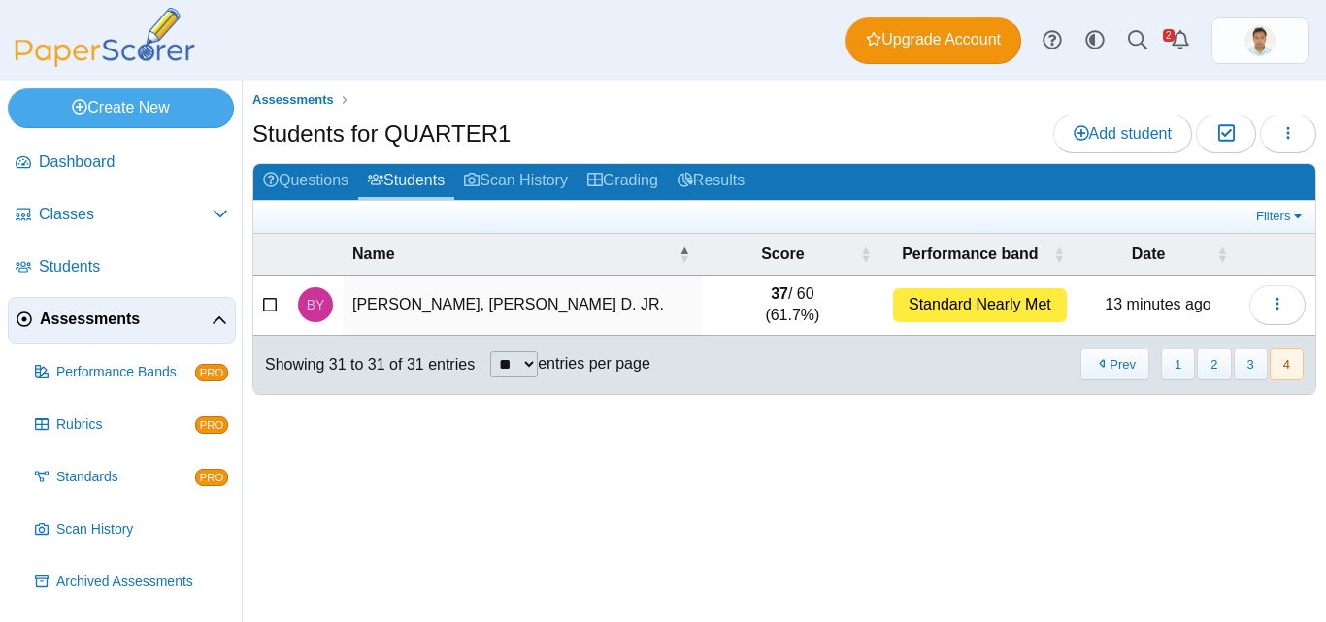
scroll to position [0, 0]
click at [1190, 361] on button "1" at bounding box center [1178, 365] width 34 height 32
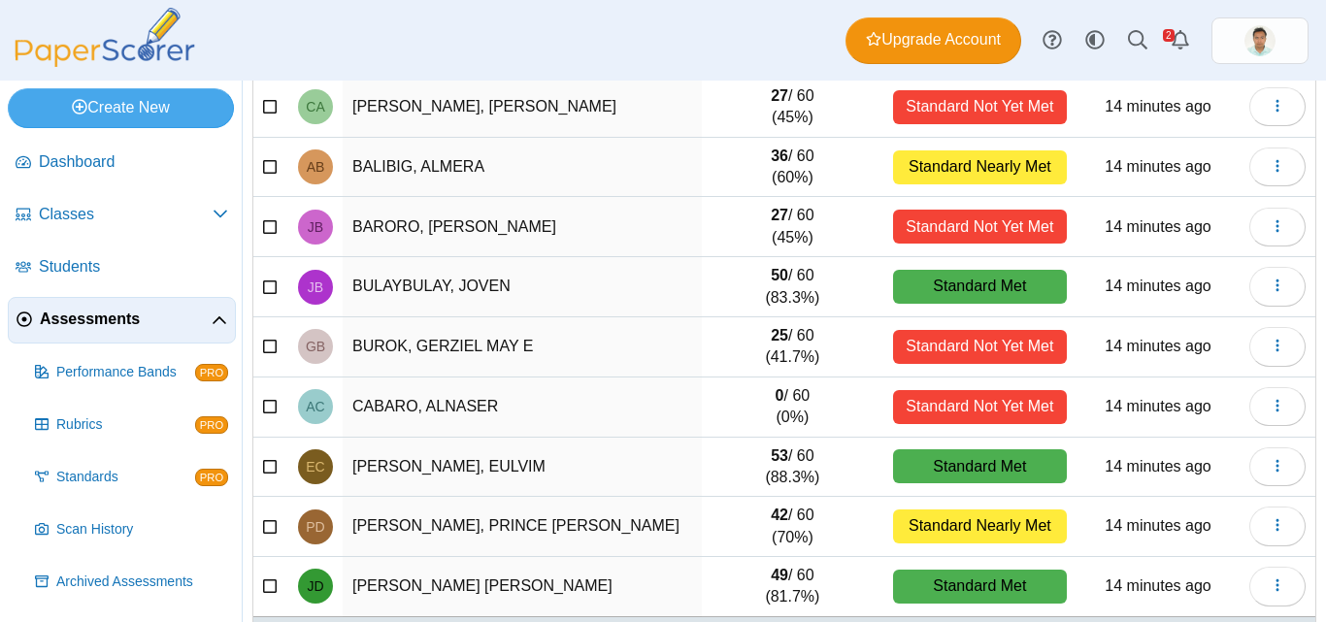
scroll to position [332, 0]
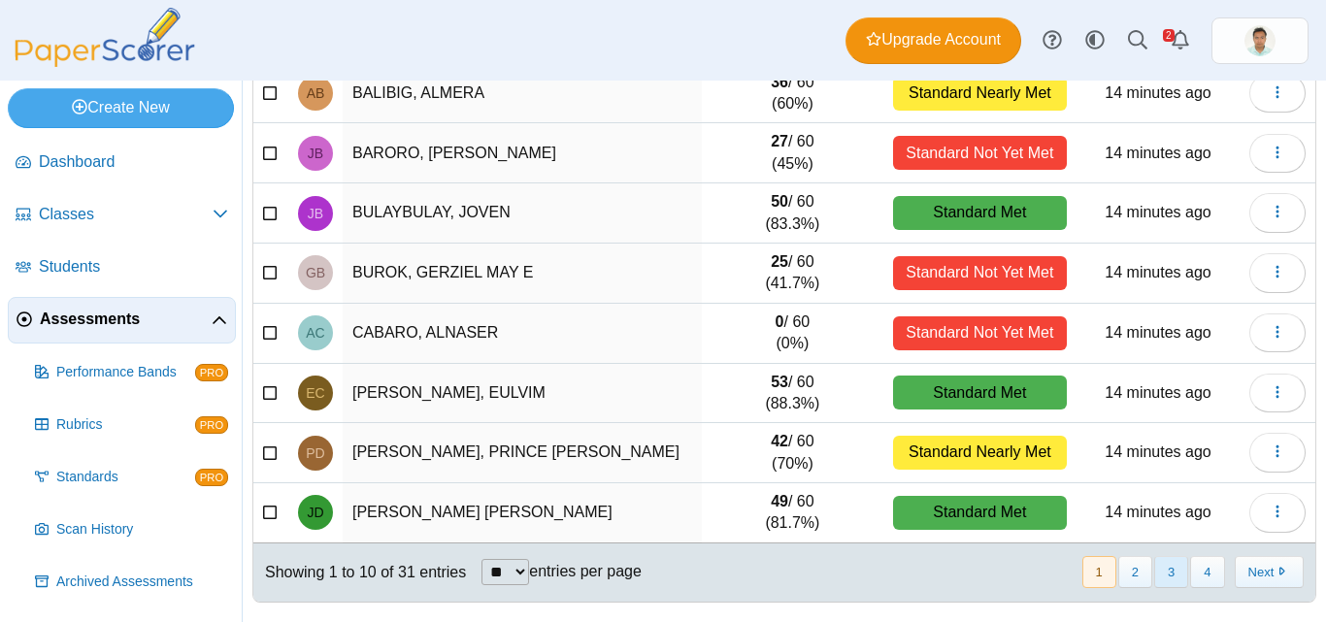
click at [1156, 574] on button "3" at bounding box center [1172, 572] width 34 height 32
